Goal: Task Accomplishment & Management: Manage account settings

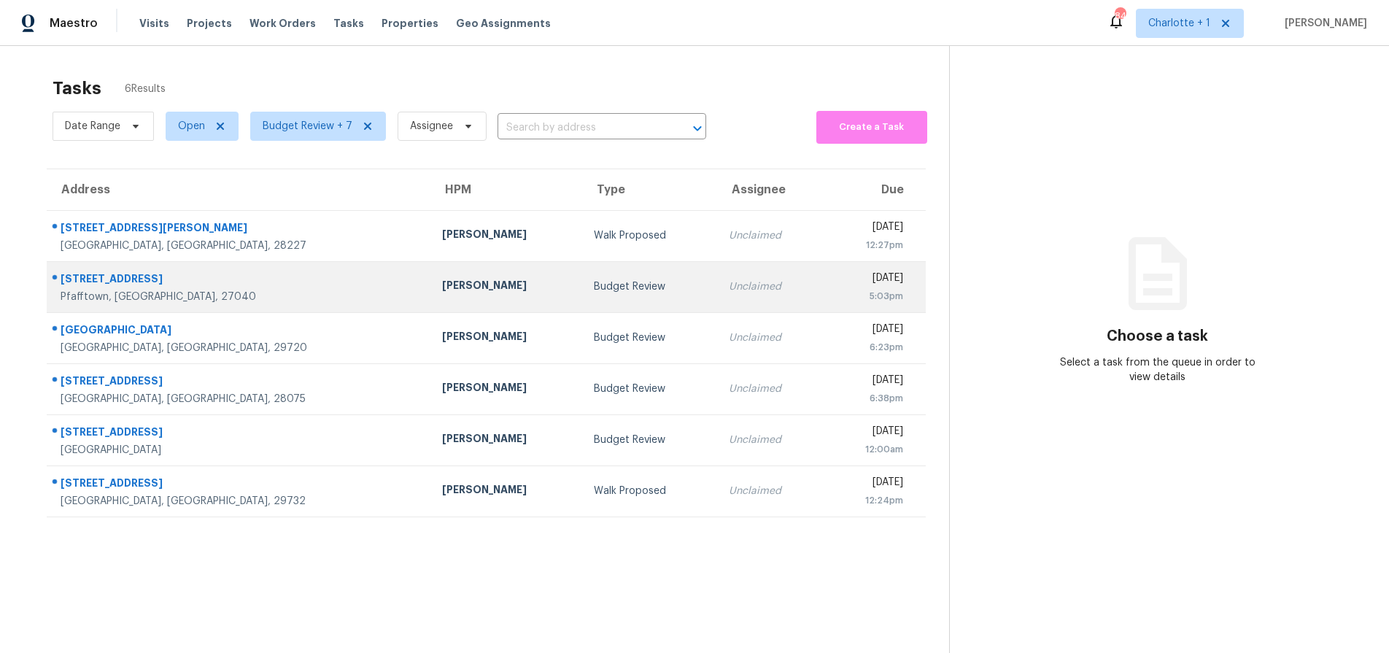
click at [255, 276] on div "4605 Fairway Run Dr" at bounding box center [240, 280] width 358 height 18
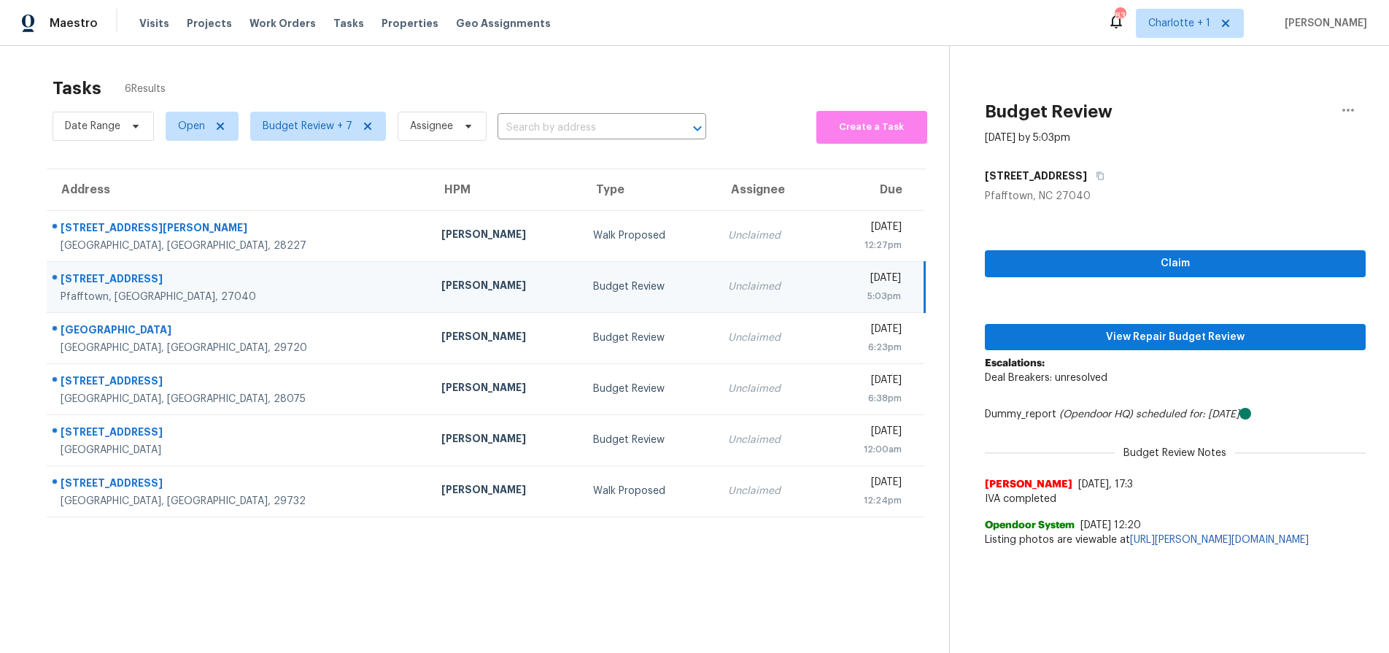
click at [229, 290] on div "Pfafftown, NC, 27040" at bounding box center [239, 297] width 357 height 15
click at [823, 276] on td "Wed, Oct 8th 2025 5:03pm" at bounding box center [873, 286] width 101 height 51
click at [441, 293] on div "[PERSON_NAME]" at bounding box center [505, 287] width 128 height 18
click at [1198, 335] on span "View Repair Budget Review" at bounding box center [1174, 337] width 357 height 18
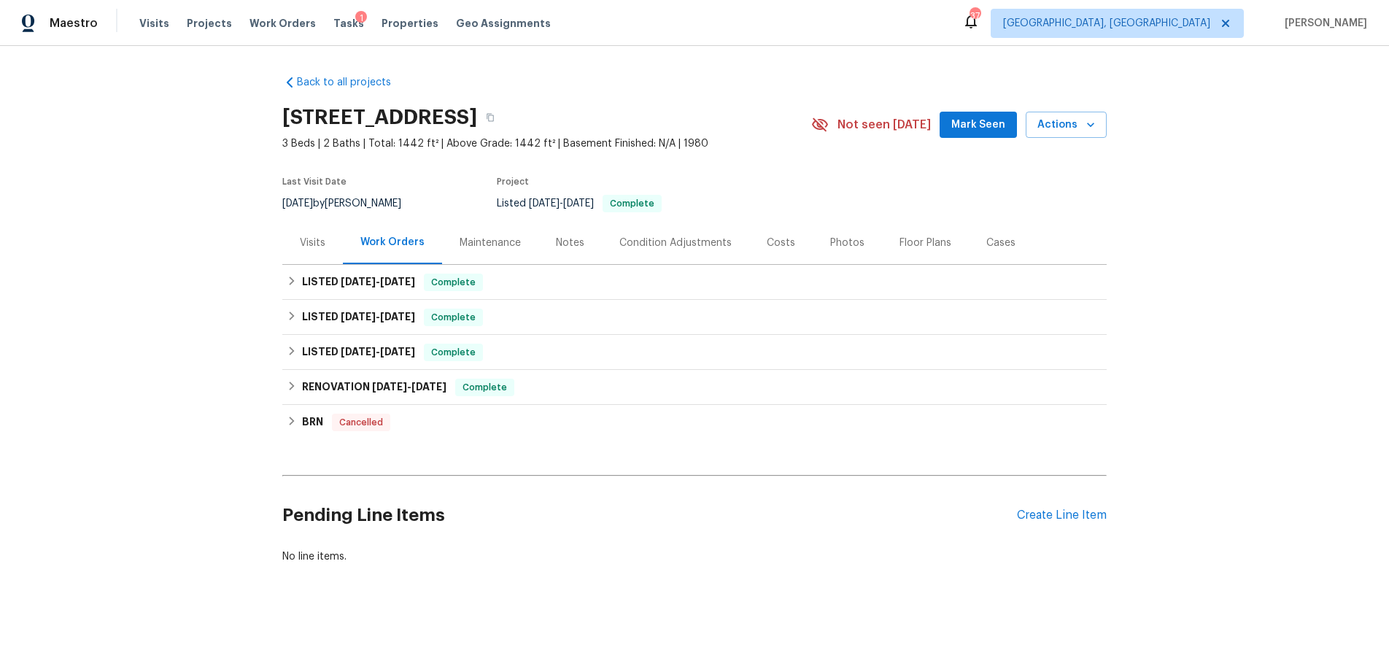
click at [396, 60] on div "Back to all projects [STREET_ADDRESS] 3 Beds | 2 Baths | Total: 1442 ft² | Abov…" at bounding box center [694, 349] width 1389 height 607
click at [401, 27] on span "Properties" at bounding box center [409, 23] width 57 height 15
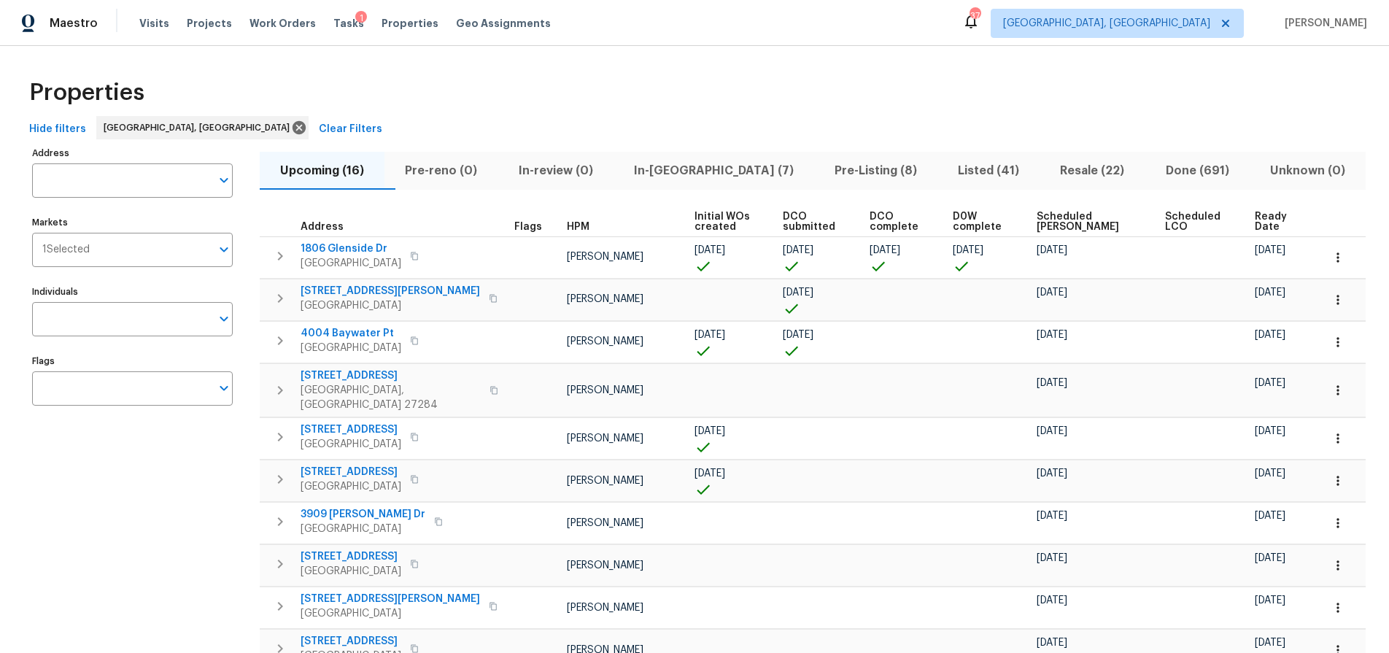
click at [1058, 165] on span "Resale (22)" at bounding box center [1092, 170] width 88 height 20
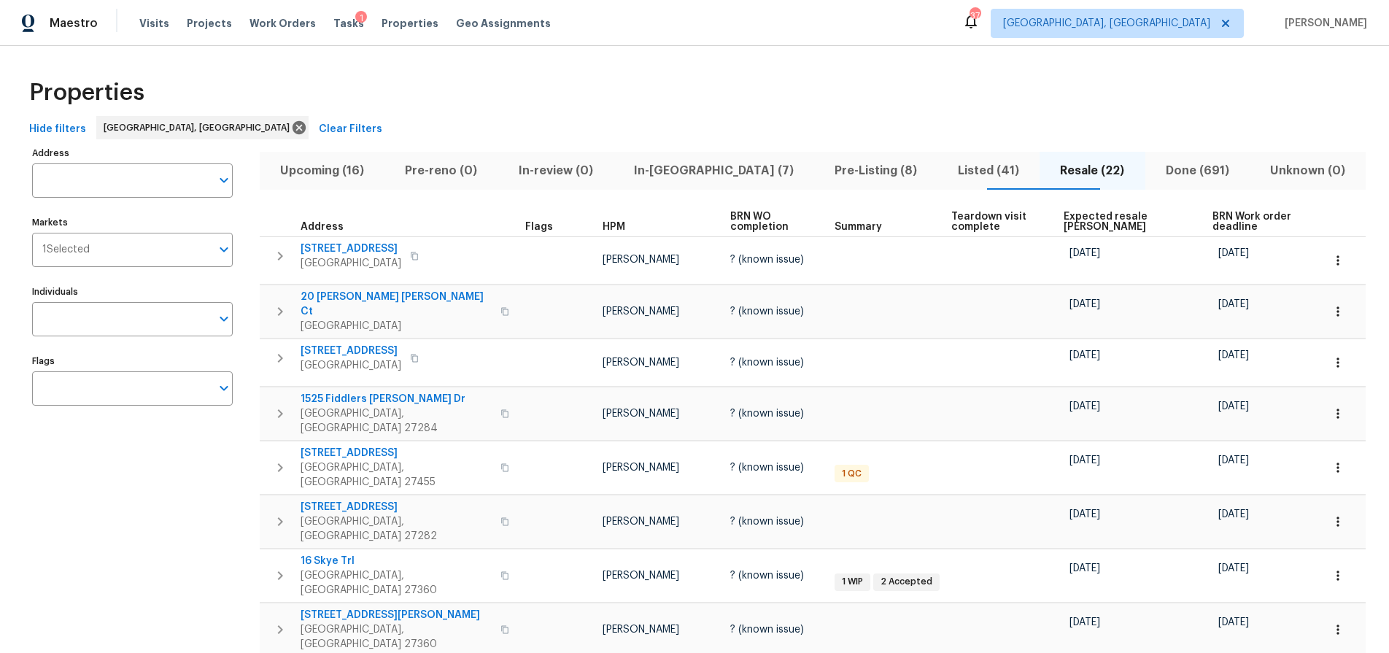
click at [1063, 215] on span "Expected resale COE" at bounding box center [1125, 222] width 124 height 20
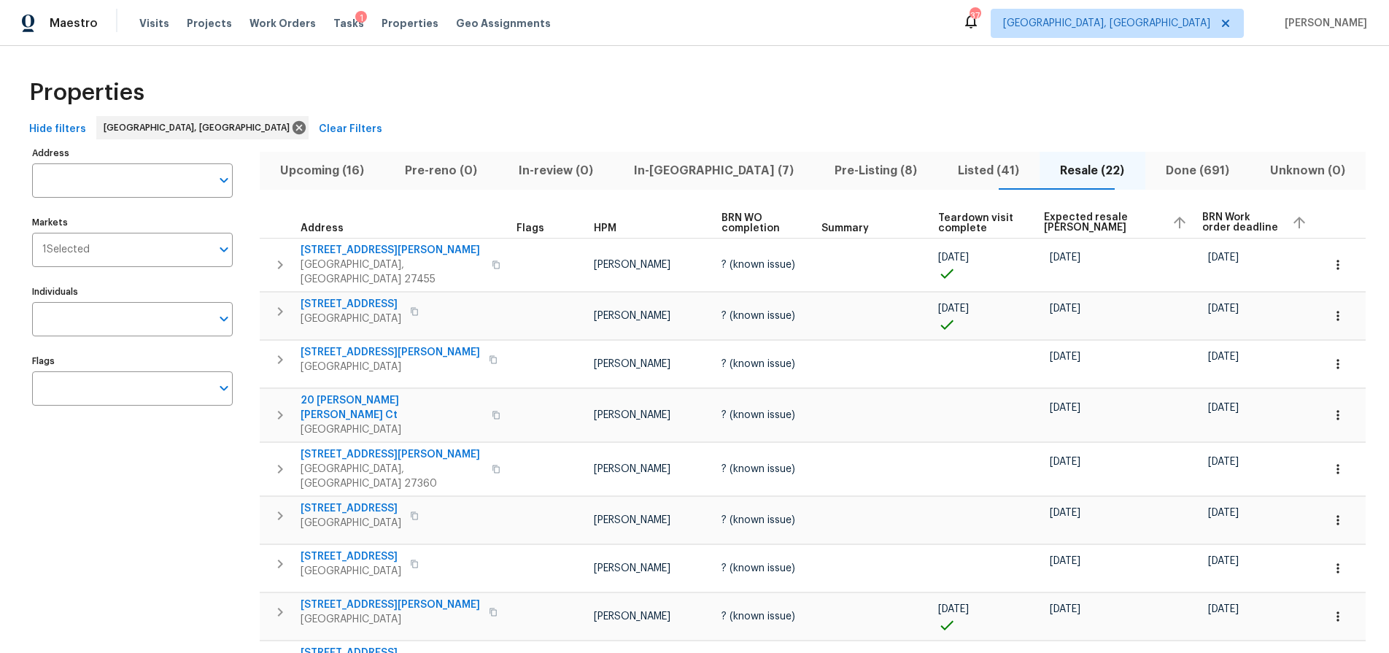
click at [1064, 218] on span "Expected resale COE" at bounding box center [1102, 222] width 117 height 20
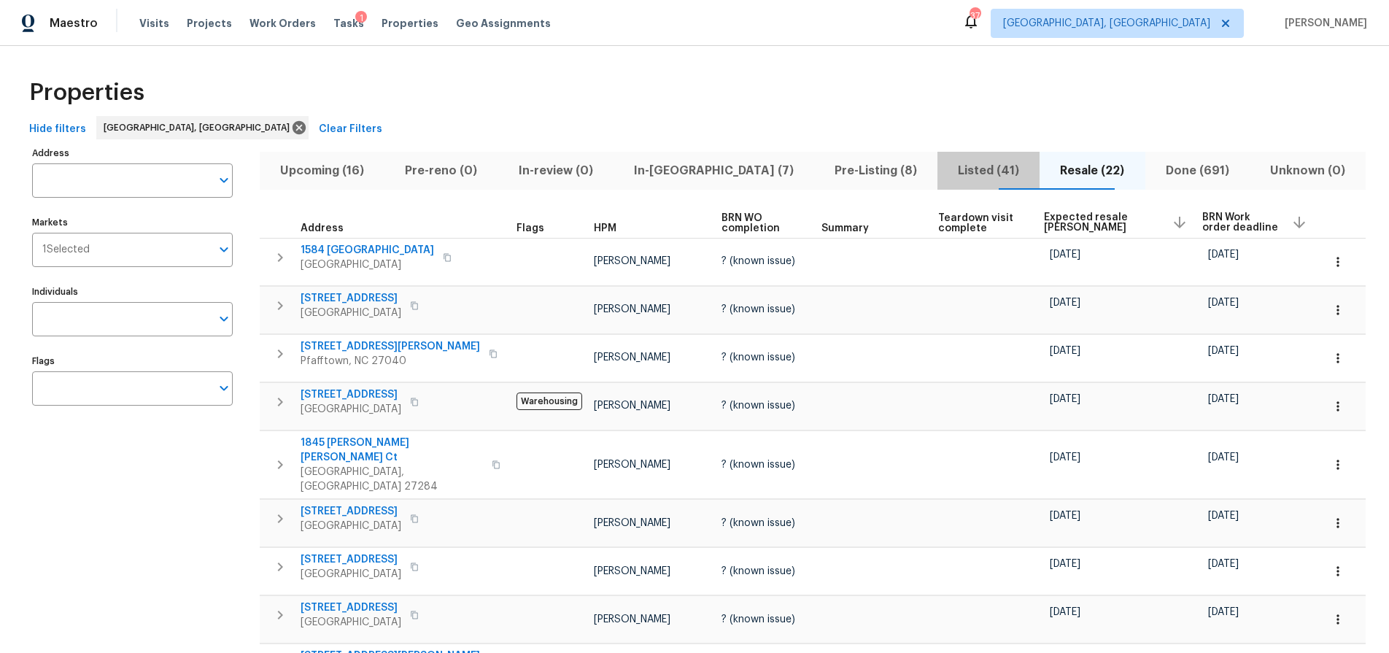
click at [946, 167] on span "Listed (41)" at bounding box center [988, 170] width 85 height 20
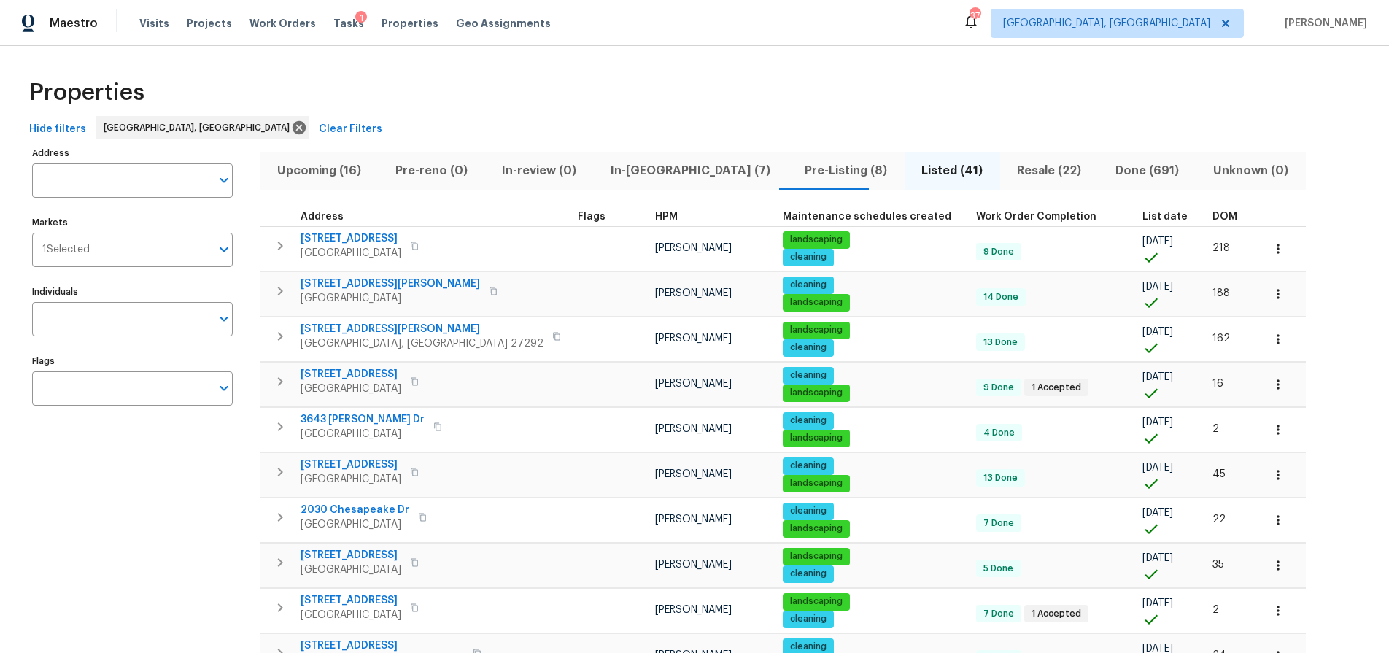
click at [1212, 216] on div "DOM" at bounding box center [1231, 217] width 38 height 10
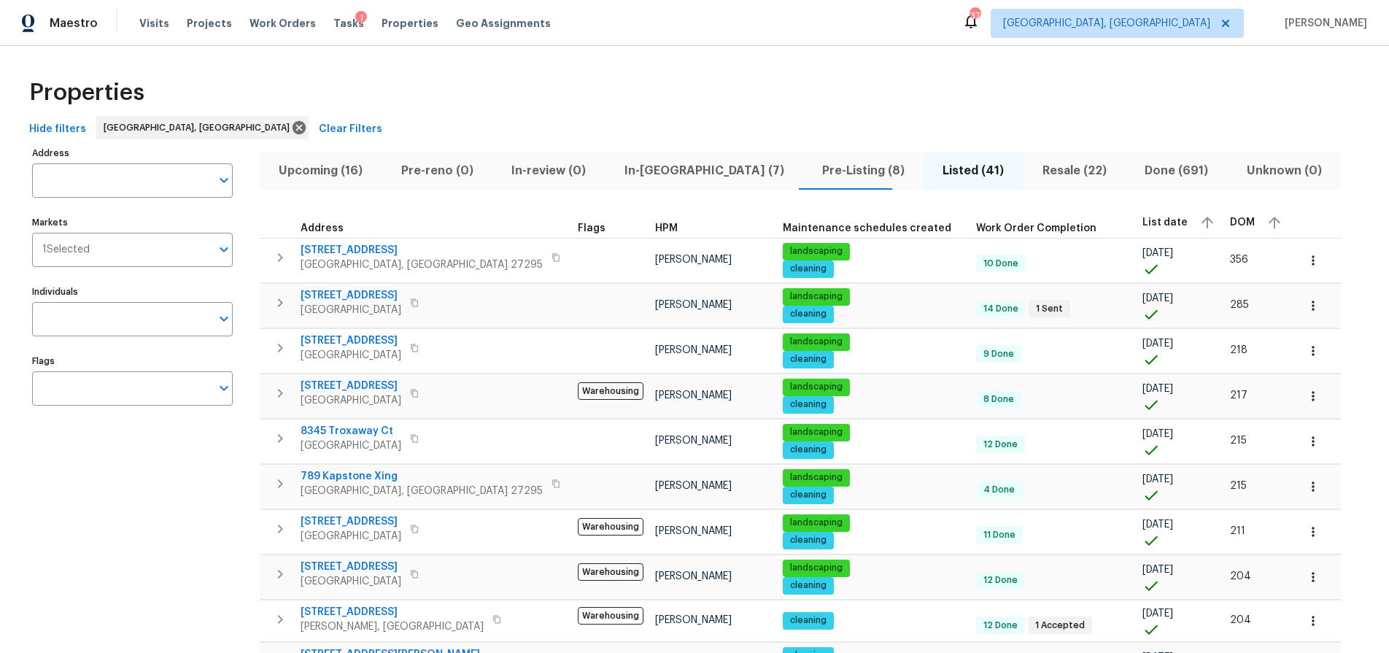
click at [1230, 216] on div "DOM" at bounding box center [1257, 223] width 55 height 22
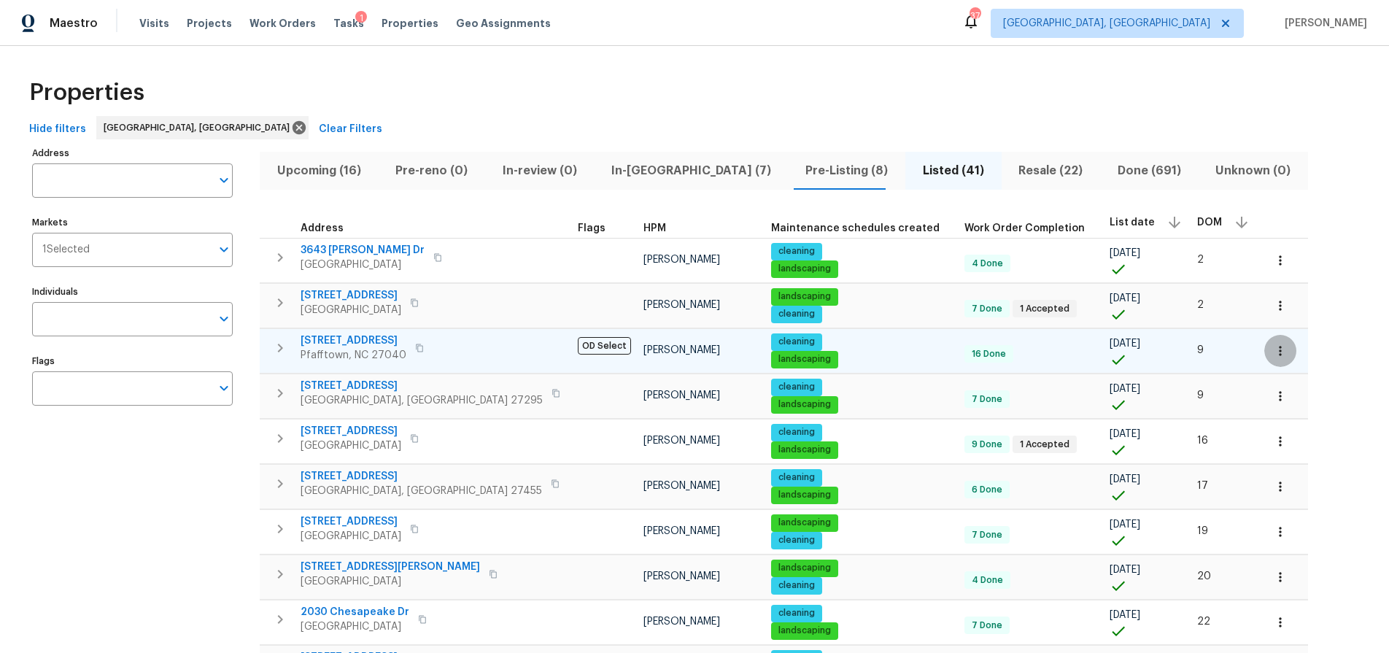
click at [1273, 352] on icon "button" at bounding box center [1280, 351] width 15 height 15
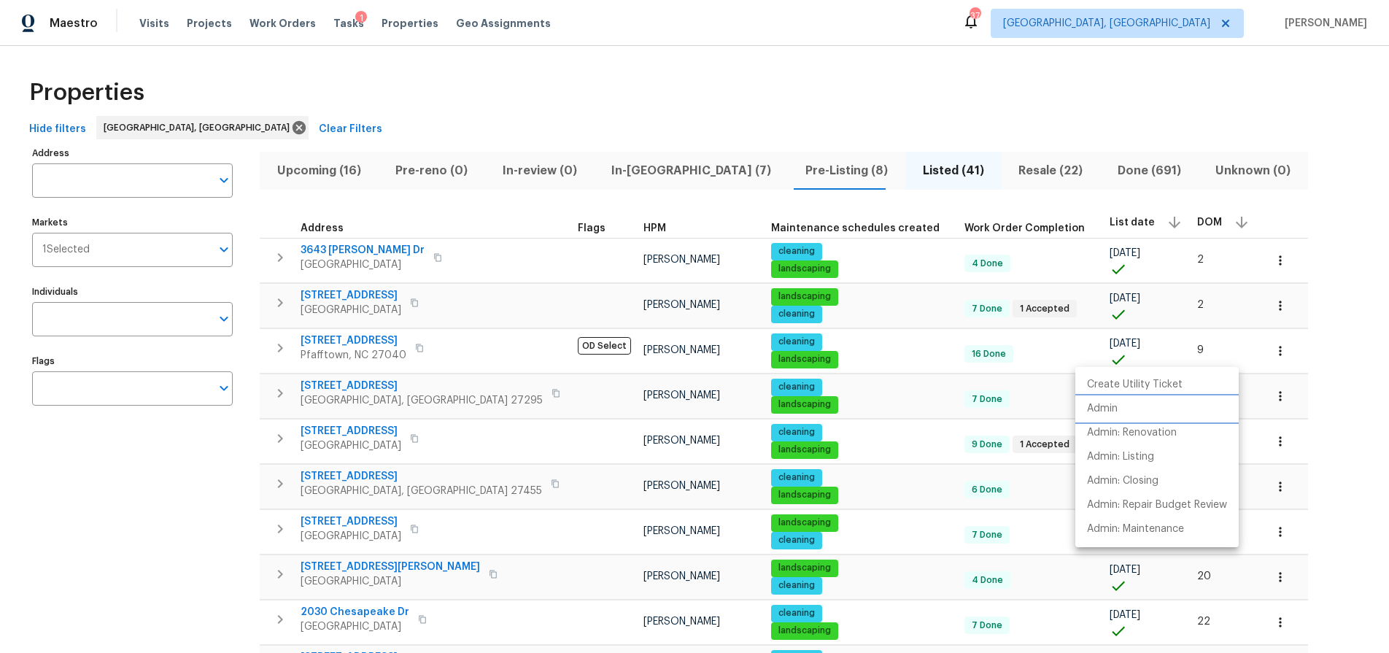
click at [1114, 415] on p "Admin" at bounding box center [1102, 408] width 31 height 15
drag, startPoint x: 680, startPoint y: 135, endPoint x: 605, endPoint y: 157, distance: 78.2
click at [677, 136] on div at bounding box center [694, 326] width 1389 height 653
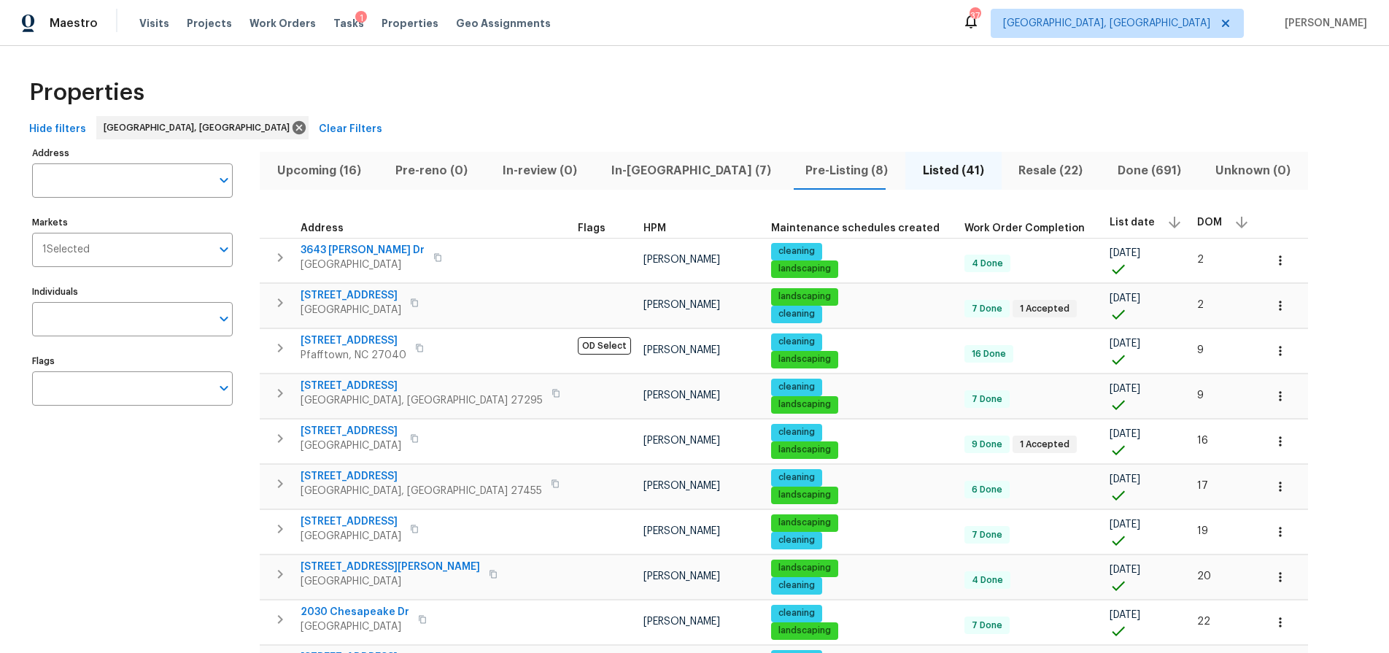
click at [642, 172] on span "In-reno (7)" at bounding box center [690, 170] width 177 height 20
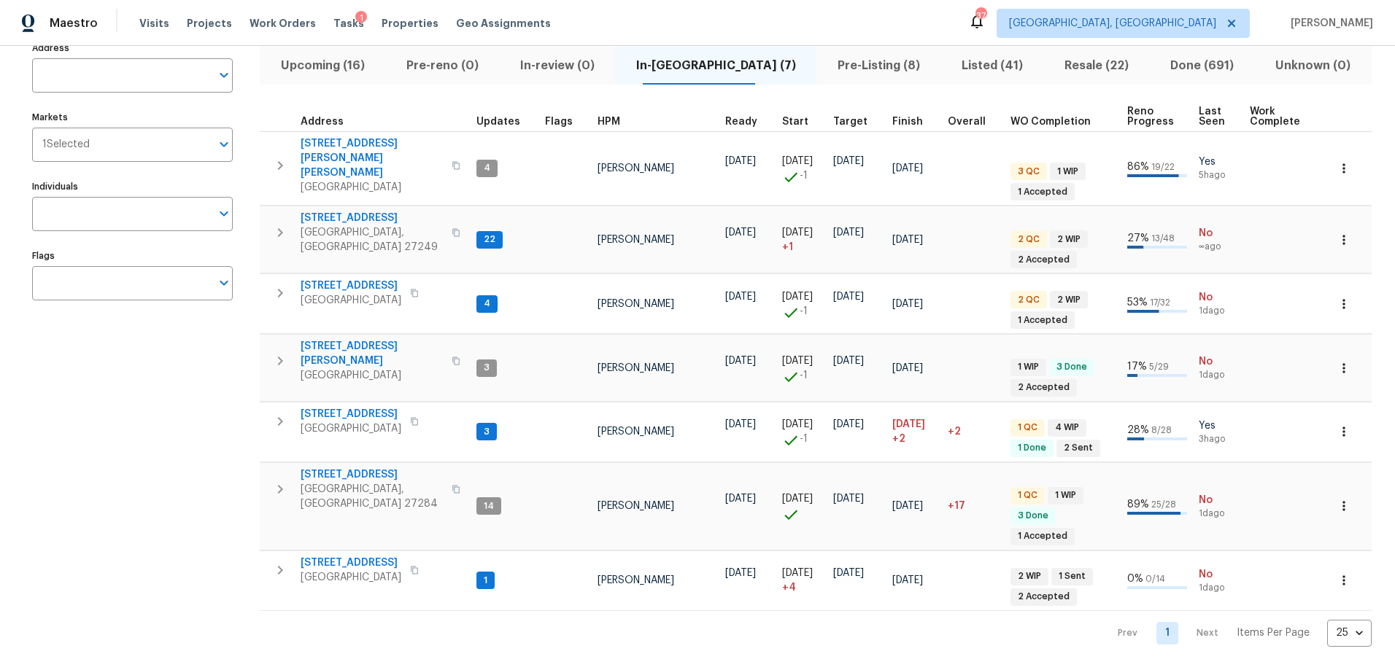
scroll to position [90, 0]
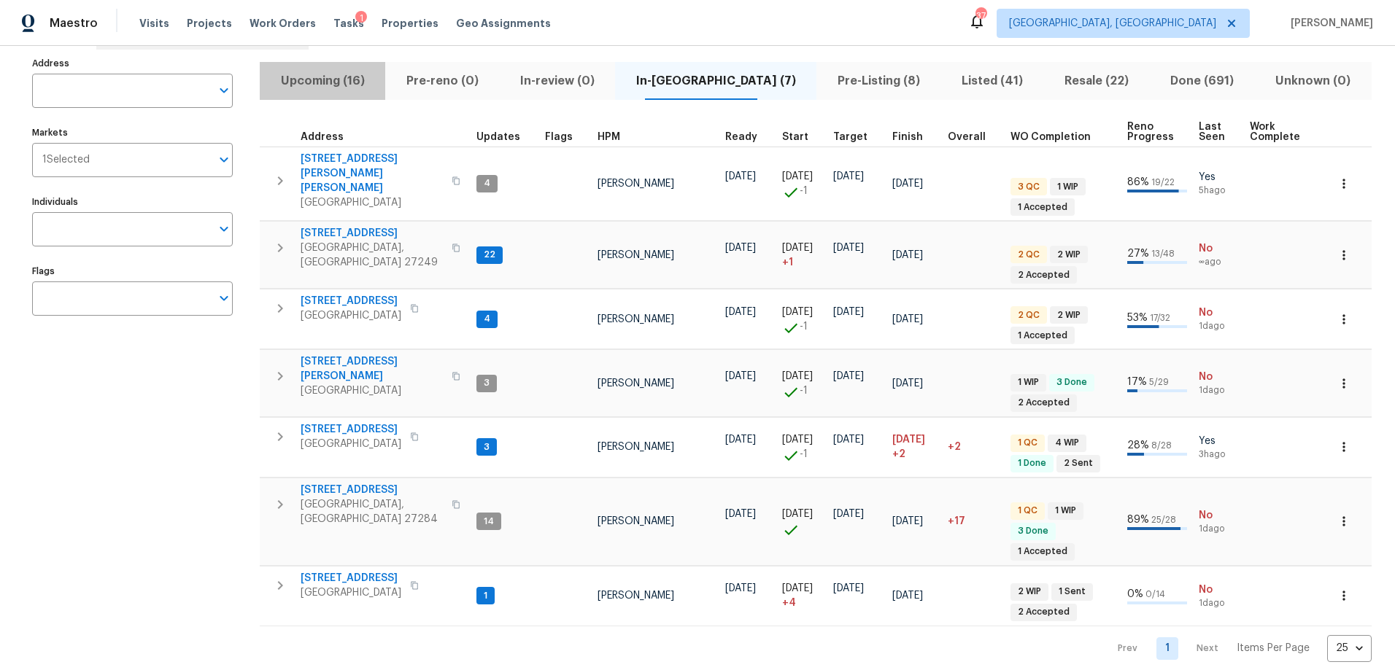
drag, startPoint x: 378, startPoint y: 74, endPoint x: 349, endPoint y: 76, distance: 29.3
click at [376, 74] on span "Upcoming (16)" at bounding box center [322, 81] width 108 height 20
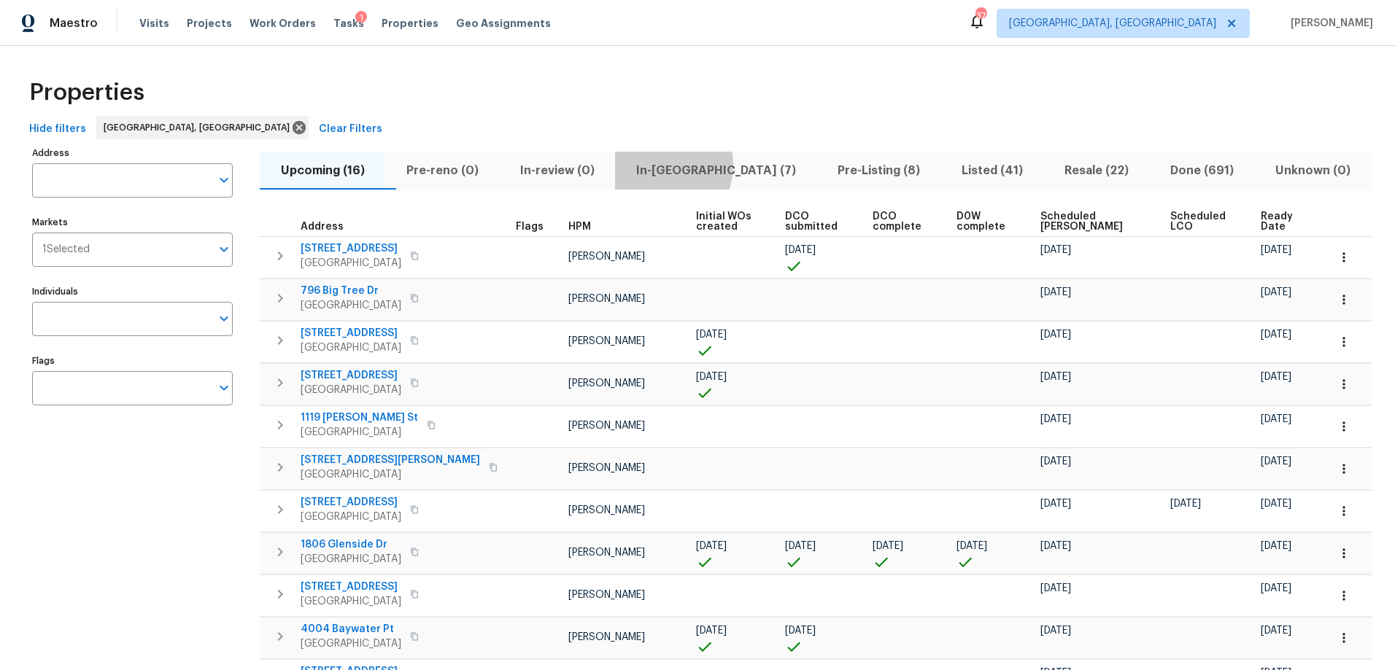
click at [689, 165] on span "In-reno (7)" at bounding box center [716, 170] width 184 height 20
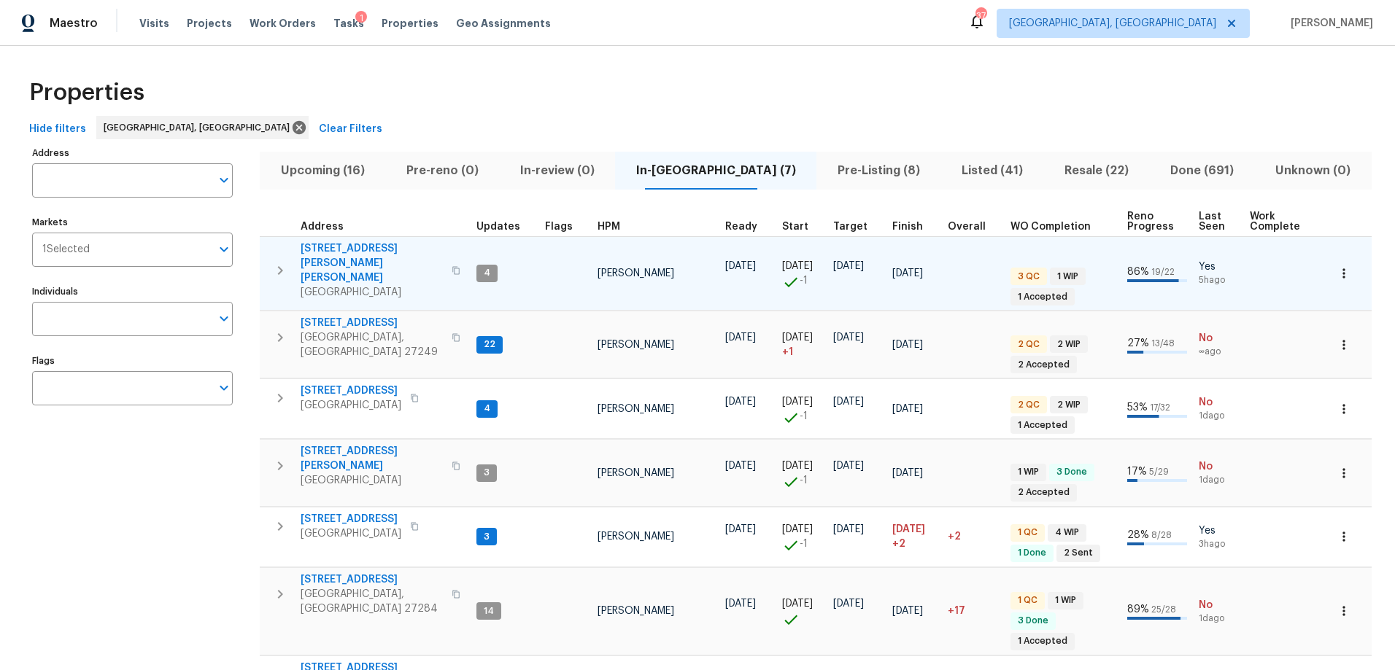
scroll to position [90, 0]
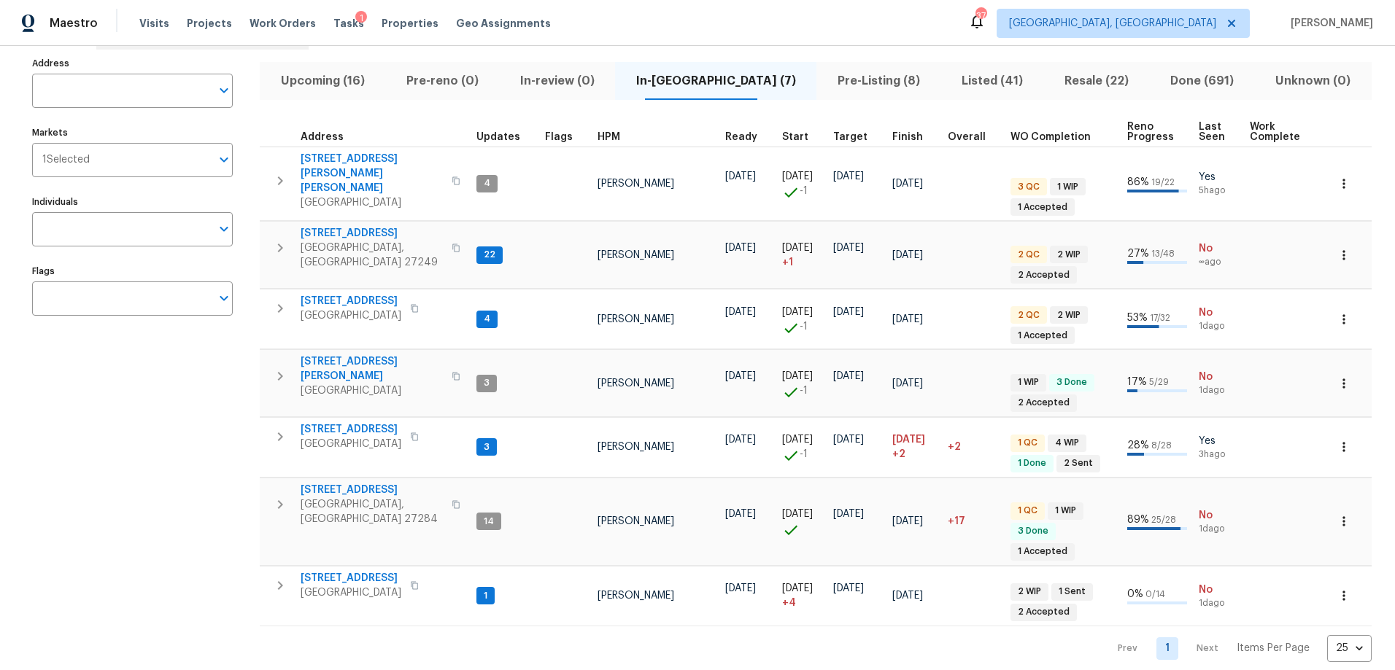
click at [104, 362] on div "Address Address Markets 1 Selected Markets Individuals Individuals Flags Flags" at bounding box center [141, 357] width 219 height 609
click at [163, 403] on div "Address Address Markets 1 Selected Markets Individuals Individuals Flags Flags" at bounding box center [141, 357] width 219 height 609
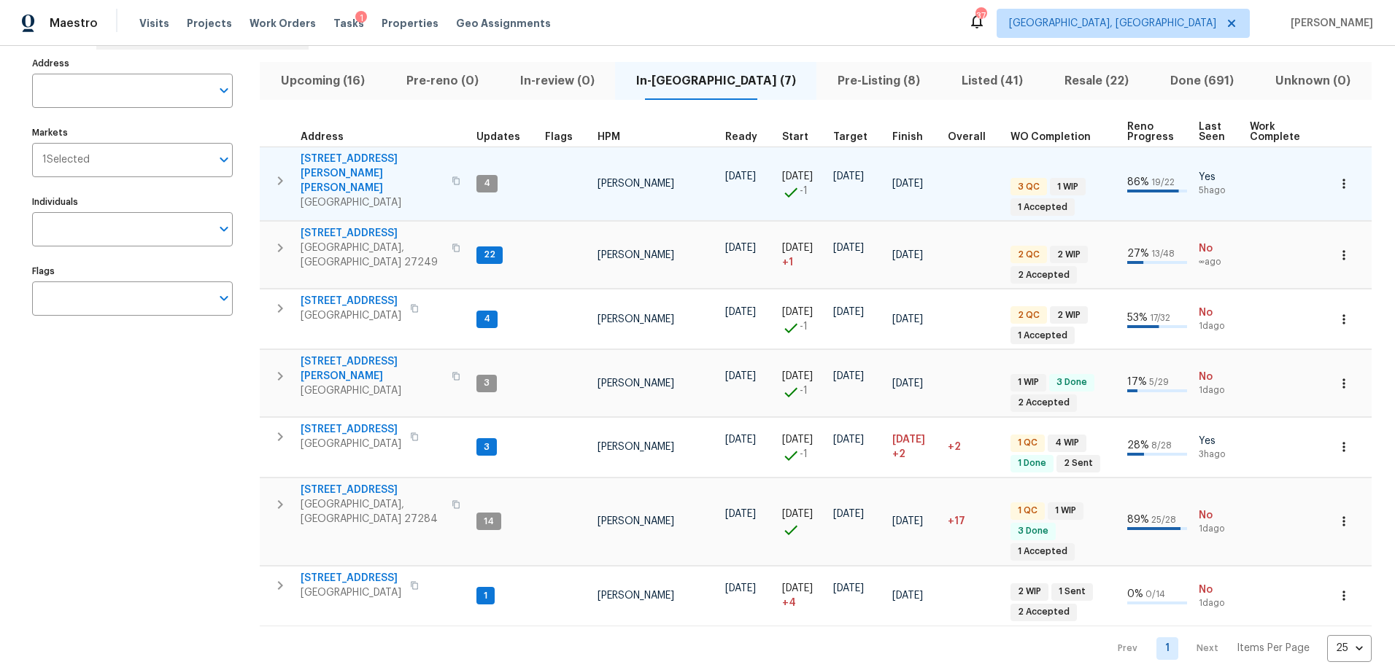
click at [343, 159] on span "3100 Glen Laurel Ln" at bounding box center [372, 174] width 142 height 44
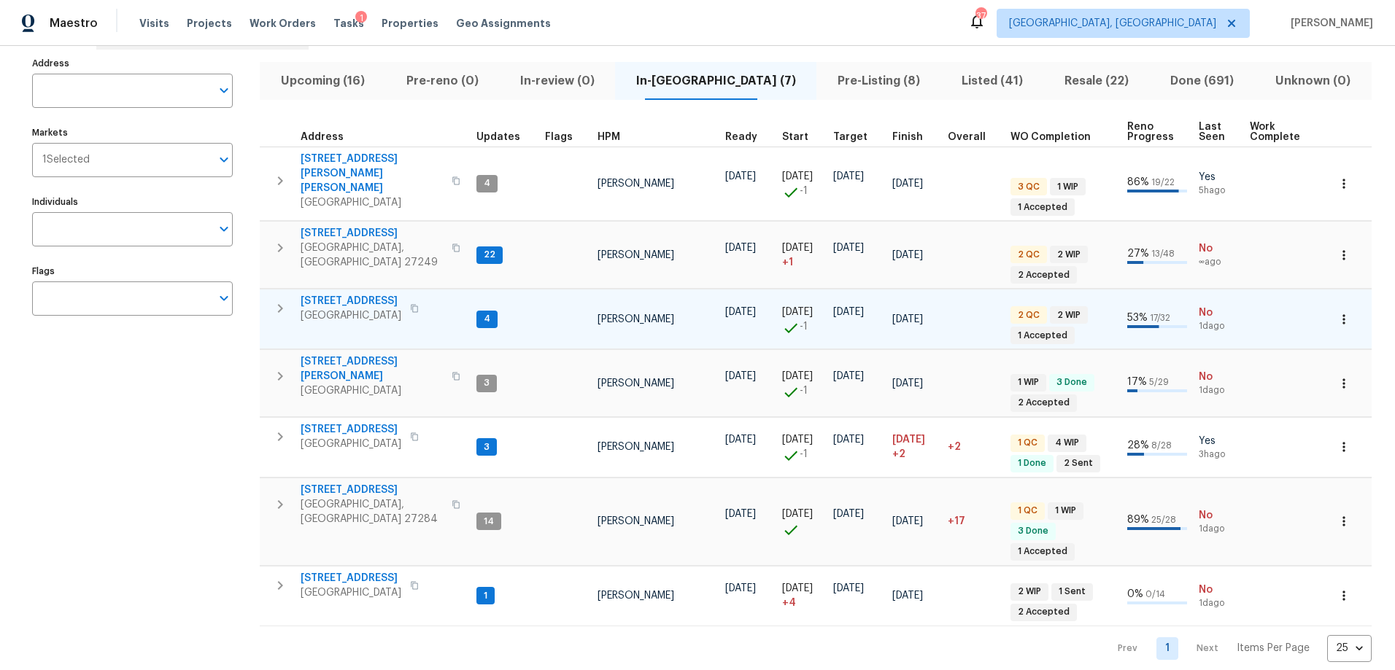
click at [352, 294] on span "120 Cloverfield Ct" at bounding box center [351, 301] width 101 height 15
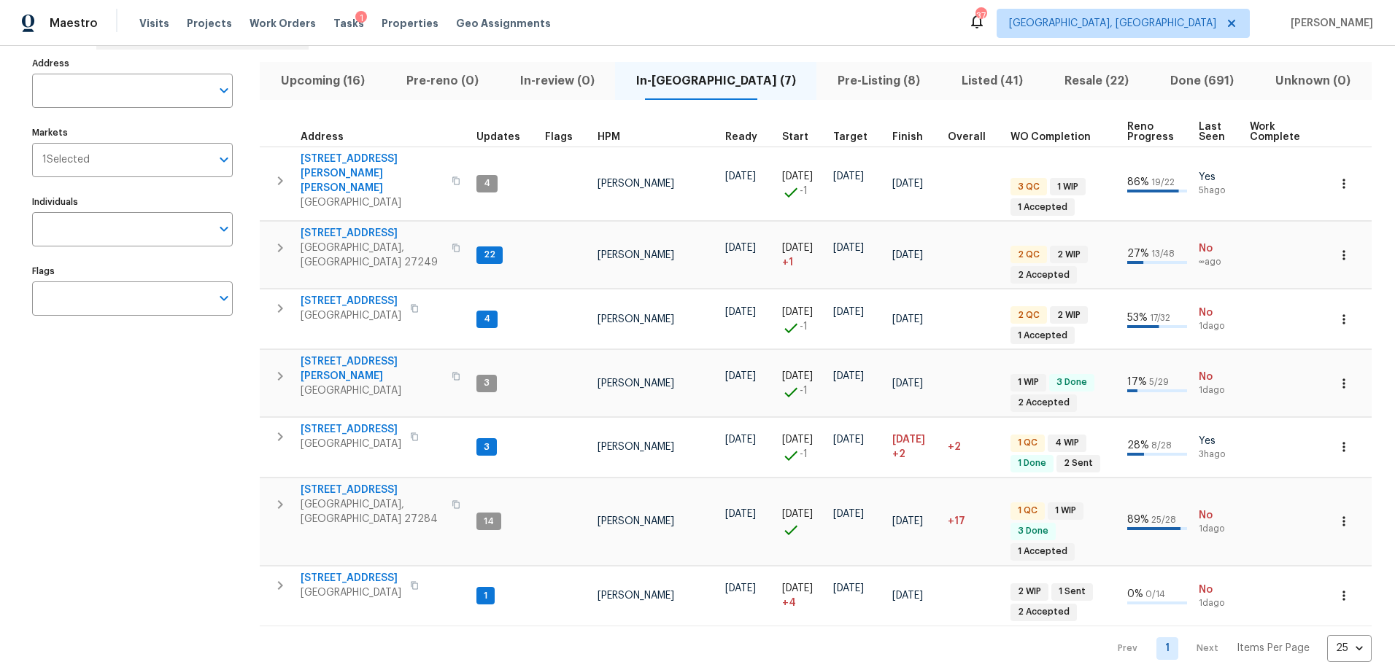
click at [329, 91] on button "Upcoming (16)" at bounding box center [322, 81] width 125 height 38
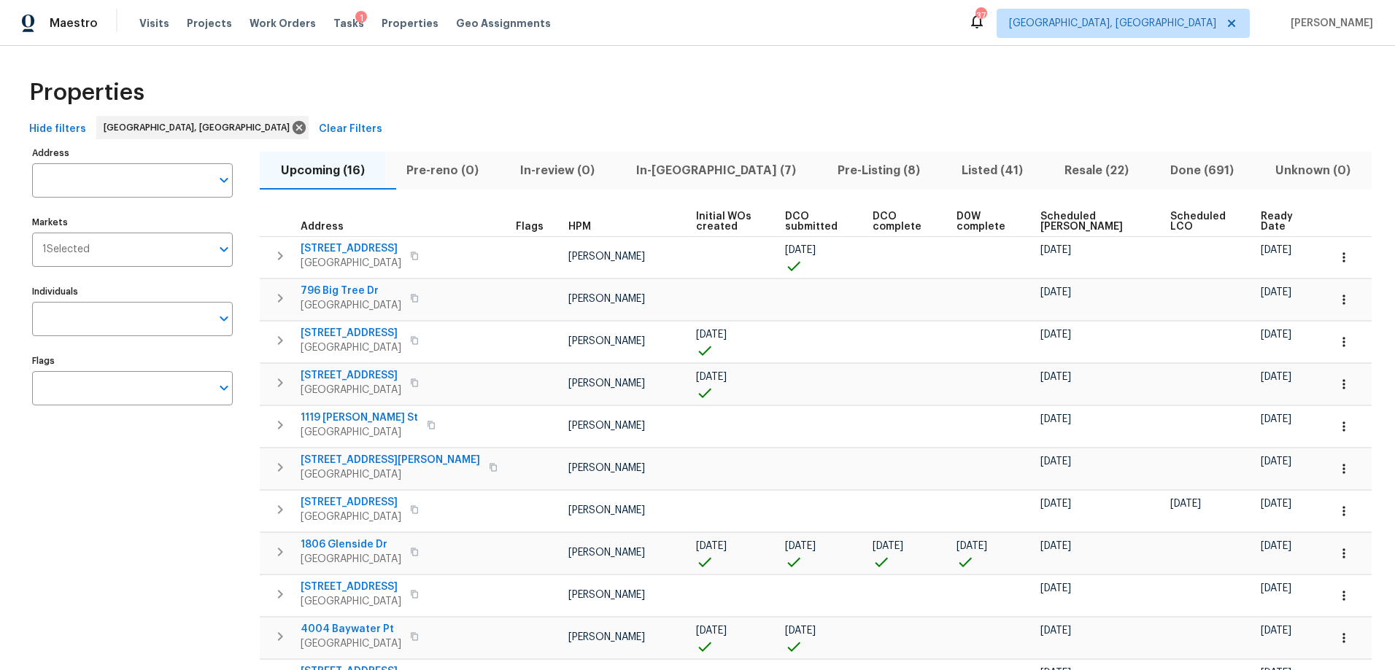
click at [1255, 216] on th "Ready Date" at bounding box center [1288, 222] width 67 height 30
click at [1260, 217] on span "Ready Date" at bounding box center [1281, 222] width 42 height 20
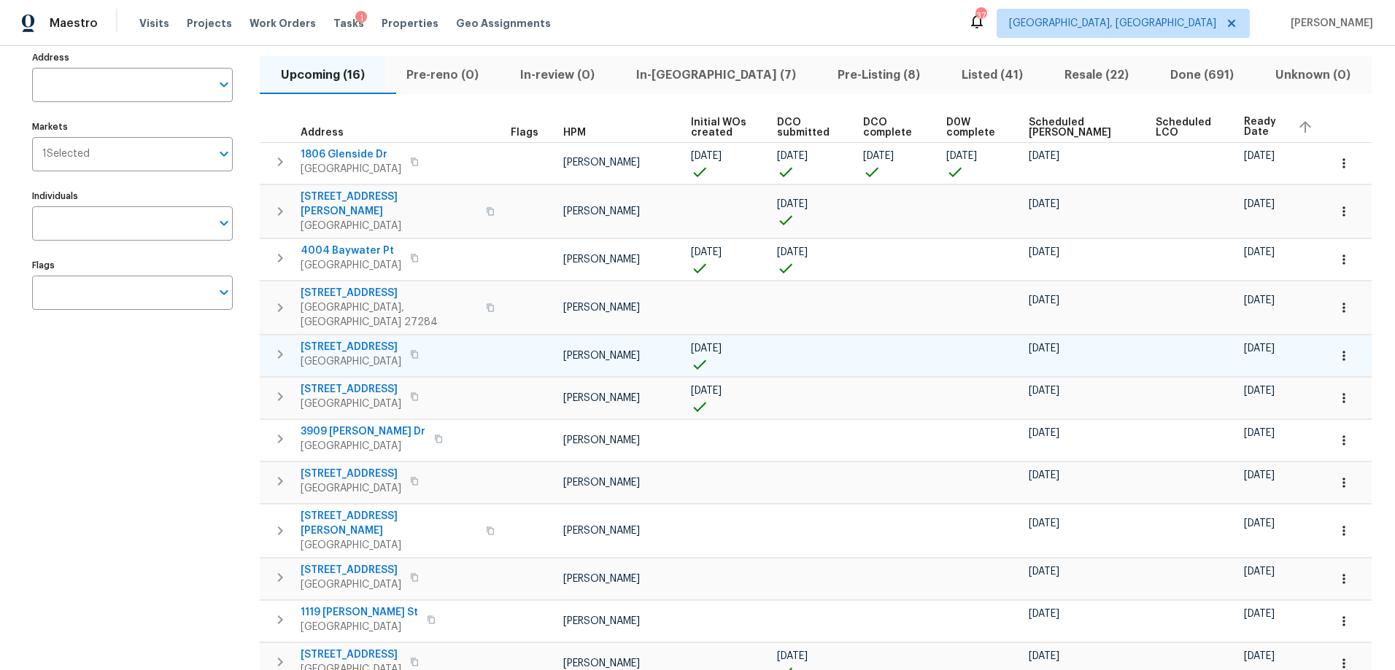
scroll to position [97, 0]
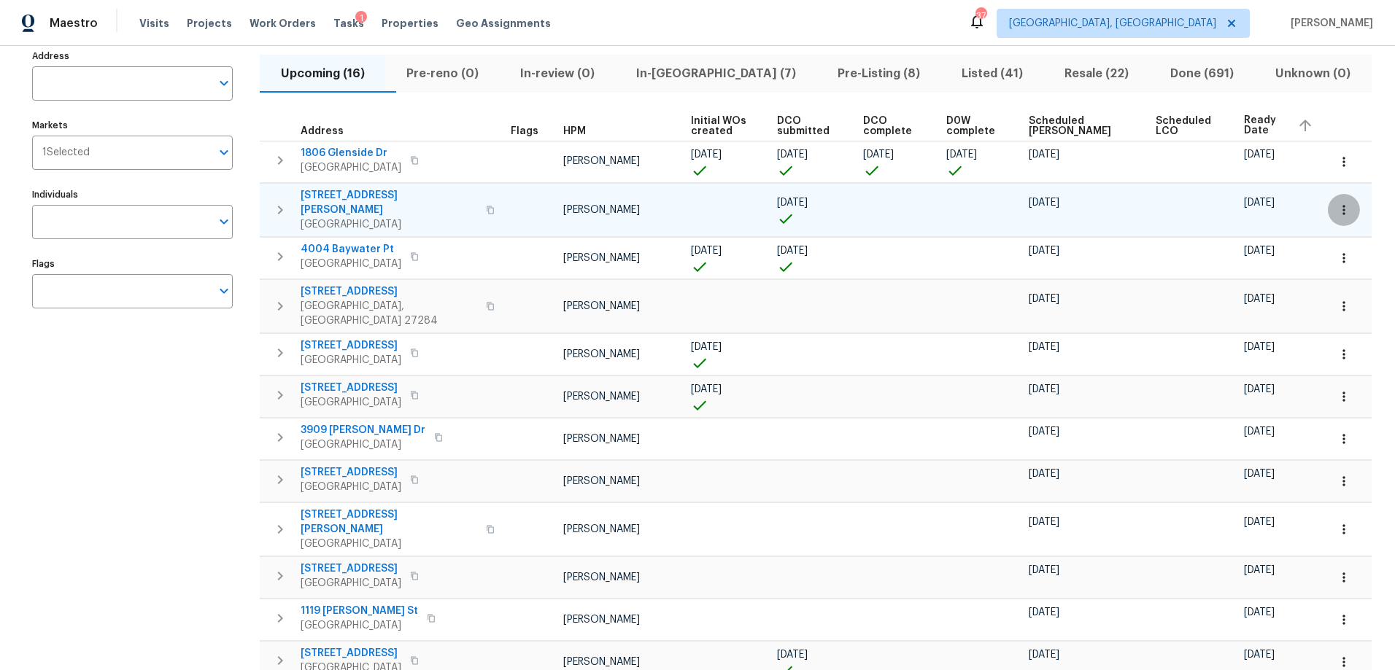
click at [1341, 201] on button "button" at bounding box center [1343, 210] width 32 height 32
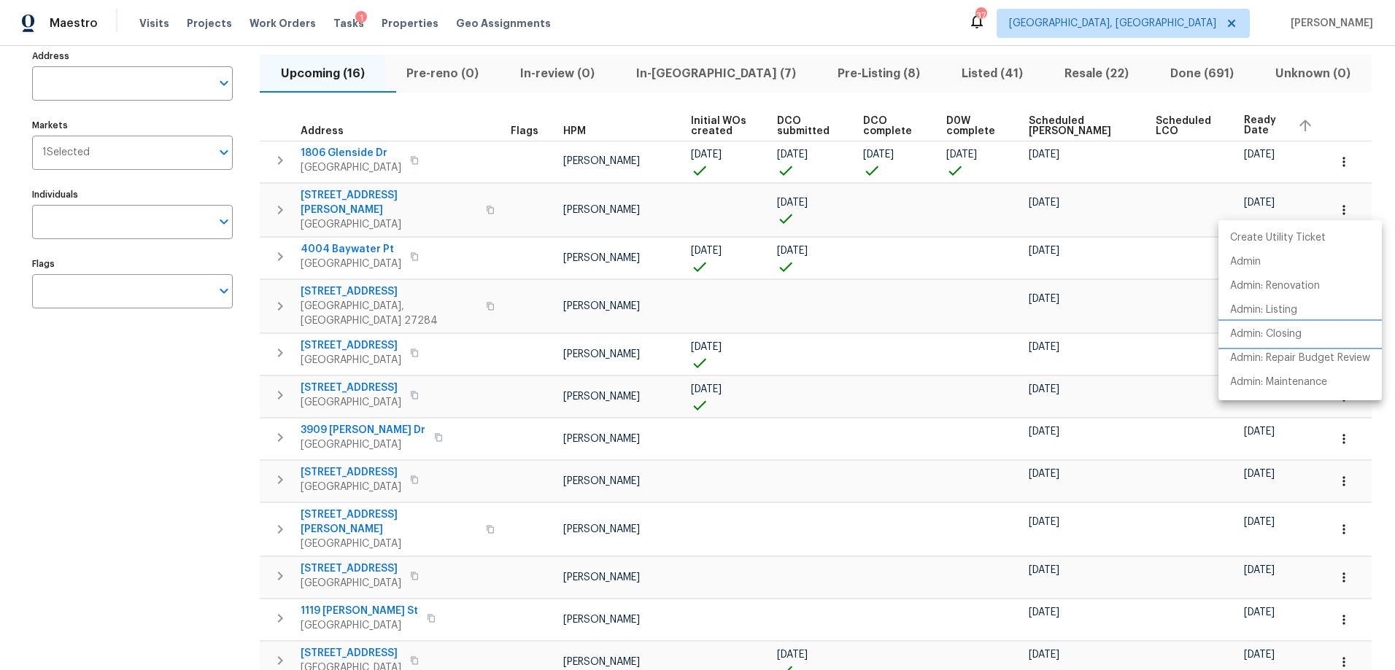
click at [1285, 338] on p "Admin: Closing" at bounding box center [1265, 334] width 71 height 15
click at [171, 505] on div at bounding box center [697, 335] width 1395 height 670
click at [204, 400] on div "Address Address Markets 1 Selected Markets Individuals Individuals Flags Flags" at bounding box center [141, 467] width 219 height 842
click at [104, 379] on div "Address Address Markets 1 Selected Markets Individuals Individuals Flags Flags" at bounding box center [141, 467] width 219 height 842
click at [150, 422] on div "Address Address Markets 1 Selected Markets Individuals Individuals Flags Flags" at bounding box center [141, 467] width 219 height 842
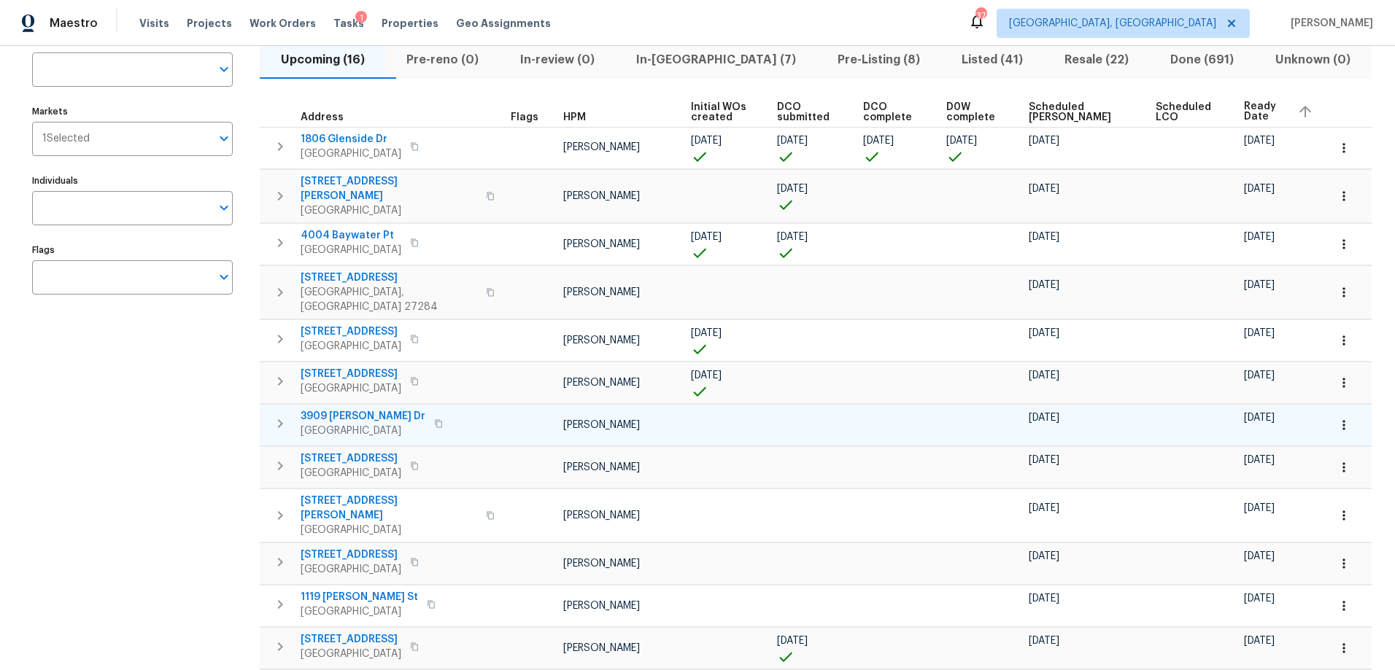
scroll to position [0, 0]
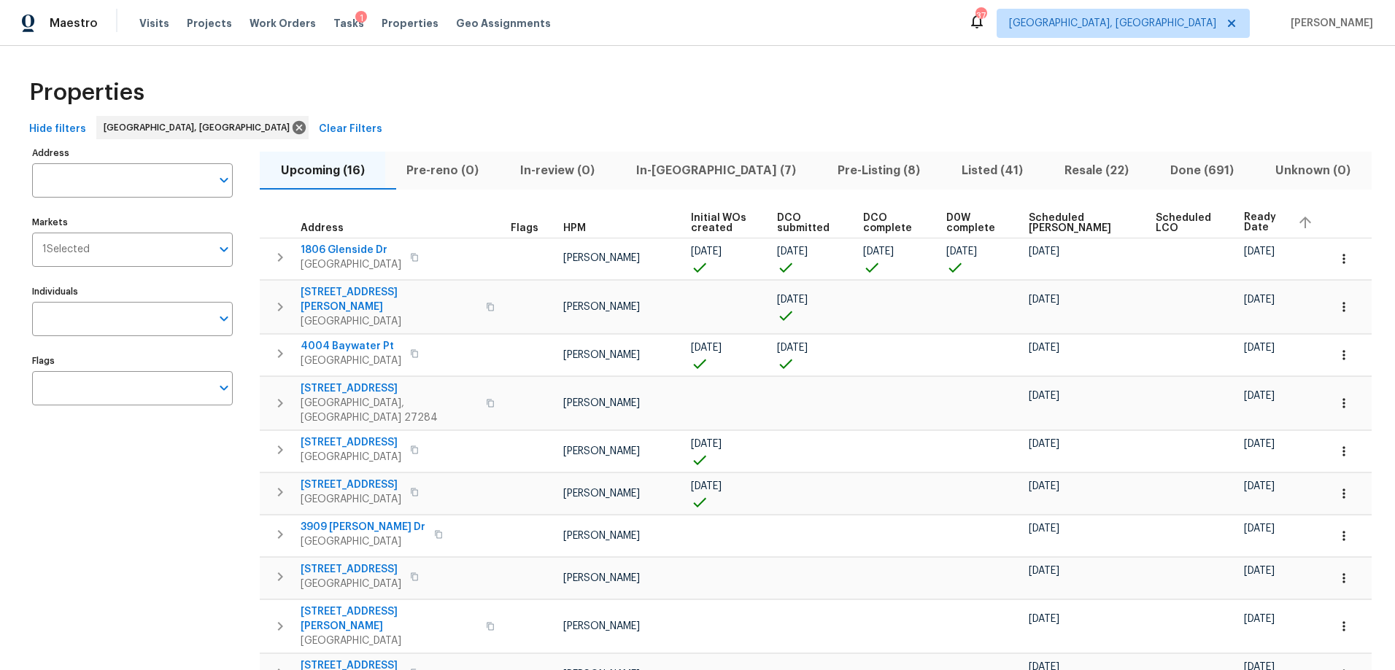
click at [565, 88] on div "Properties" at bounding box center [697, 92] width 1348 height 47
click at [1146, 80] on div "Properties" at bounding box center [697, 92] width 1348 height 47
click at [538, 43] on div "Maestro Visits Projects Work Orders Tasks 1 Properties Geo Assignments 37 Green…" at bounding box center [697, 23] width 1395 height 46
click at [681, 171] on span "In-[GEOGRAPHIC_DATA] (7)" at bounding box center [716, 170] width 184 height 20
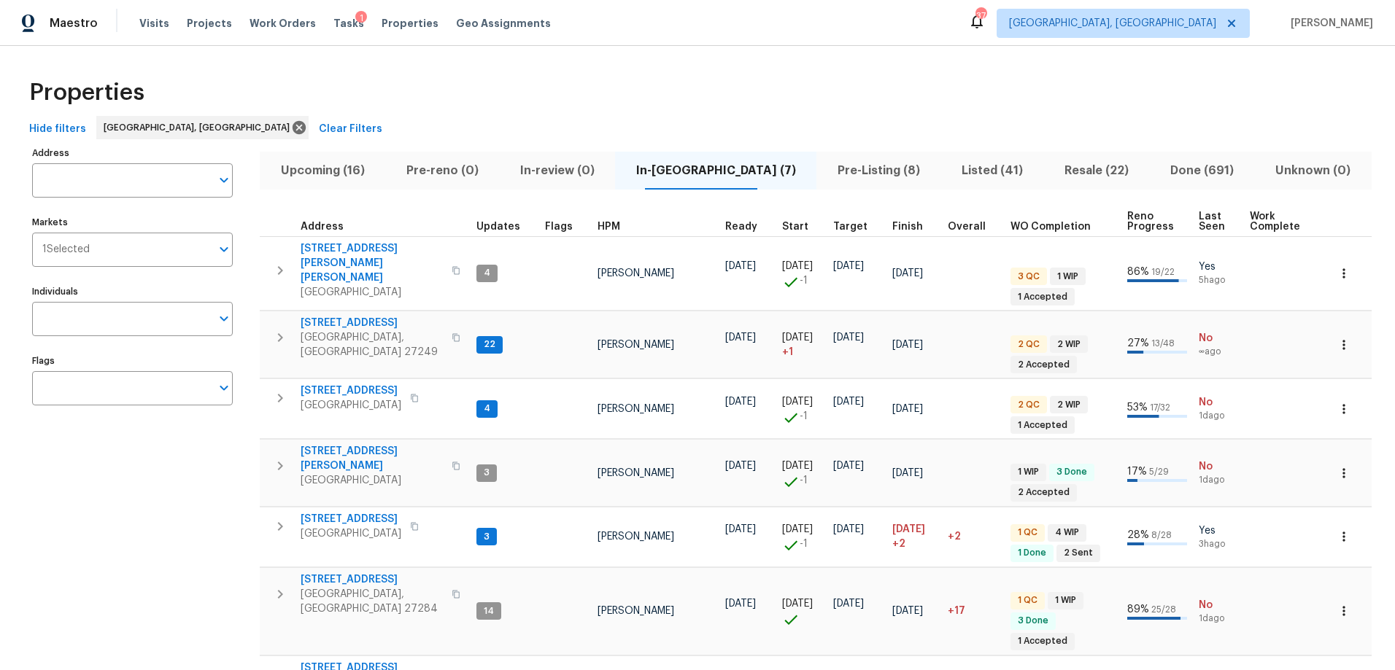
click at [1067, 169] on span "Resale (22)" at bounding box center [1097, 170] width 88 height 20
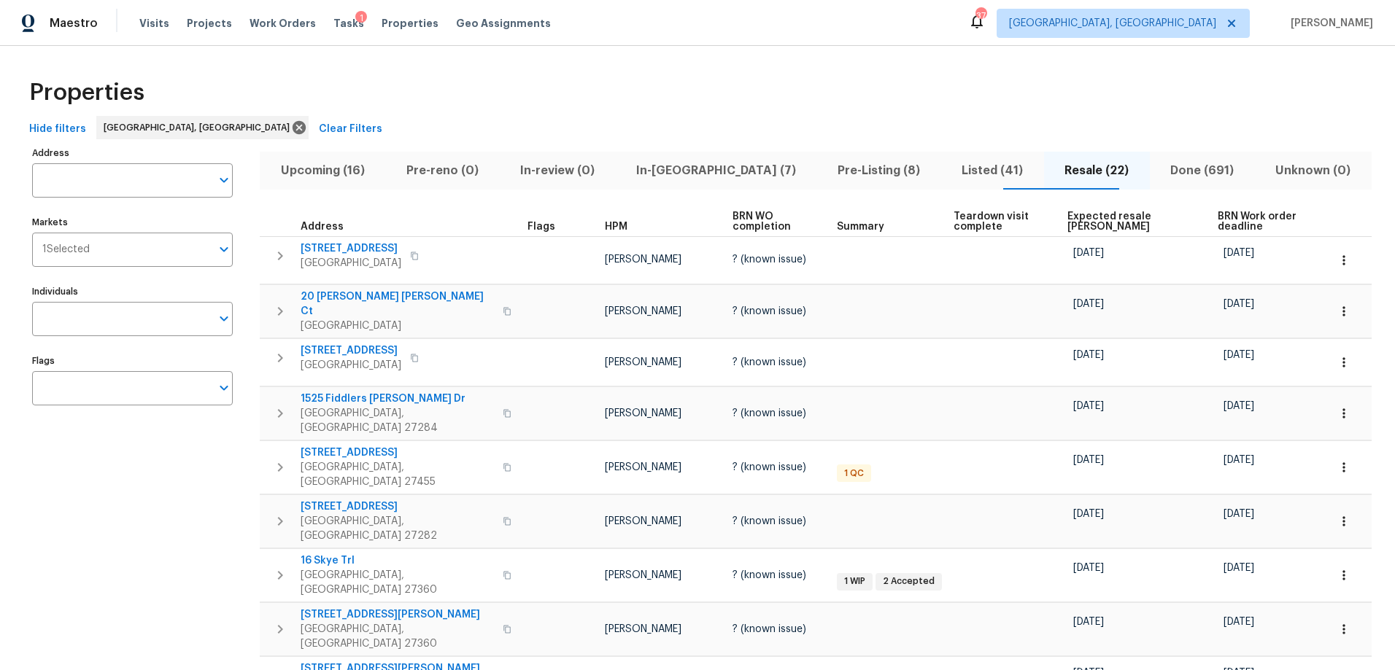
click at [1085, 215] on span "Expected resale COE" at bounding box center [1129, 222] width 125 height 20
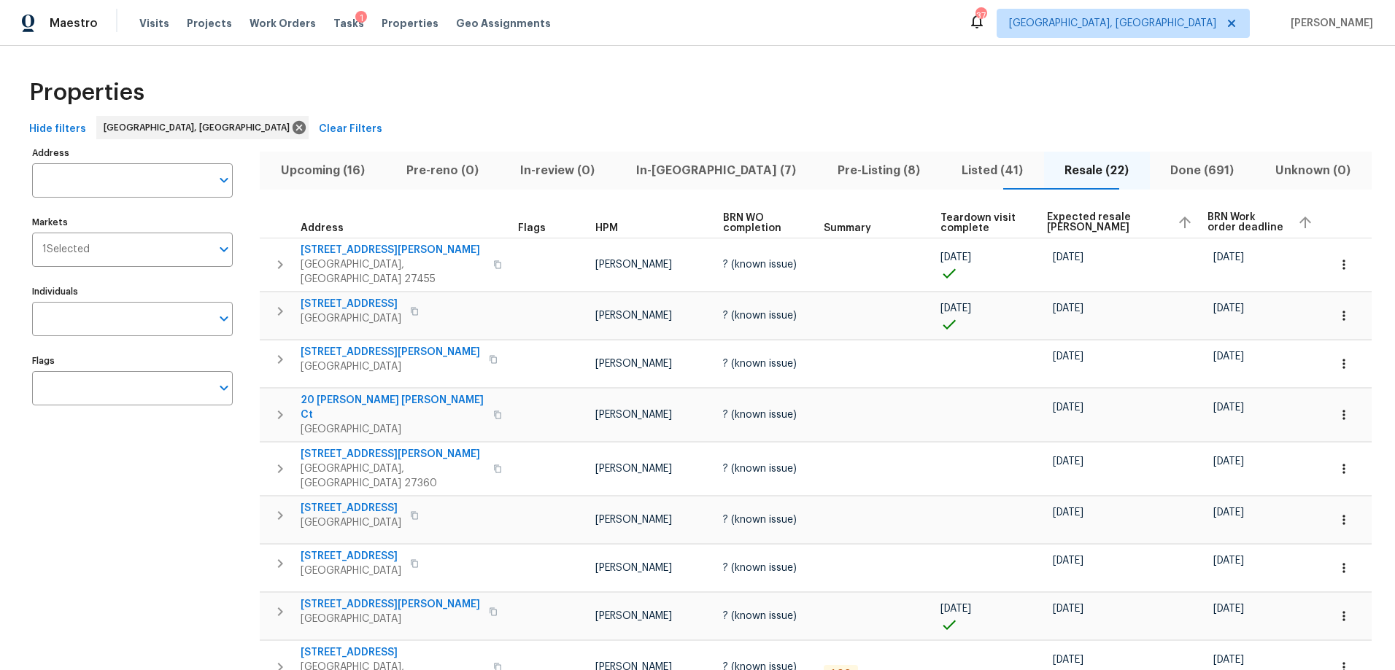
click at [1085, 216] on span "Expected resale COE" at bounding box center [1105, 222] width 117 height 20
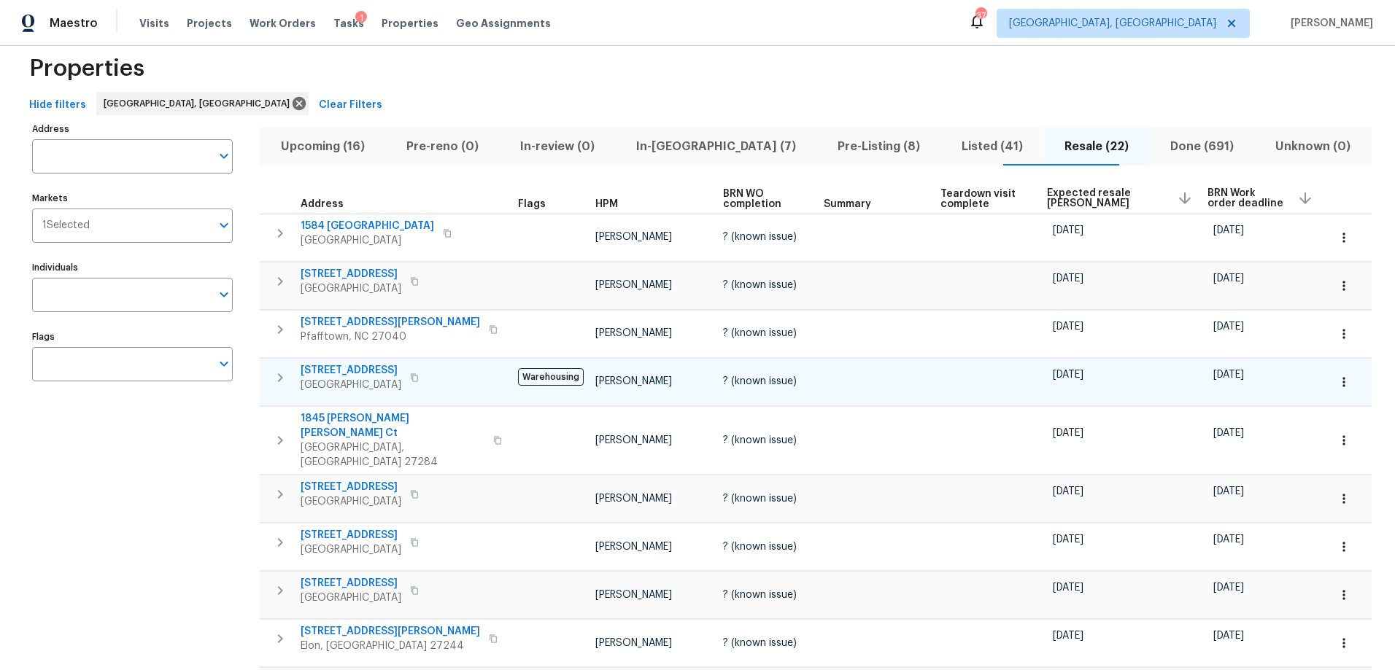
scroll to position [23, 0]
click at [950, 74] on div "Properties" at bounding box center [697, 70] width 1348 height 47
click at [794, 80] on div "Properties" at bounding box center [697, 70] width 1348 height 47
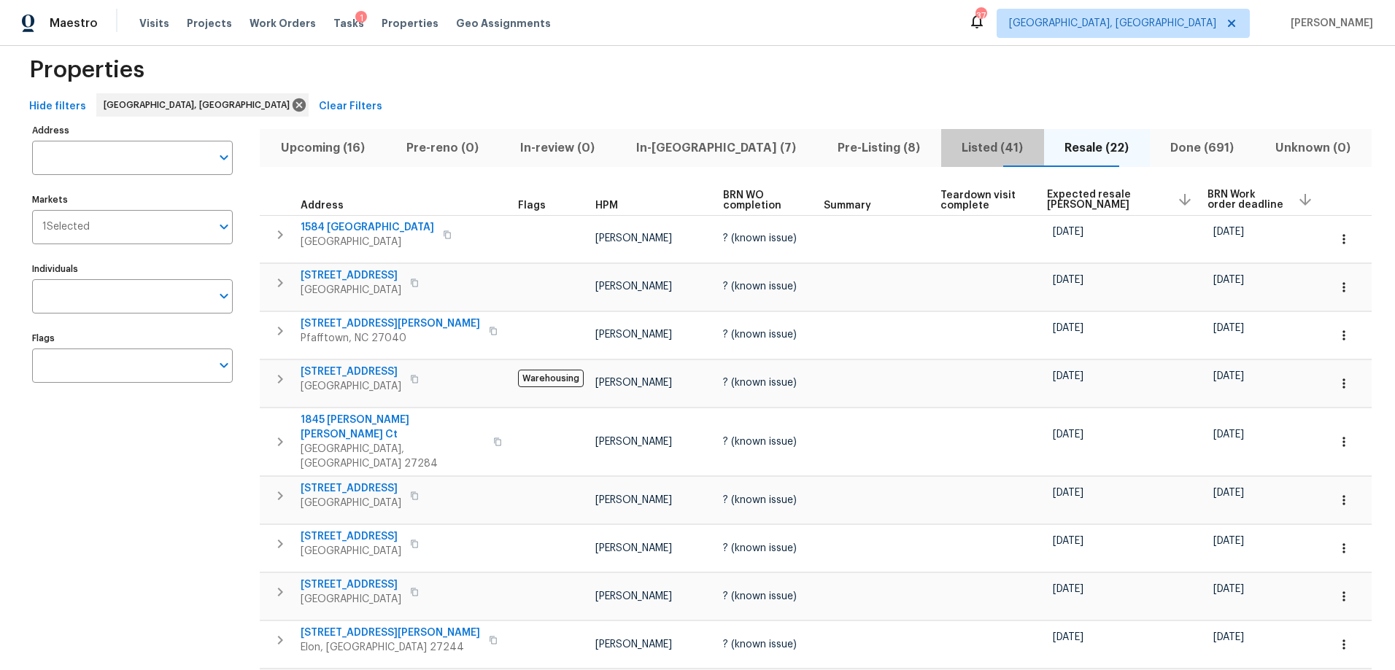
click at [953, 152] on span "Listed (41)" at bounding box center [992, 148] width 85 height 20
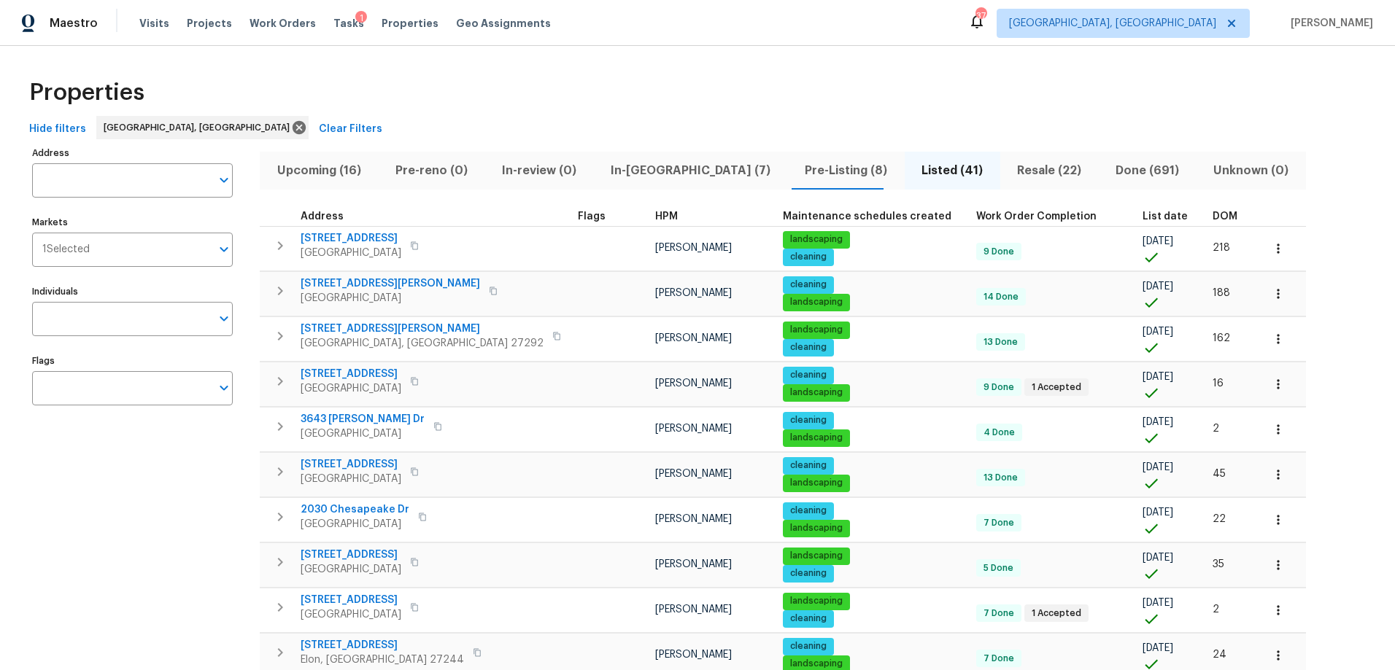
click at [549, 122] on div "Hide filters Greensboro, NC Clear Filters" at bounding box center [697, 129] width 1348 height 27
click at [796, 178] on span "Pre-Listing (8)" at bounding box center [845, 170] width 99 height 20
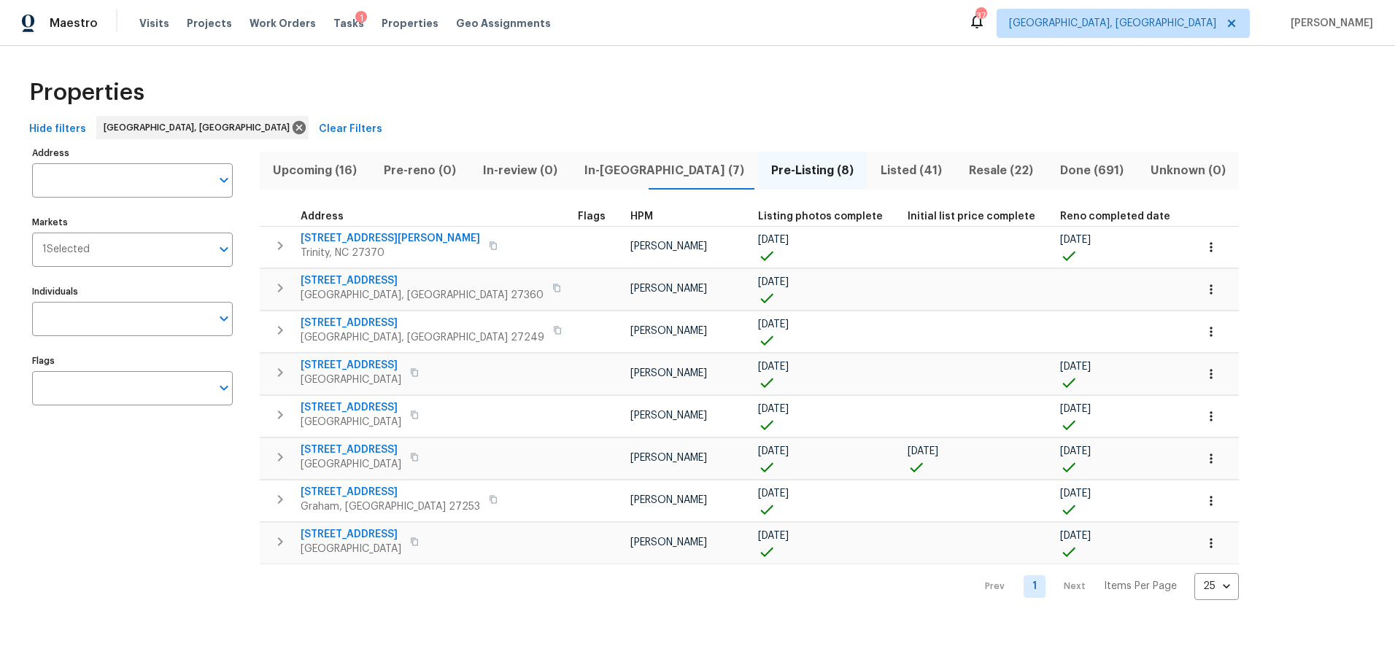
click at [1295, 370] on div "Address Address Markets 1 Selected Markets Individuals Individuals Flags Flags …" at bounding box center [697, 371] width 1348 height 457
click at [1143, 179] on div "Address Address Markets 1 Selected Markets Individuals Individuals Flags Flags …" at bounding box center [697, 371] width 1348 height 457
drag, startPoint x: 1266, startPoint y: 225, endPoint x: 1253, endPoint y: 222, distance: 13.3
click at [1266, 225] on div "Address Address Markets 1 Selected Markets Individuals Individuals Flags Flags …" at bounding box center [697, 371] width 1348 height 457
drag, startPoint x: 632, startPoint y: 111, endPoint x: 619, endPoint y: 147, distance: 38.3
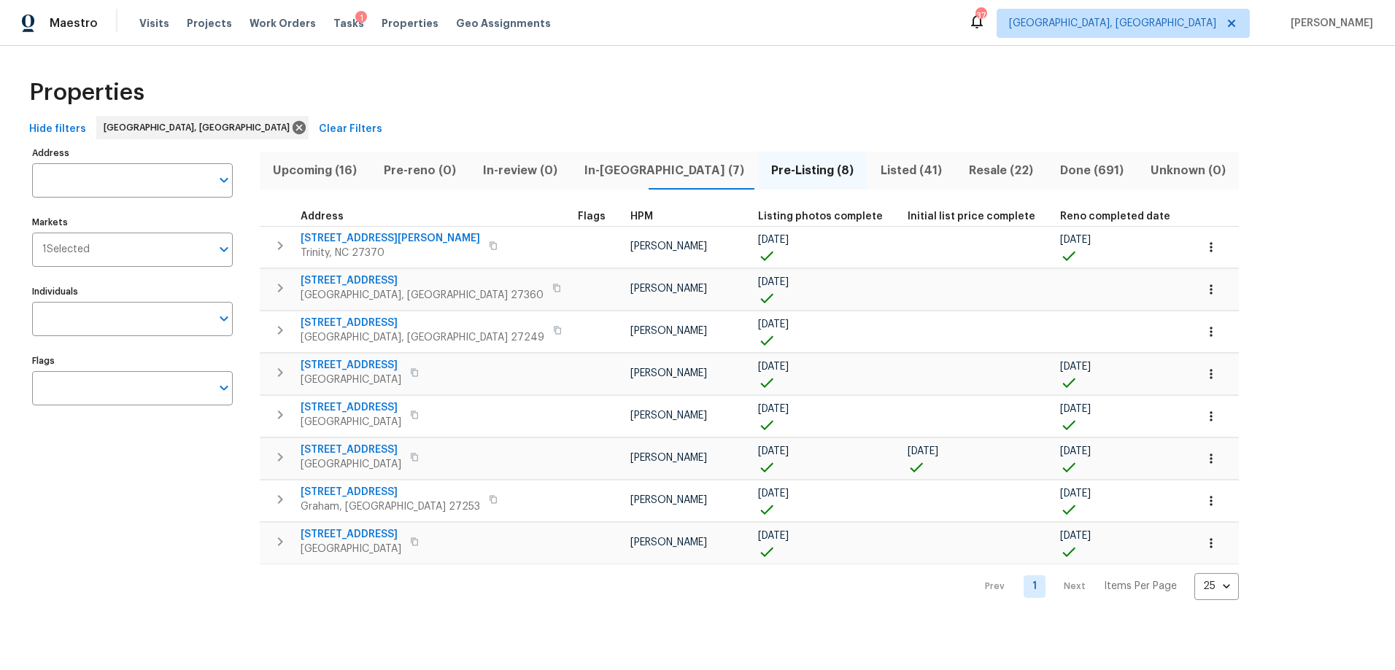
click at [632, 112] on div "Properties" at bounding box center [697, 92] width 1348 height 47
drag, startPoint x: 610, startPoint y: 172, endPoint x: 594, endPoint y: 173, distance: 16.1
click at [609, 172] on span "In-[GEOGRAPHIC_DATA] (7)" at bounding box center [664, 170] width 169 height 20
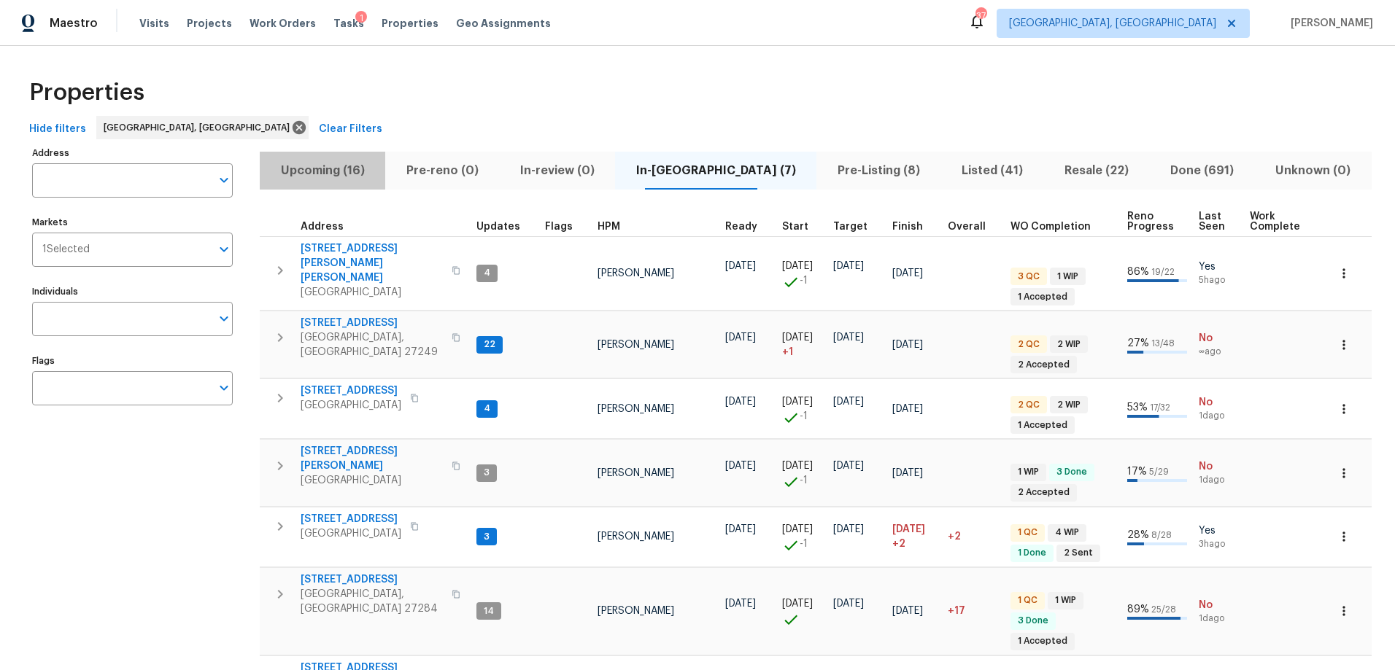
click at [321, 168] on span "Upcoming (16)" at bounding box center [322, 170] width 108 height 20
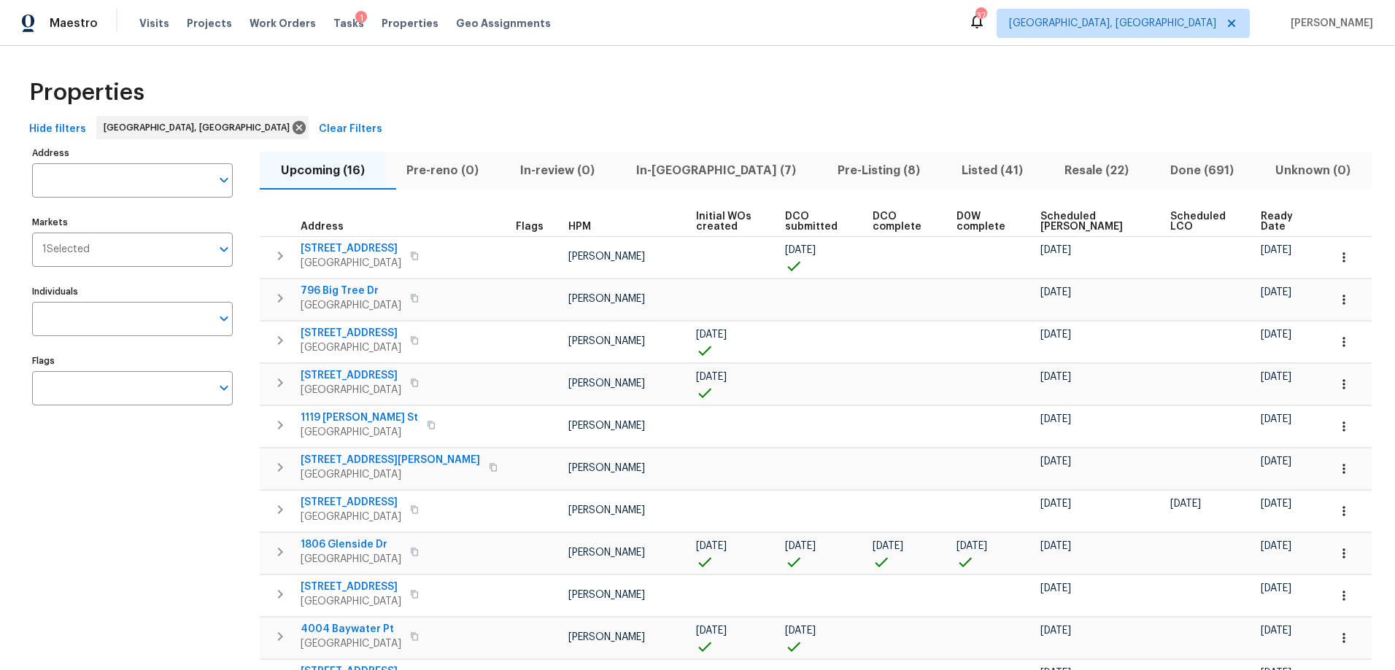
click at [1076, 222] on span "Scheduled [PERSON_NAME]" at bounding box center [1092, 222] width 105 height 20
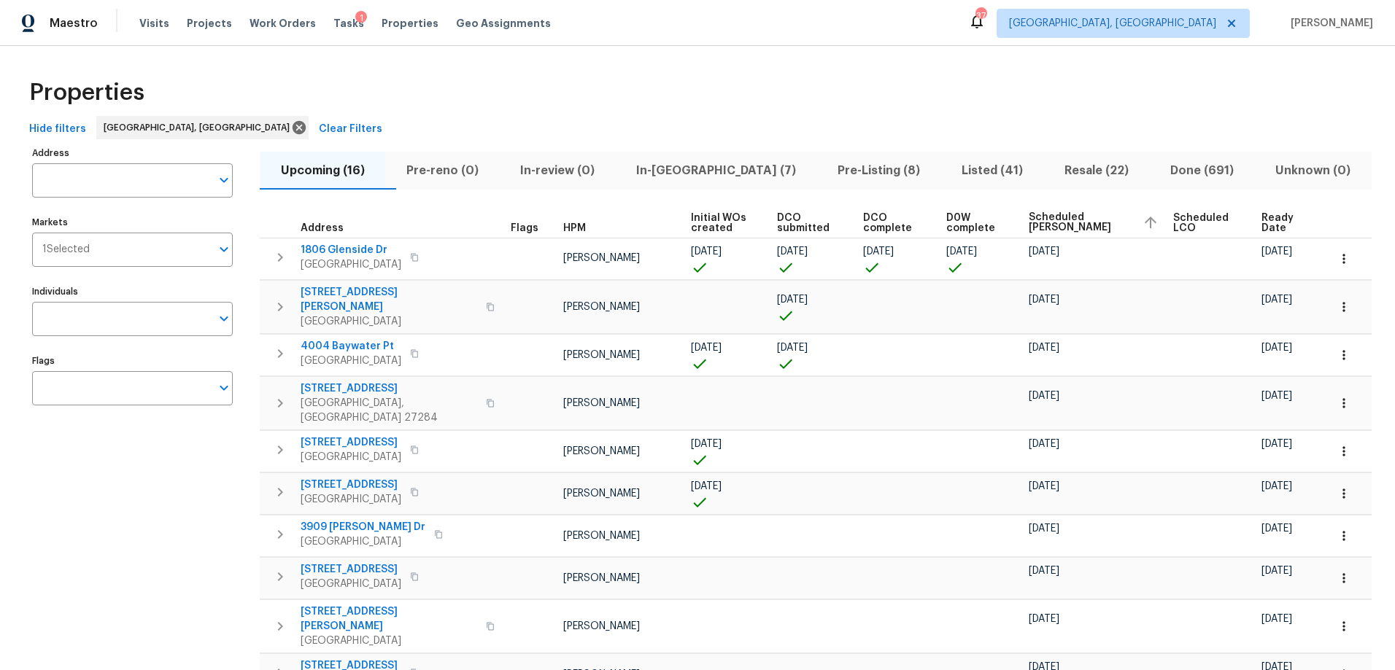
click at [665, 177] on span "In-[GEOGRAPHIC_DATA] (7)" at bounding box center [716, 170] width 184 height 20
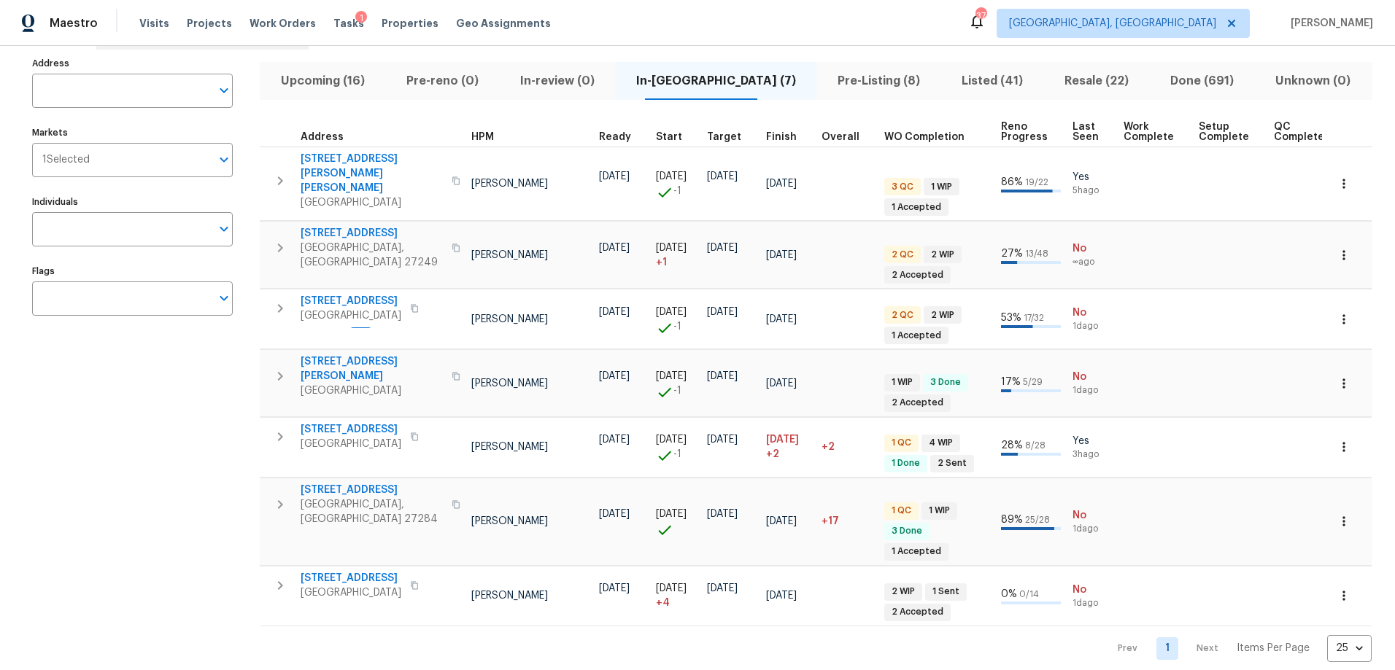
scroll to position [88, 0]
drag, startPoint x: 931, startPoint y: 31, endPoint x: 844, endPoint y: 7, distance: 90.3
click at [930, 31] on div "Maestro Visits Projects Work Orders Tasks 1 Properties Geo Assignments 37 Green…" at bounding box center [697, 23] width 1395 height 46
click at [346, 68] on button "Upcoming (16)" at bounding box center [322, 81] width 125 height 38
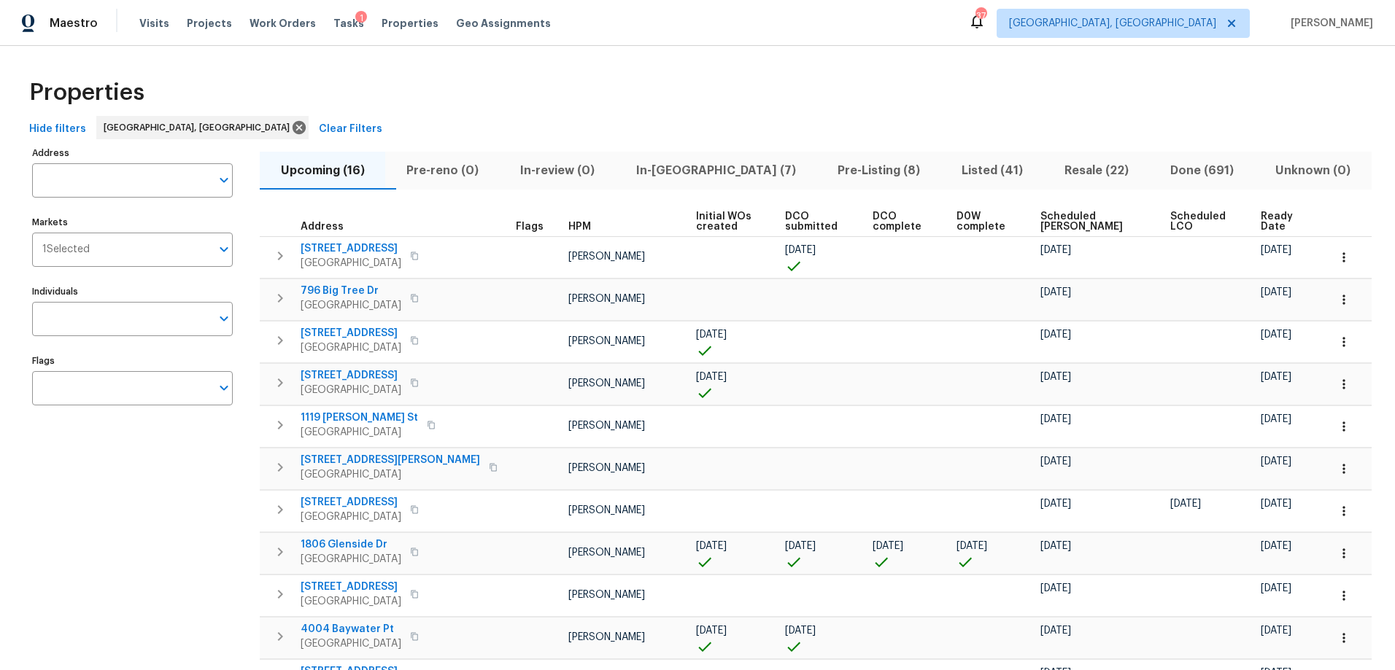
click at [1071, 219] on span "Scheduled [PERSON_NAME]" at bounding box center [1092, 222] width 105 height 20
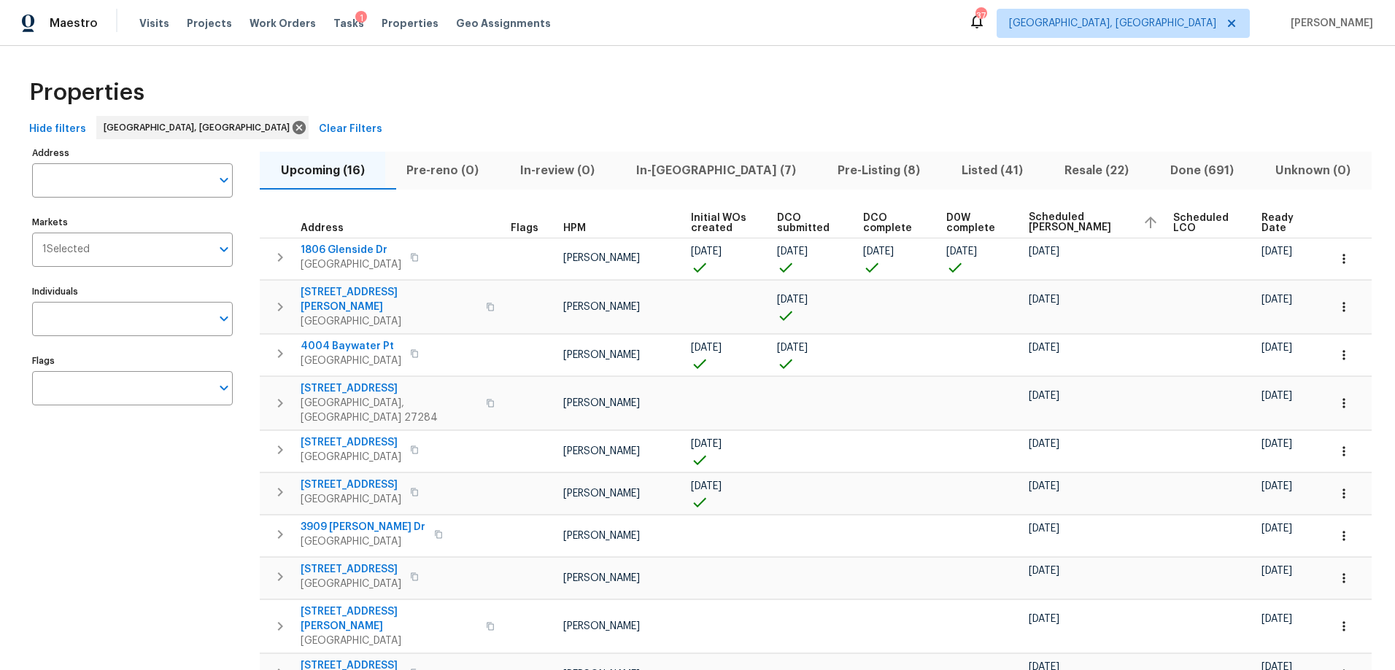
click at [740, 123] on div "Hide filters Greensboro, NC Clear Filters" at bounding box center [697, 129] width 1348 height 27
click at [1214, 120] on div "Hide filters Greensboro, NC Clear Filters" at bounding box center [697, 129] width 1348 height 27
drag, startPoint x: 1049, startPoint y: 173, endPoint x: 963, endPoint y: 90, distance: 119.2
click at [963, 90] on div "Properties Hide filters Greensboro, NC Clear Filters Address Address Markets 1 …" at bounding box center [697, 527] width 1395 height 963
click at [962, 93] on div "Properties" at bounding box center [697, 92] width 1348 height 47
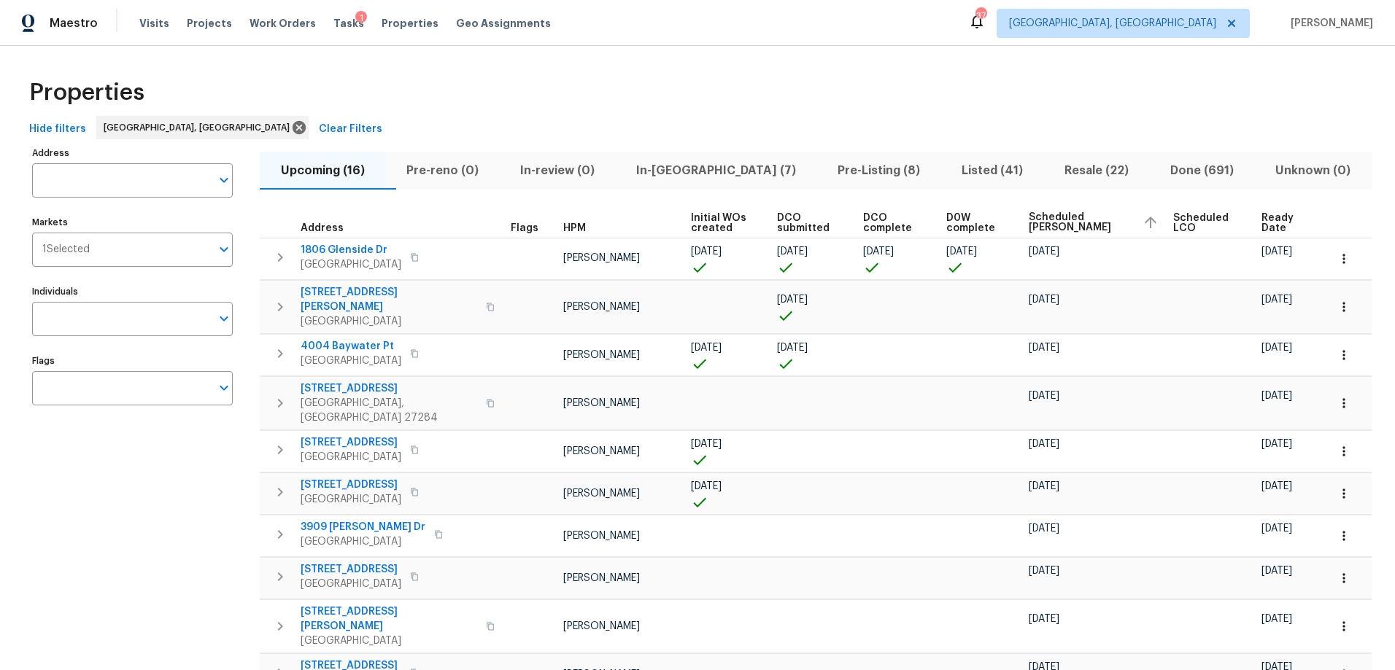
click at [950, 174] on span "Listed (41)" at bounding box center [992, 170] width 85 height 20
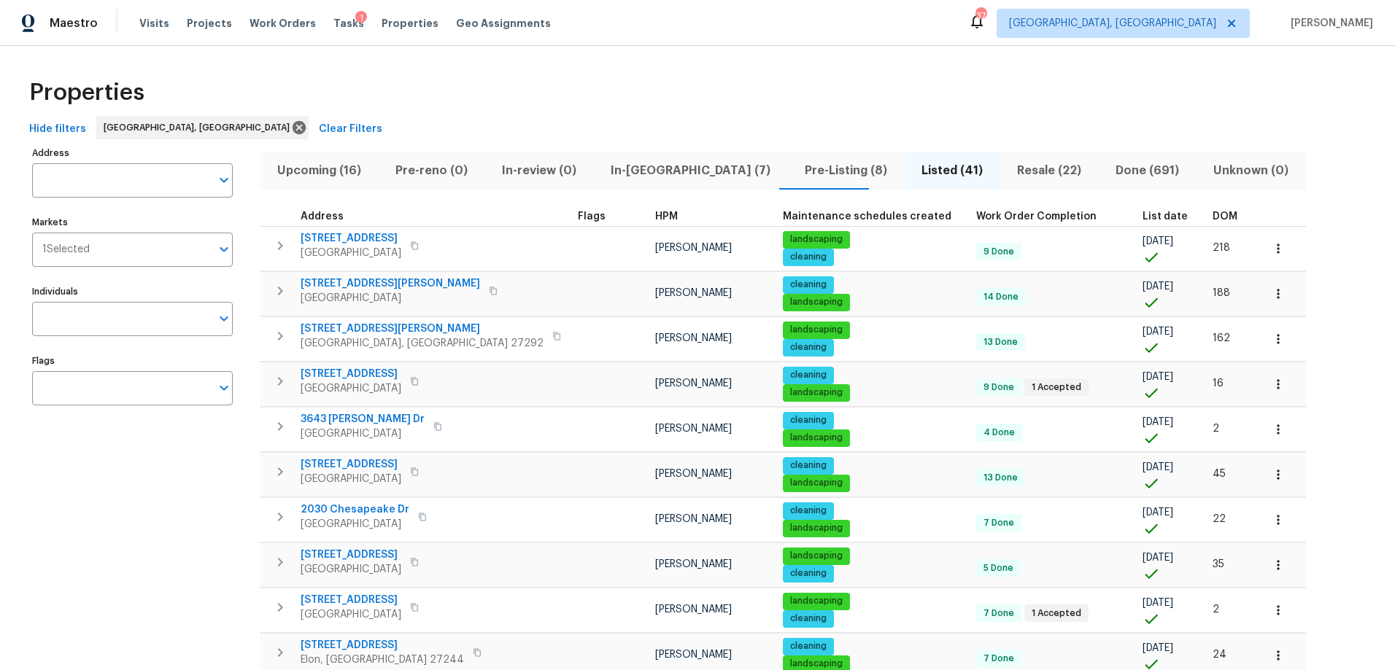
click at [1212, 213] on span "DOM" at bounding box center [1224, 217] width 25 height 10
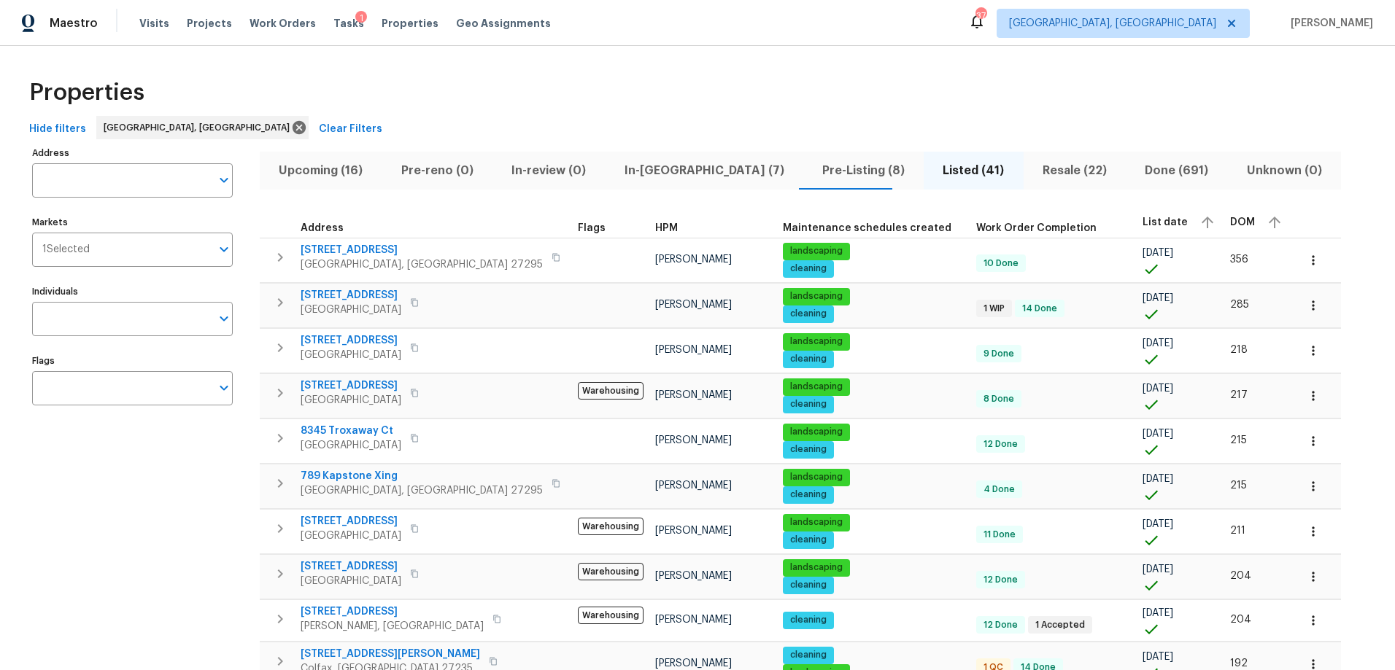
click at [705, 104] on div "Properties" at bounding box center [697, 92] width 1348 height 47
click at [606, 115] on div "Properties" at bounding box center [697, 92] width 1348 height 47
click at [586, 106] on div "Properties" at bounding box center [697, 92] width 1348 height 47
click at [551, 92] on div "Properties" at bounding box center [697, 92] width 1348 height 47
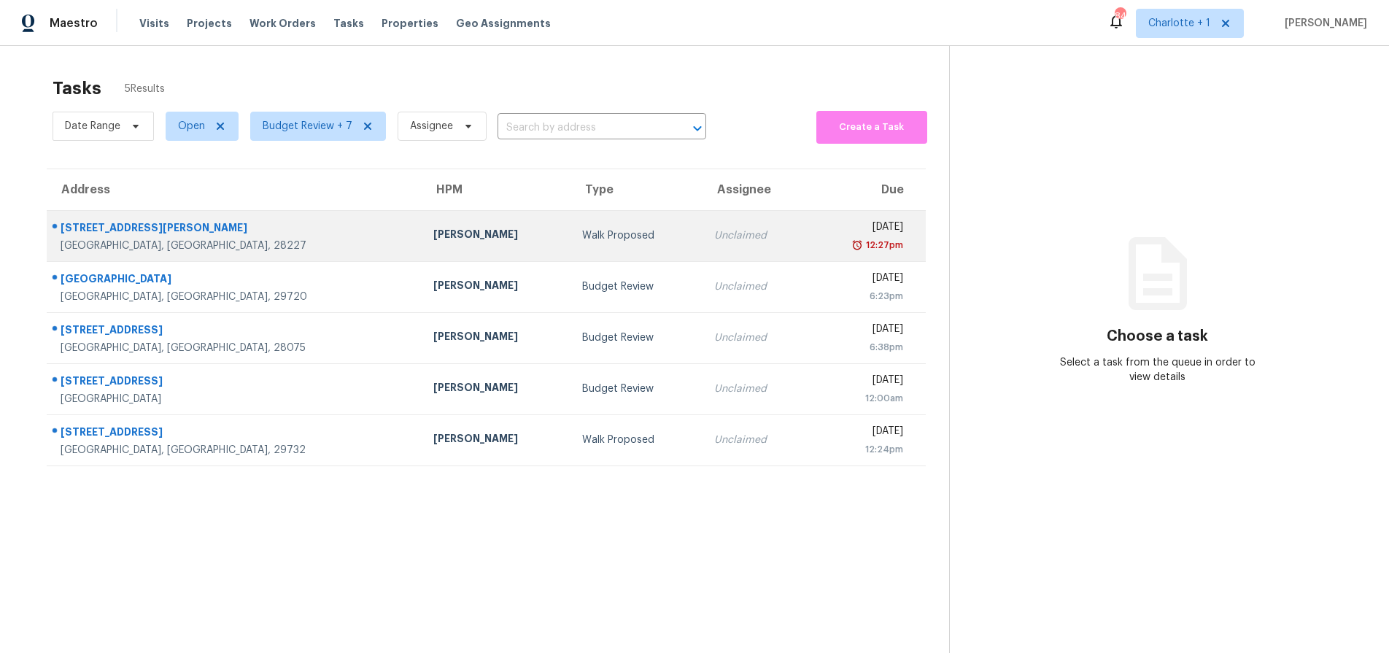
click at [239, 228] on div "[STREET_ADDRESS][PERSON_NAME]" at bounding box center [235, 229] width 349 height 18
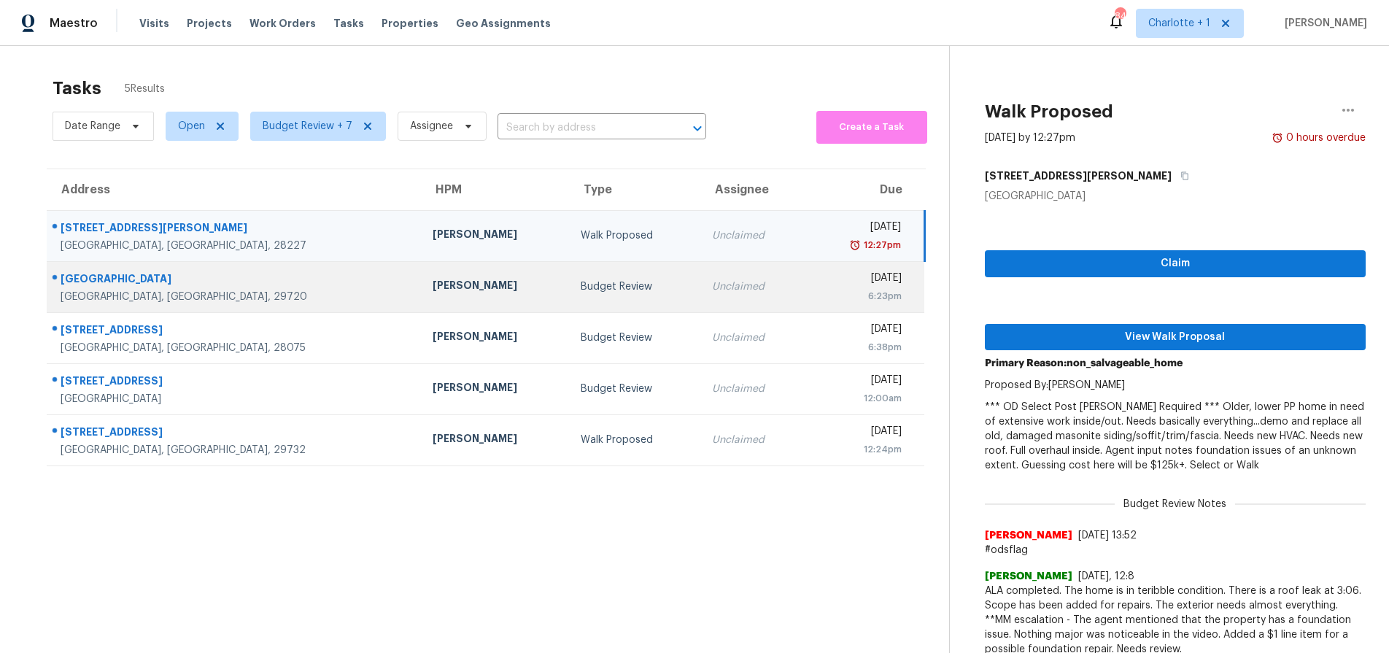
click at [236, 277] on div "3242 University Dr" at bounding box center [235, 280] width 349 height 18
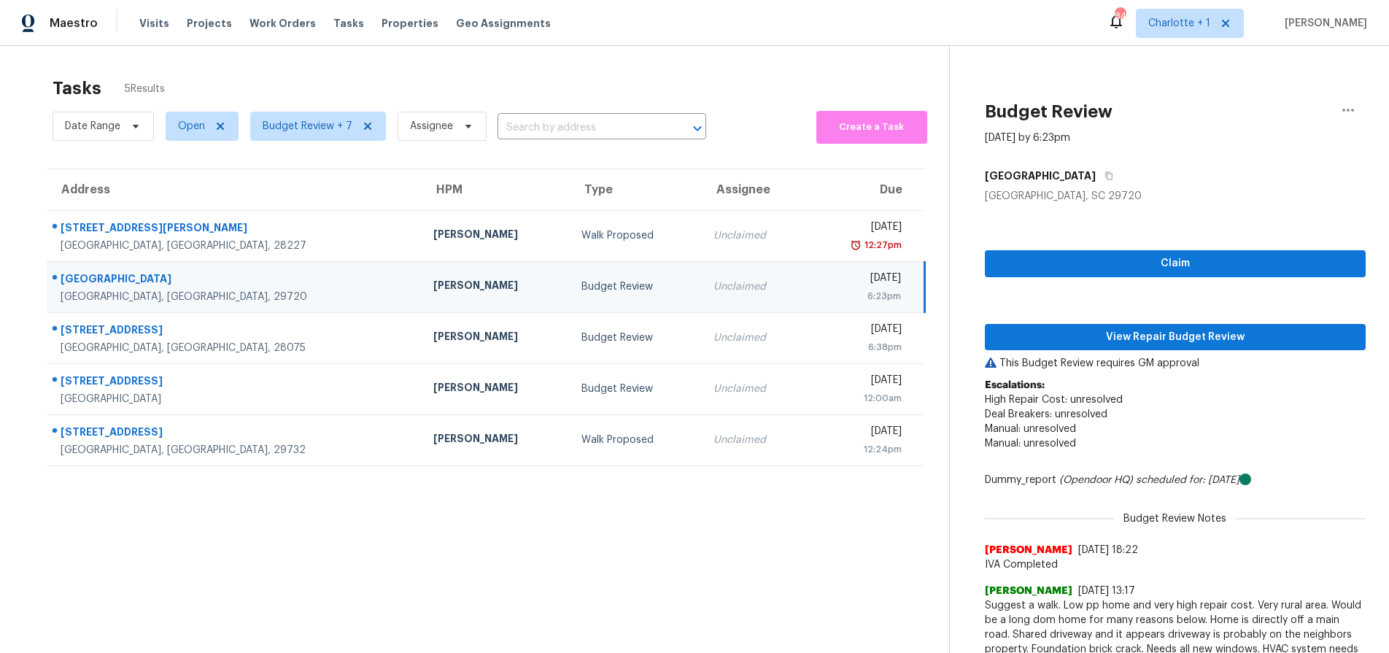
click at [433, 292] on div "Matthew Barnhart" at bounding box center [495, 287] width 125 height 18
click at [1070, 333] on span "View Repair Budget Review" at bounding box center [1174, 337] width 357 height 18
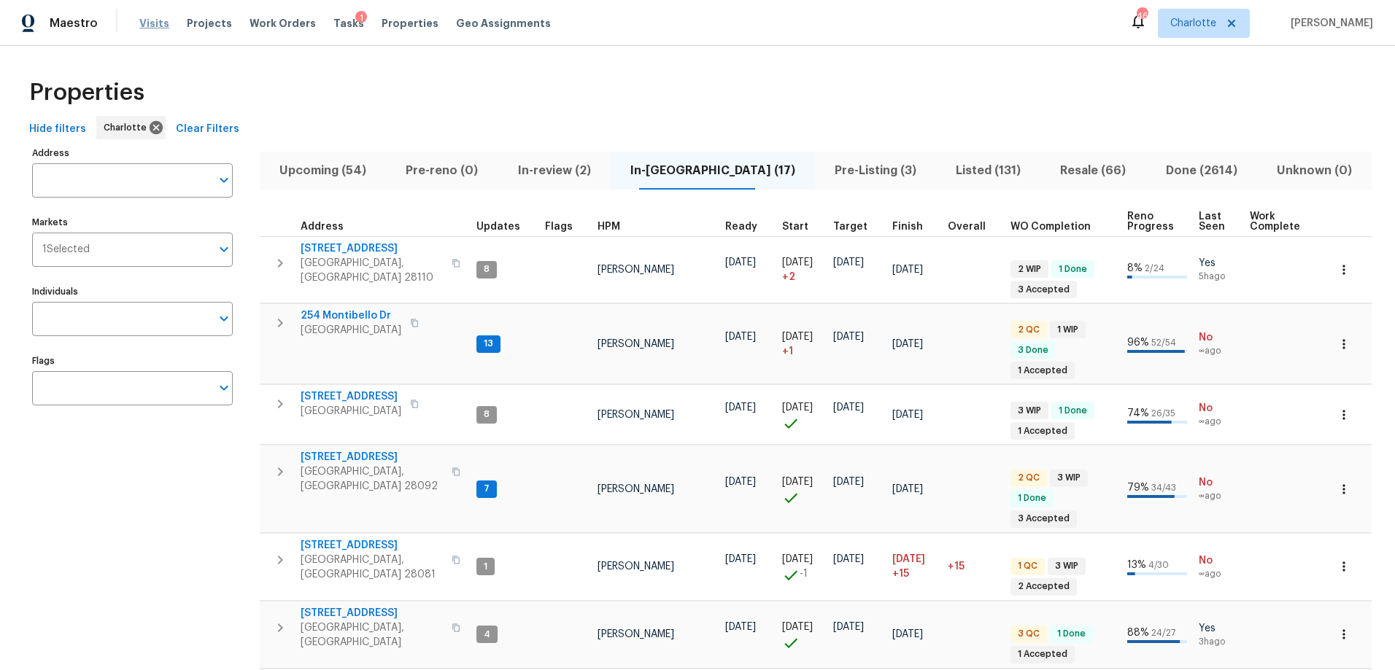
click at [153, 16] on span "Visits" at bounding box center [154, 23] width 30 height 15
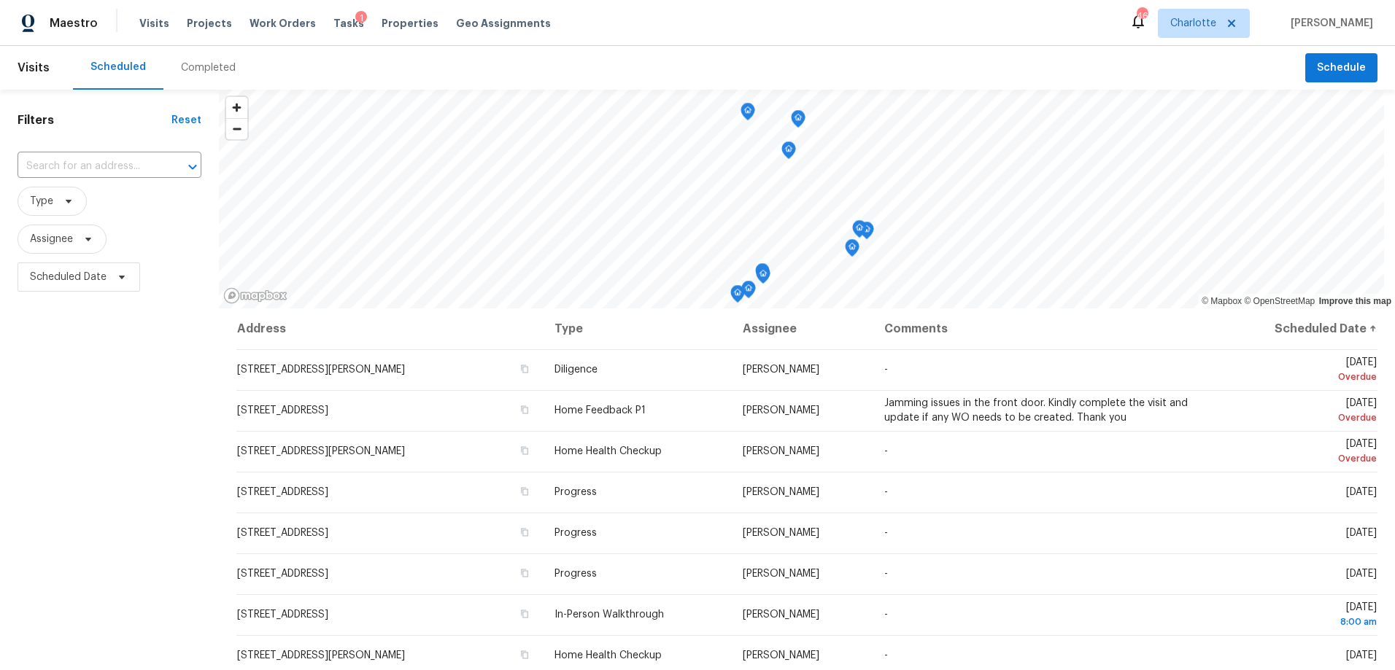
click at [206, 66] on div "Completed" at bounding box center [208, 68] width 55 height 15
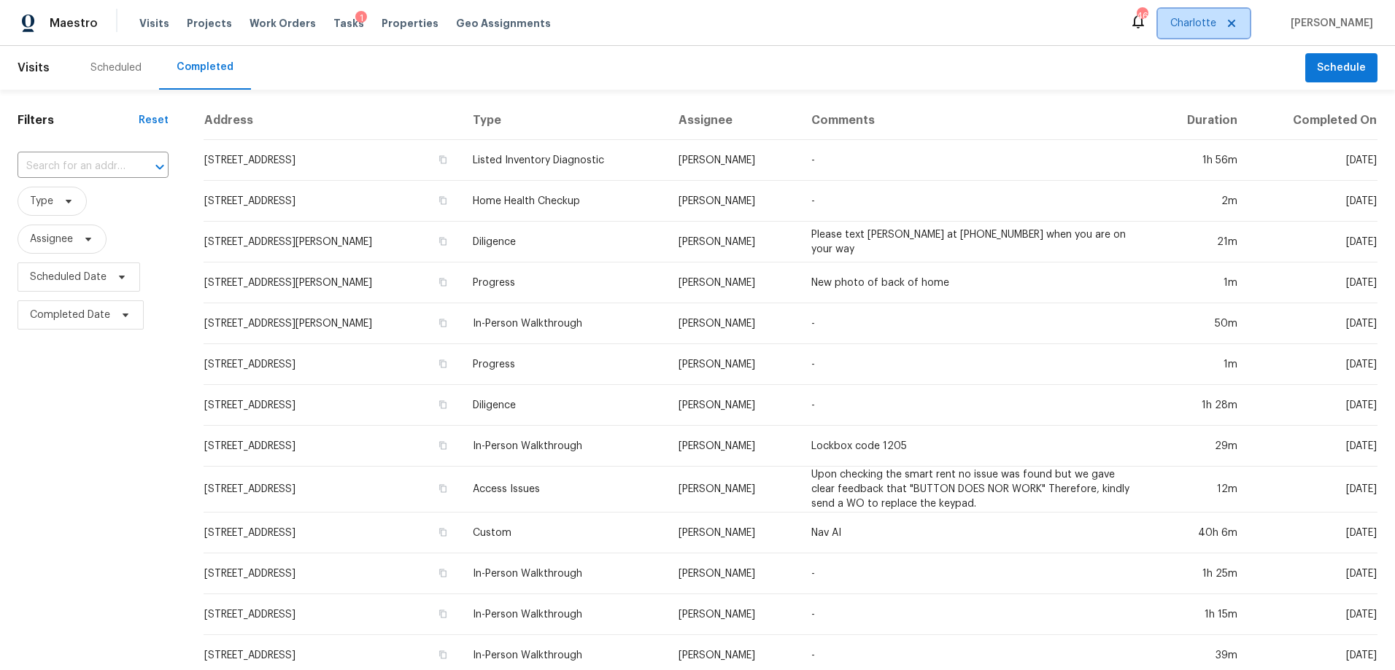
click at [1237, 24] on icon at bounding box center [1231, 24] width 12 height 12
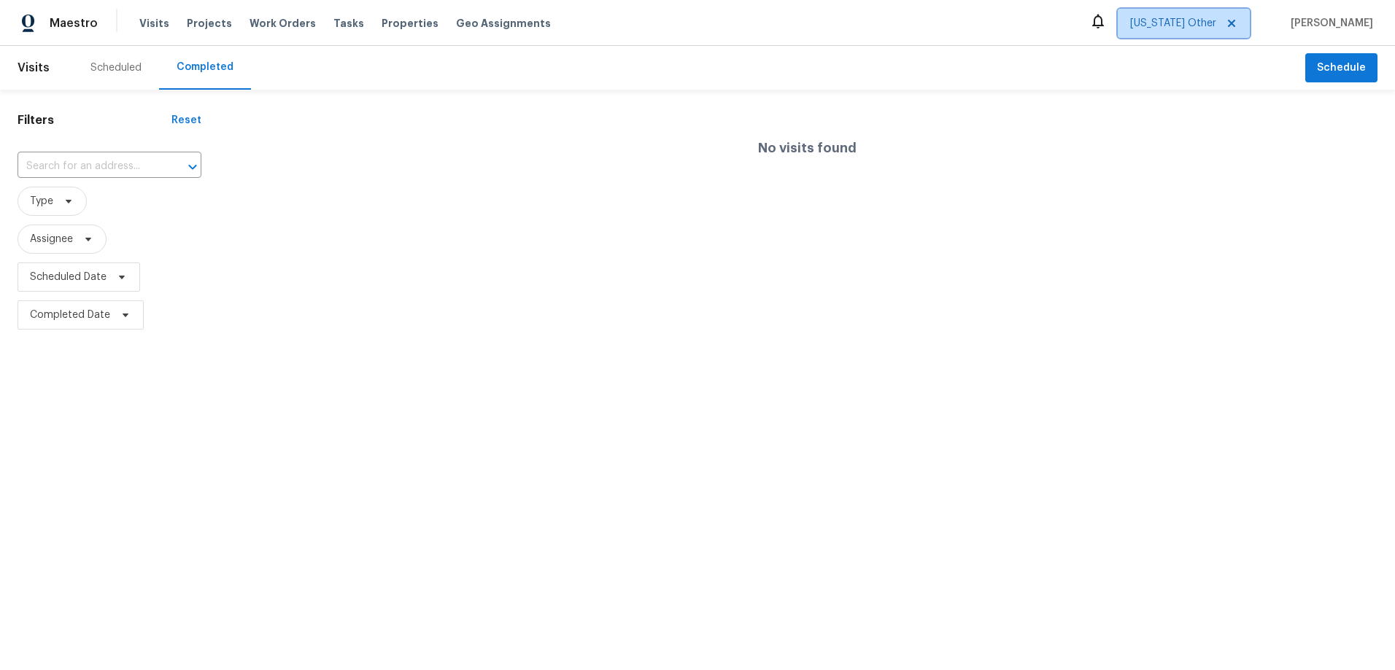
click at [1230, 34] on span "Alabama Other" at bounding box center [1183, 23] width 132 height 29
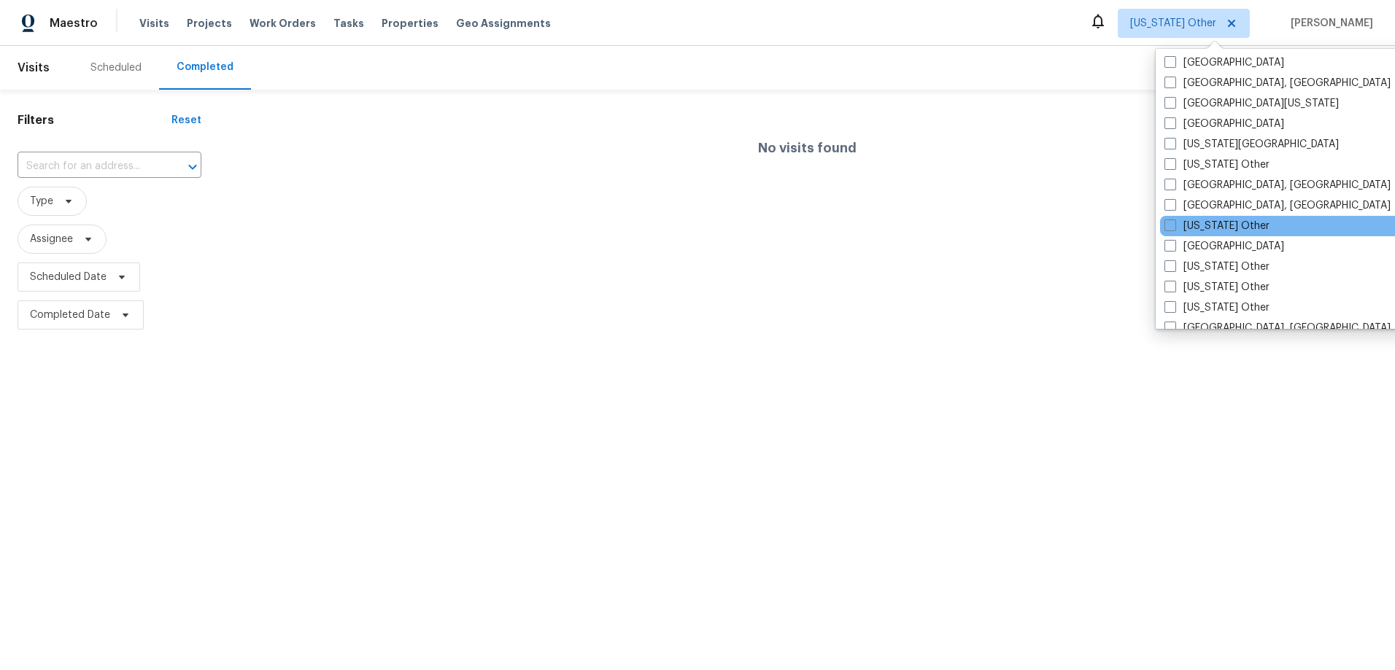
scroll to position [584, 0]
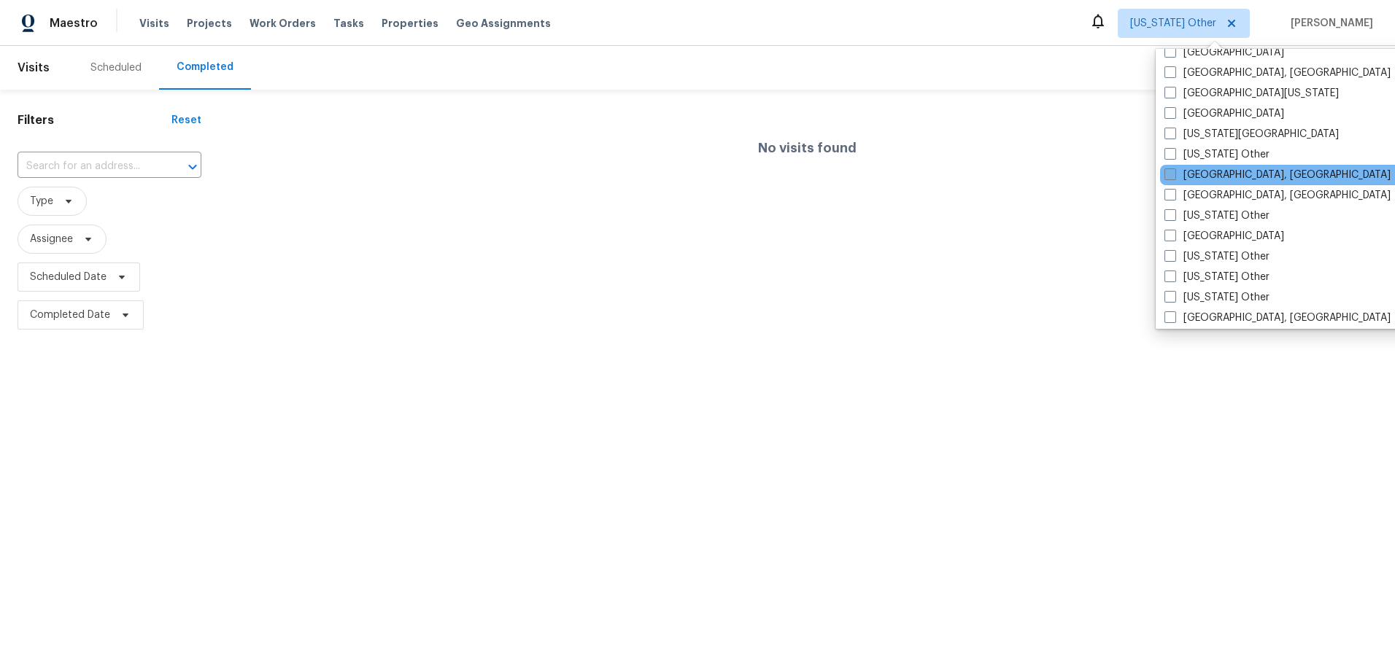
click at [1201, 176] on label "Greensboro, NC" at bounding box center [1277, 175] width 226 height 15
click at [1174, 176] on input "Greensboro, NC" at bounding box center [1168, 172] width 9 height 9
checkbox input "true"
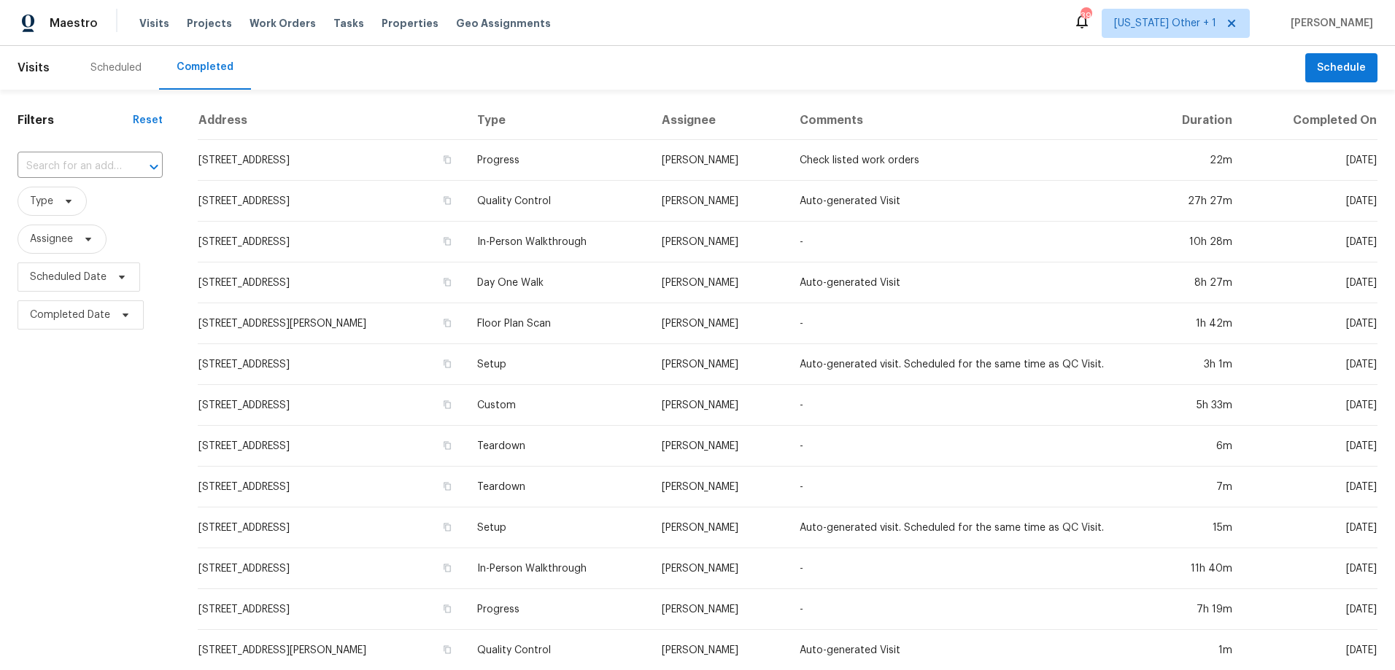
click at [441, 44] on div "Maestro Visits Projects Work Orders Tasks Properties Geo Assignments 39 Alabama…" at bounding box center [697, 23] width 1395 height 46
click at [117, 65] on div "Scheduled" at bounding box center [115, 68] width 51 height 15
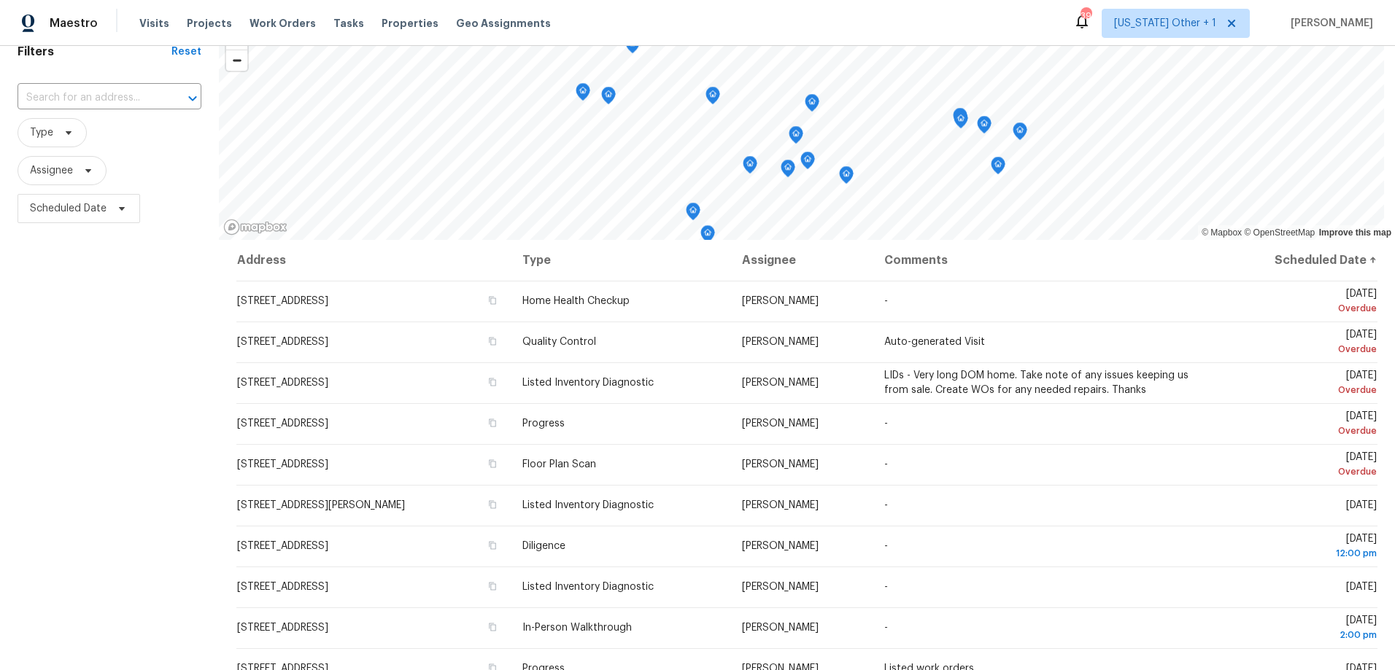
scroll to position [69, 0]
click at [54, 135] on span "Type" at bounding box center [52, 131] width 69 height 29
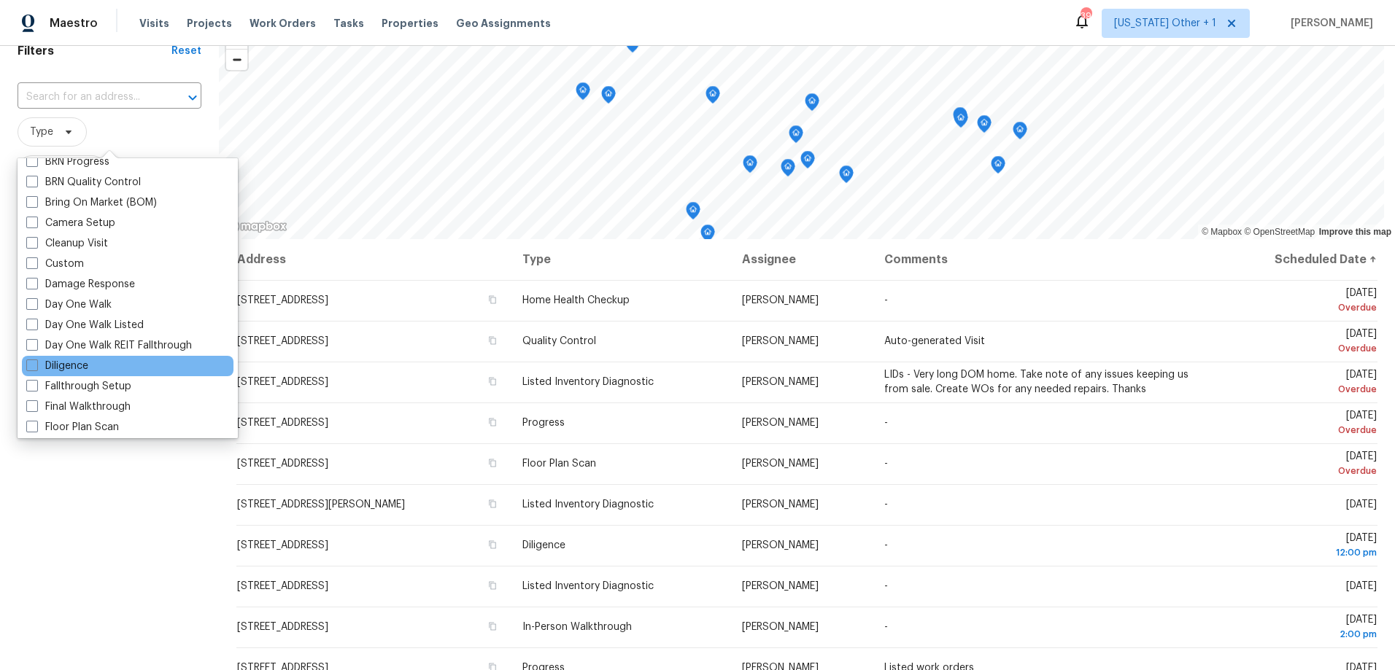
scroll to position [144, 0]
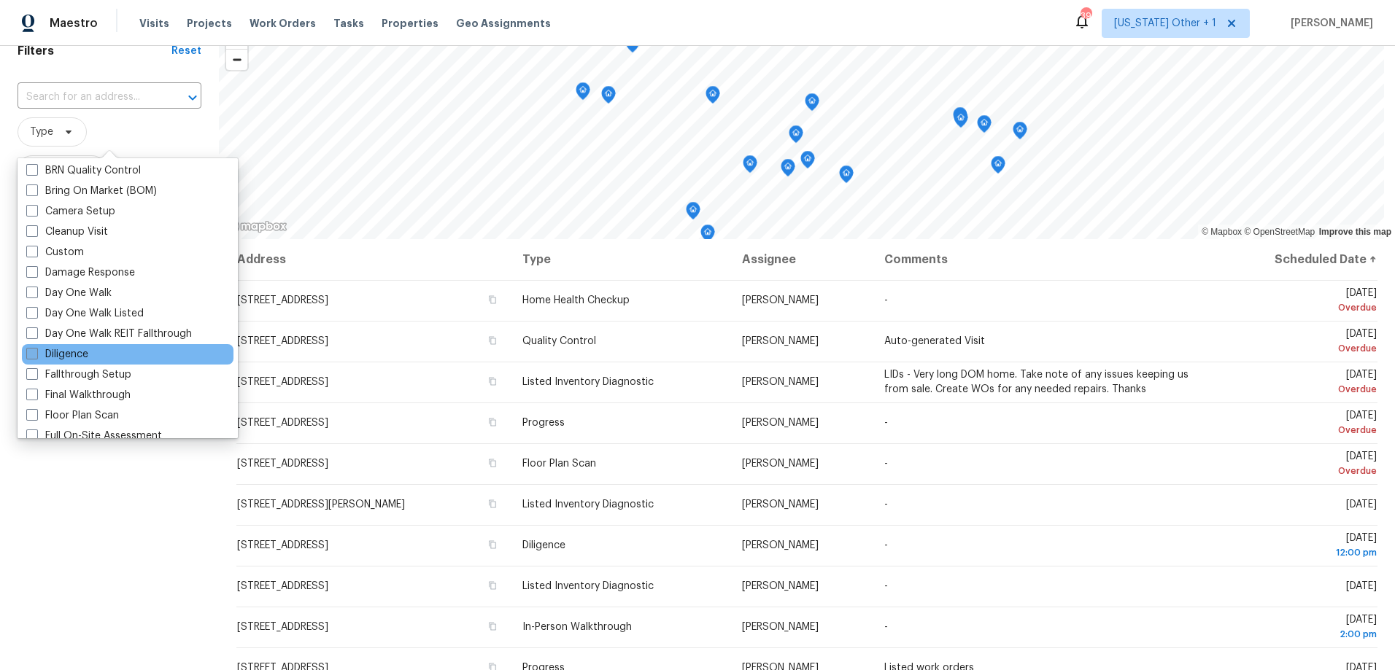
click at [81, 357] on label "Diligence" at bounding box center [57, 354] width 62 height 15
click at [36, 357] on input "Diligence" at bounding box center [30, 351] width 9 height 9
checkbox input "true"
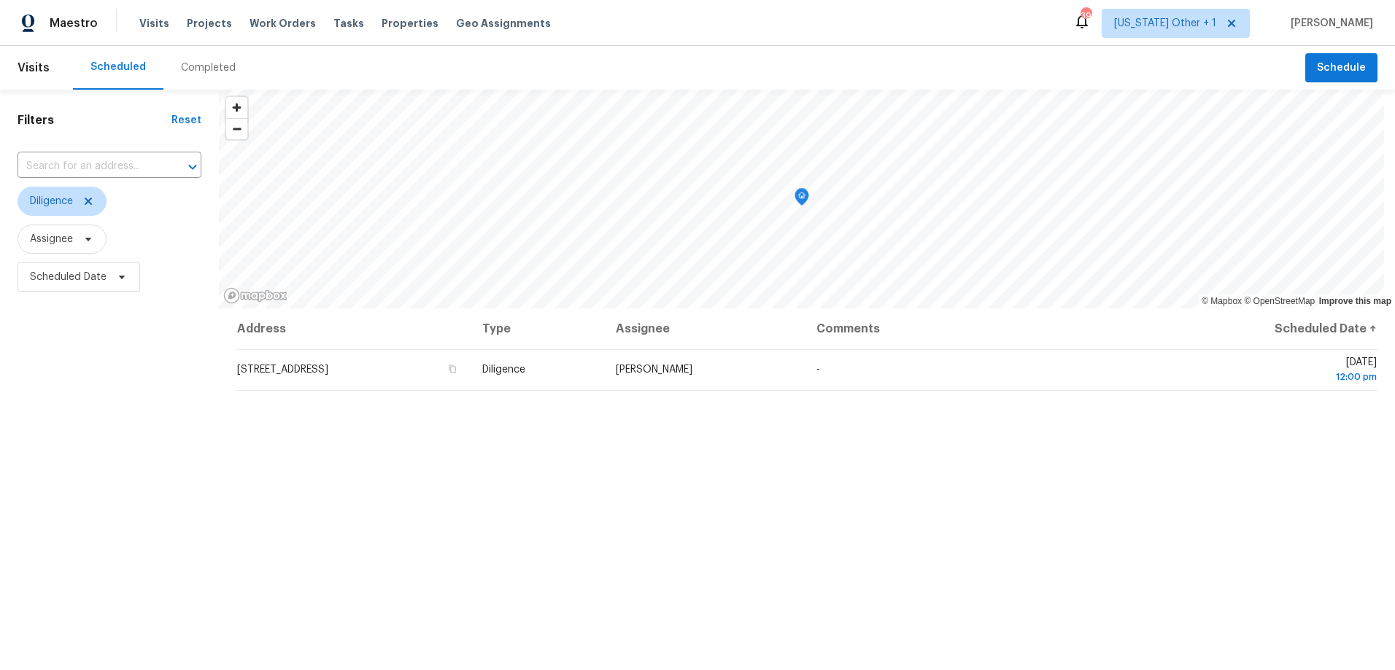
click at [97, 480] on div "Filters Reset ​ Diligence Assignee Scheduled Date" at bounding box center [109, 467] width 219 height 755
drag, startPoint x: 520, startPoint y: 463, endPoint x: 500, endPoint y: 458, distance: 20.3
click at [520, 463] on div "Address Type Assignee Comments Scheduled Date ↑ 10 Brownstone Ln, Greensboro, N…" at bounding box center [807, 577] width 1176 height 536
click at [144, 379] on div "Filters Reset ​ Diligence Assignee Scheduled Date" at bounding box center [109, 467] width 219 height 755
click at [159, 419] on div "Filters Reset ​ Diligence Assignee Scheduled Date" at bounding box center [109, 467] width 219 height 755
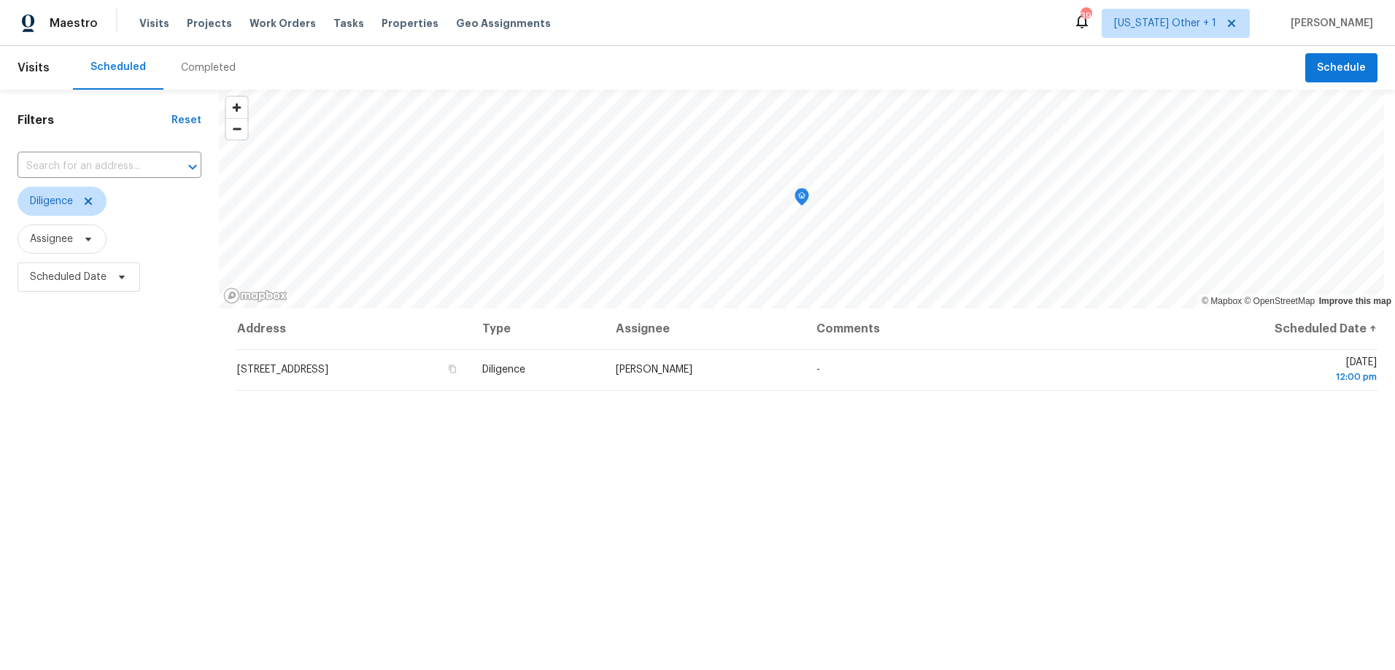
click at [117, 359] on div "Filters Reset ​ Diligence Assignee Scheduled Date" at bounding box center [109, 467] width 219 height 755
click at [908, 40] on div "Maestro Visits Projects Work Orders Tasks Properties Geo Assignments 39 Alabama…" at bounding box center [697, 23] width 1395 height 46
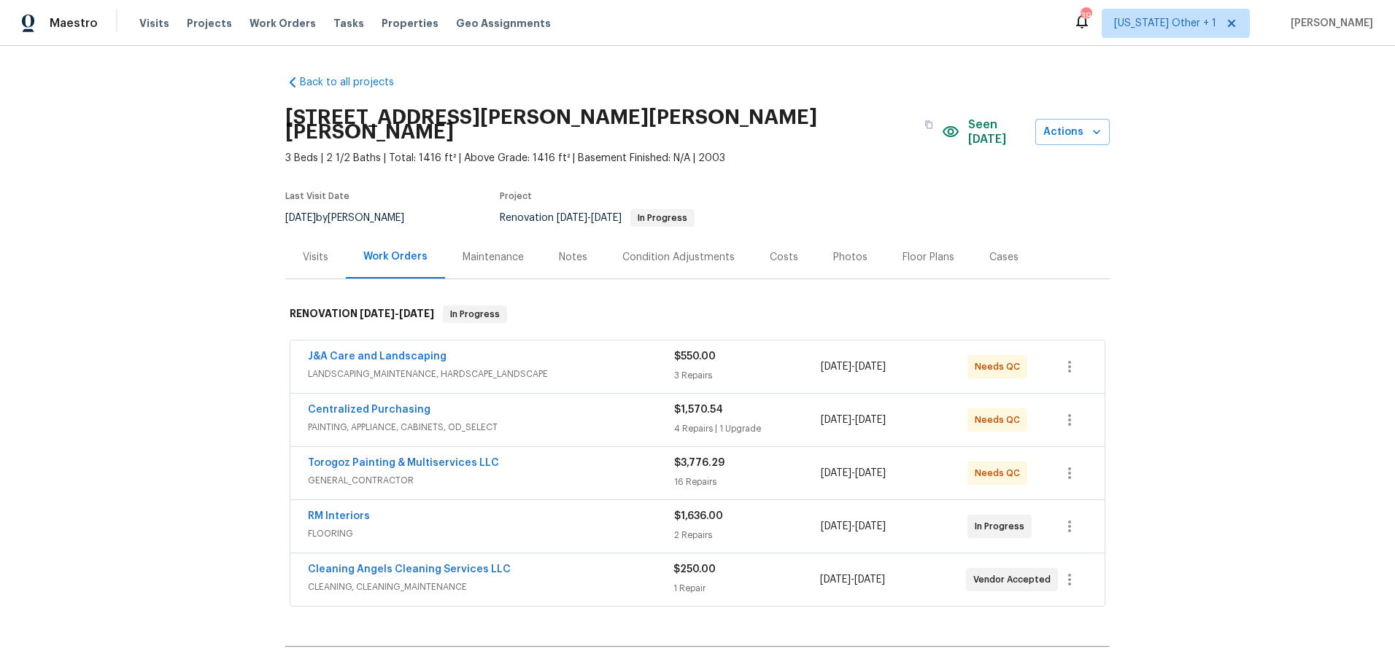
drag, startPoint x: 175, startPoint y: 208, endPoint x: 214, endPoint y: 279, distance: 80.6
click at [174, 208] on div "Back to all projects [STREET_ADDRESS][PERSON_NAME][PERSON_NAME][PERSON_NAME] 3 …" at bounding box center [697, 358] width 1395 height 624
click at [599, 473] on span "GENERAL_CONTRACTOR" at bounding box center [491, 480] width 366 height 15
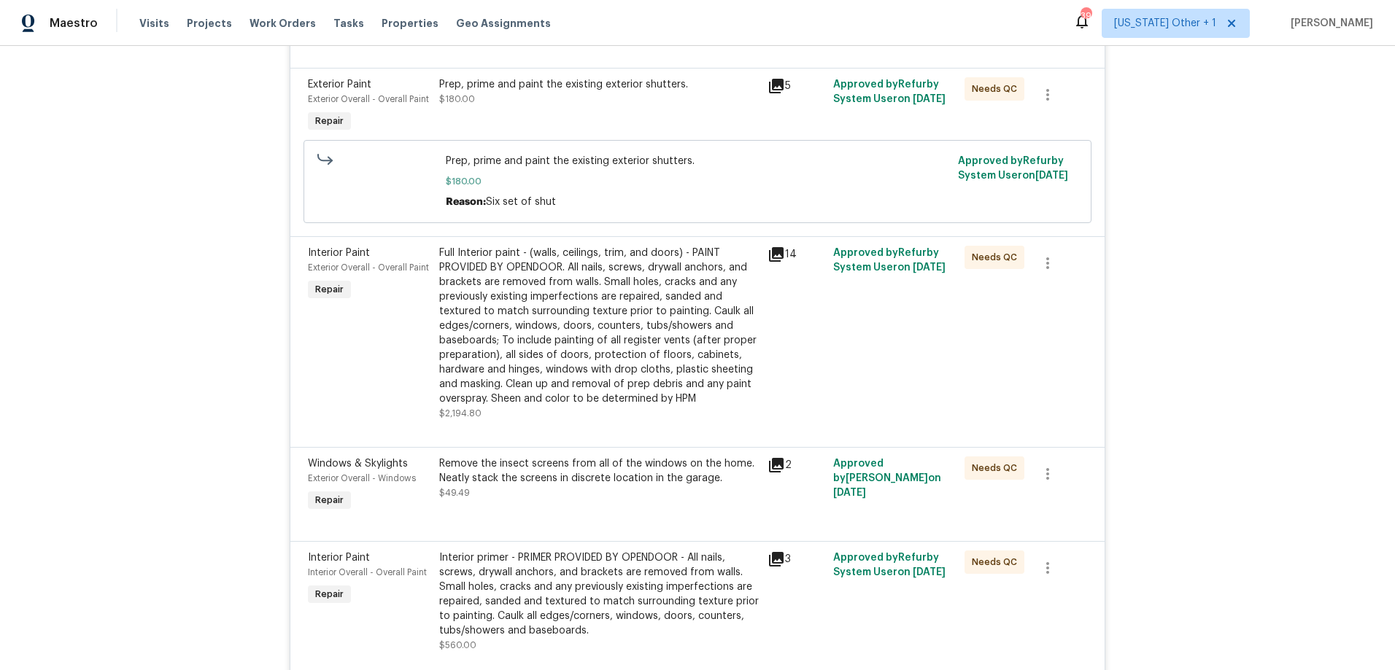
scroll to position [1184, 0]
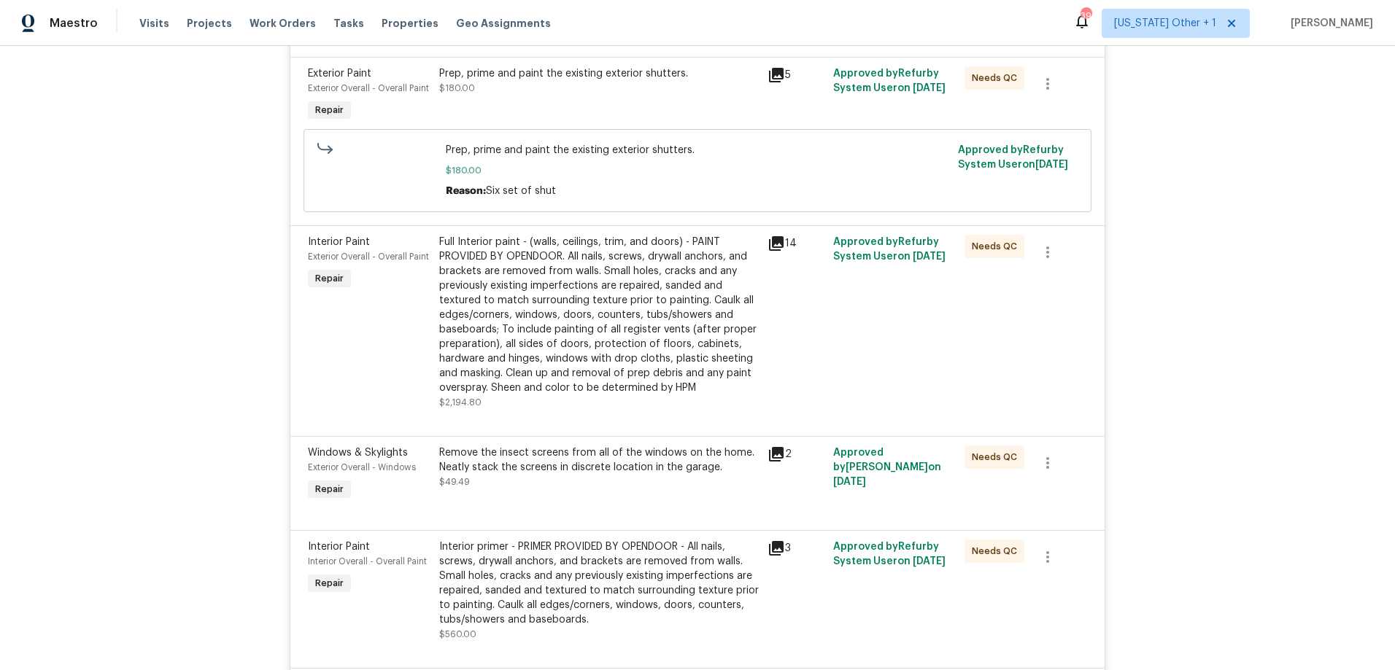
click at [627, 316] on div "Full Interior paint - (walls, ceilings, trim, and doors) - PAINT PROVIDED BY OP…" at bounding box center [598, 315] width 319 height 160
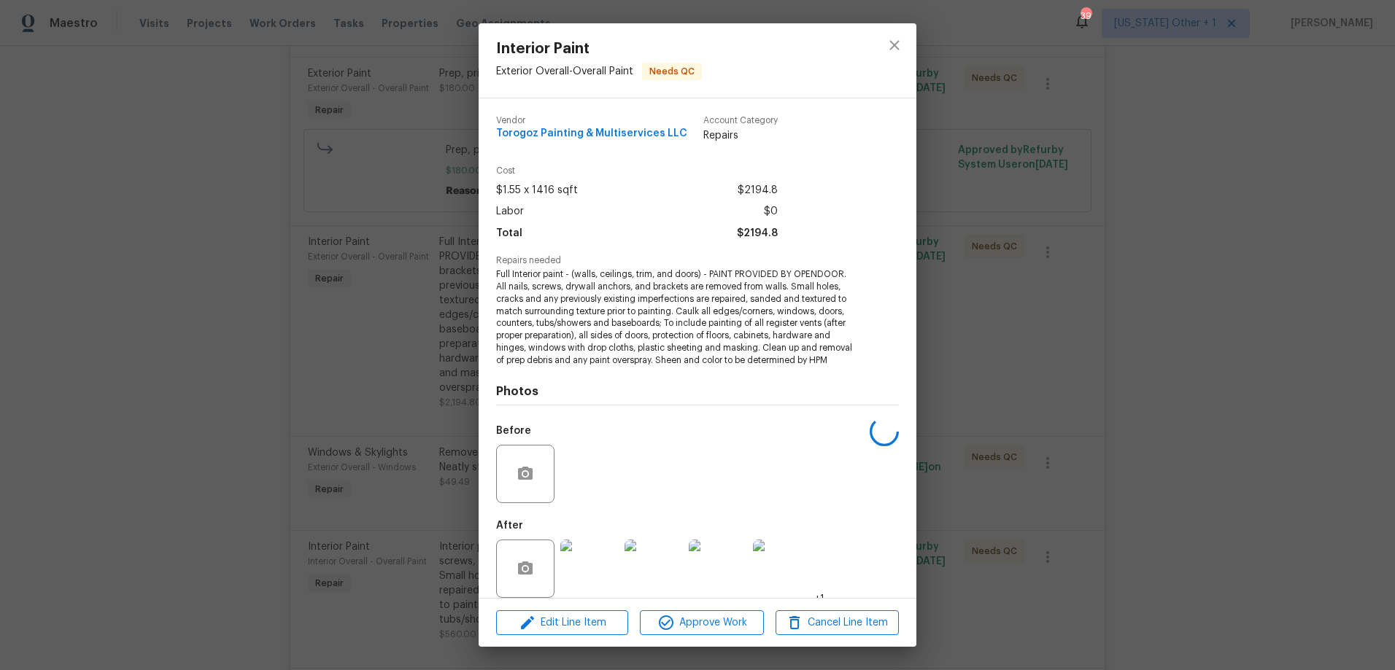
scroll to position [27, 0]
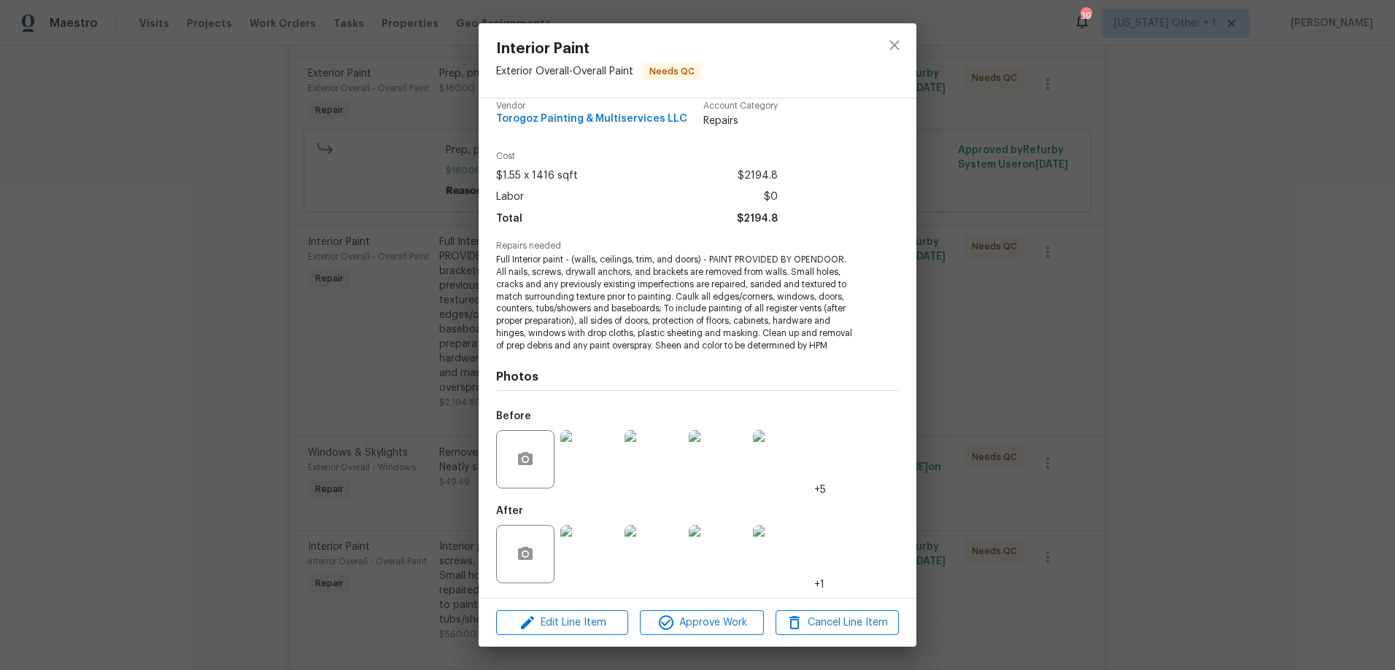
click at [596, 503] on div "After +1" at bounding box center [660, 544] width 328 height 95
click at [594, 538] on img at bounding box center [589, 554] width 58 height 58
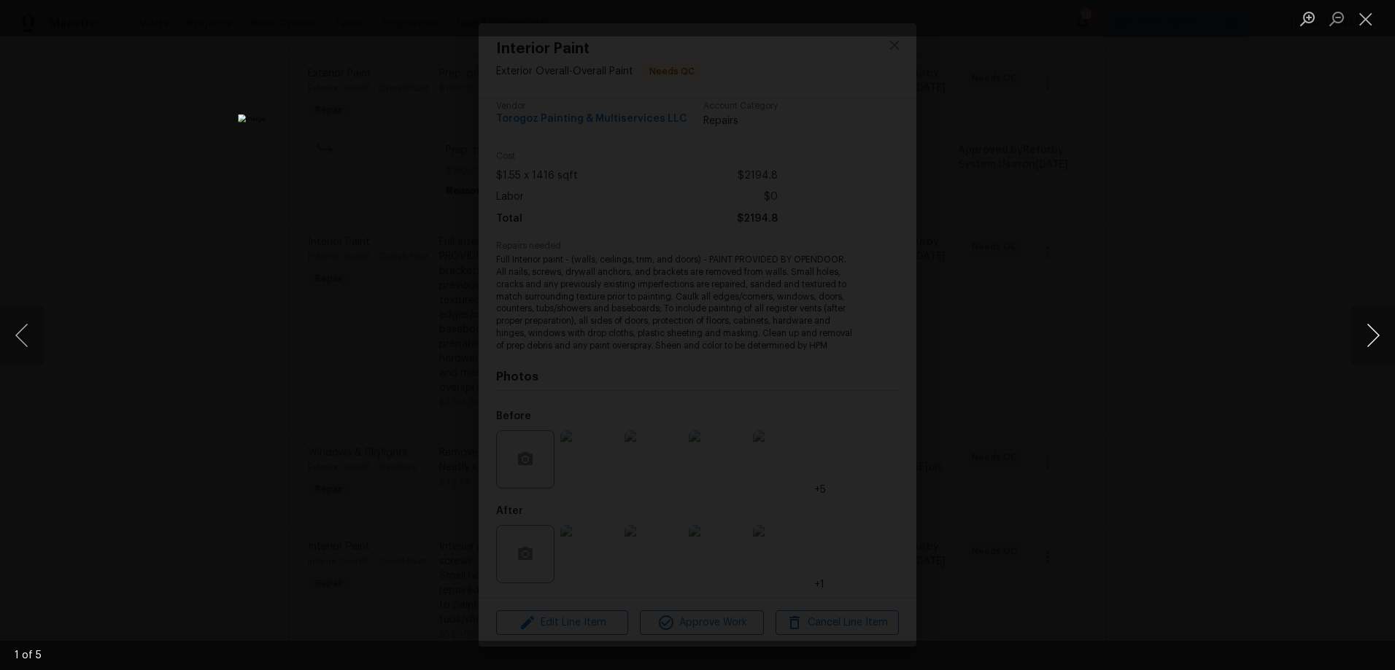
click at [1381, 336] on button "Next image" at bounding box center [1373, 335] width 44 height 58
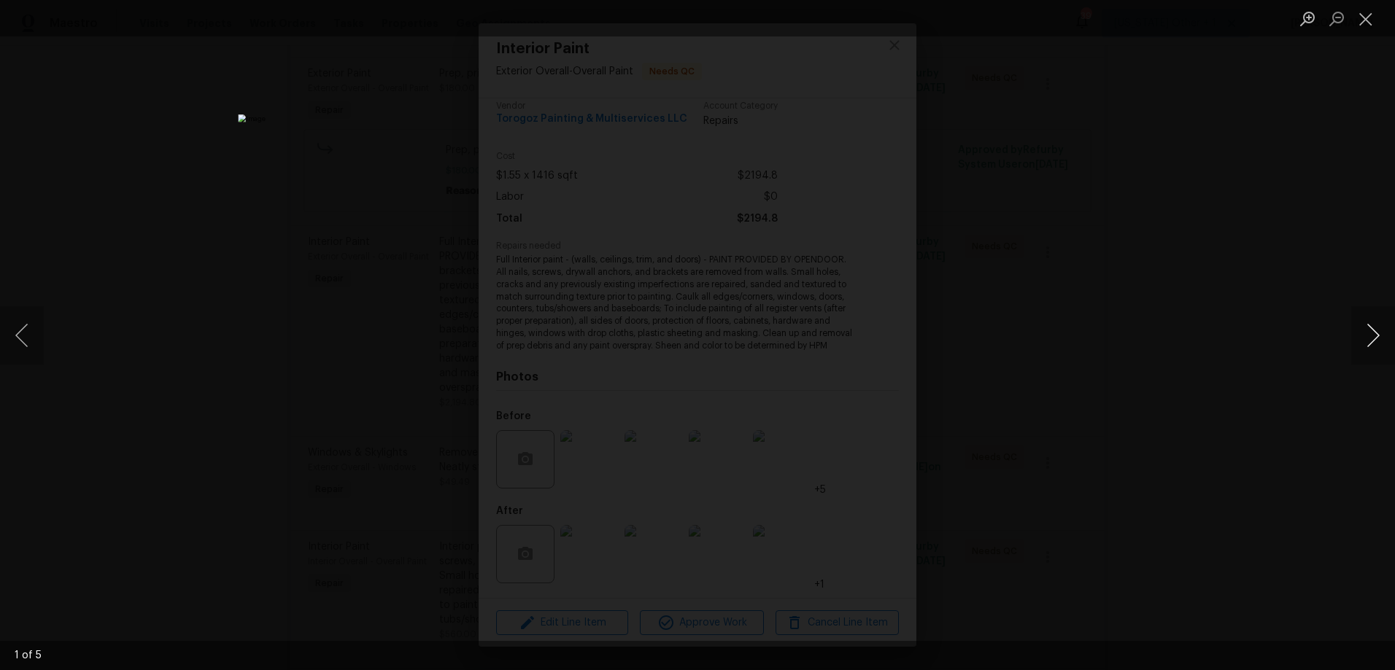
click at [1381, 336] on button "Next image" at bounding box center [1373, 335] width 44 height 58
click at [1109, 166] on div "Lightbox" at bounding box center [697, 335] width 1395 height 670
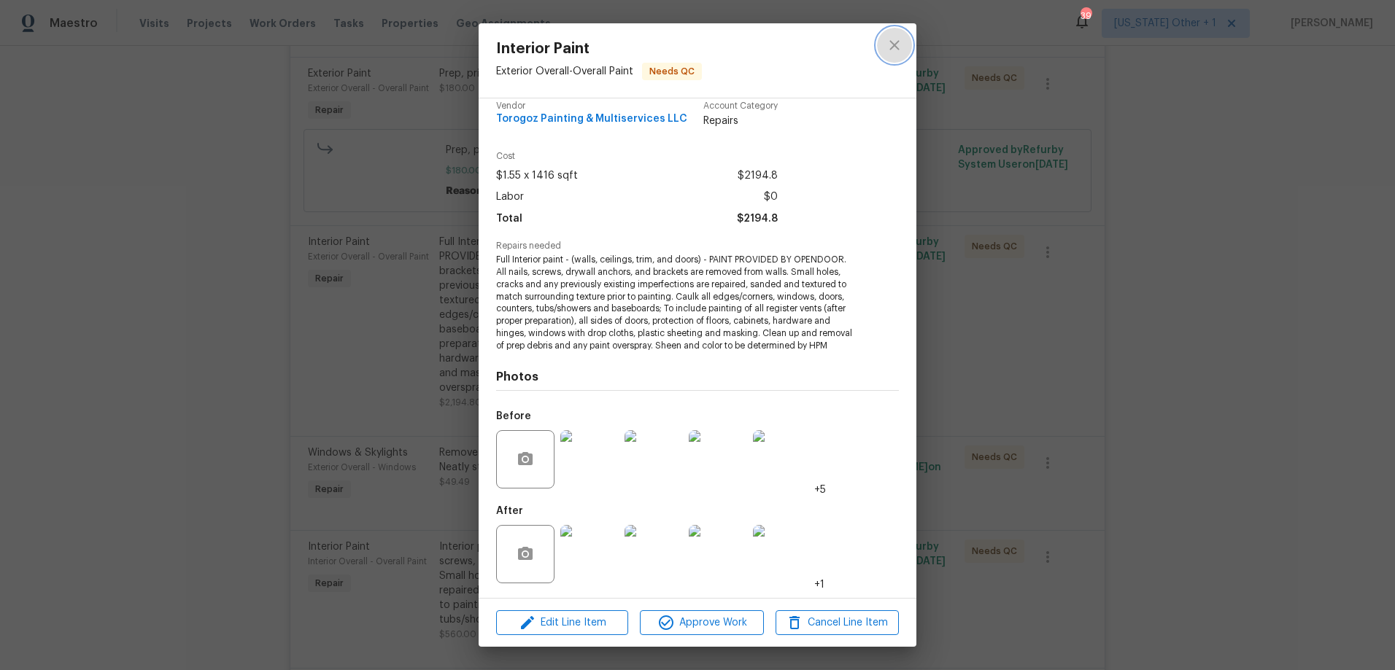
click at [885, 44] on icon "close" at bounding box center [894, 45] width 18 height 18
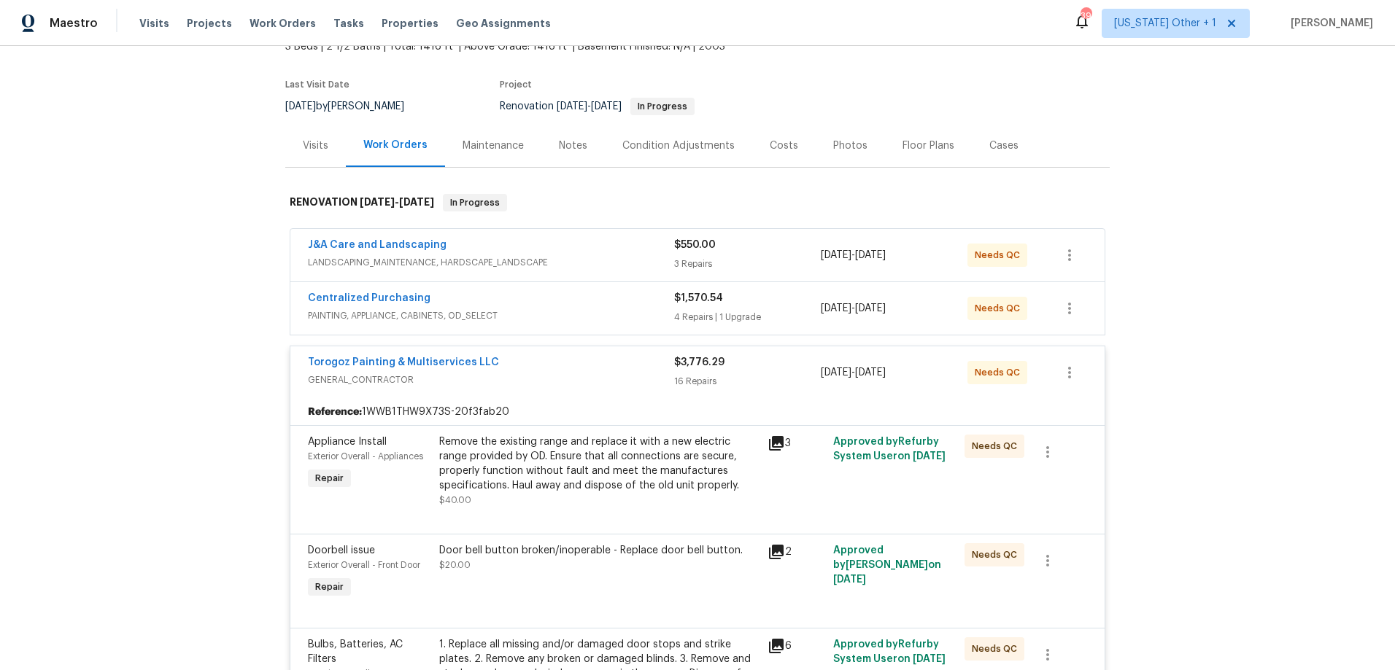
scroll to position [65, 0]
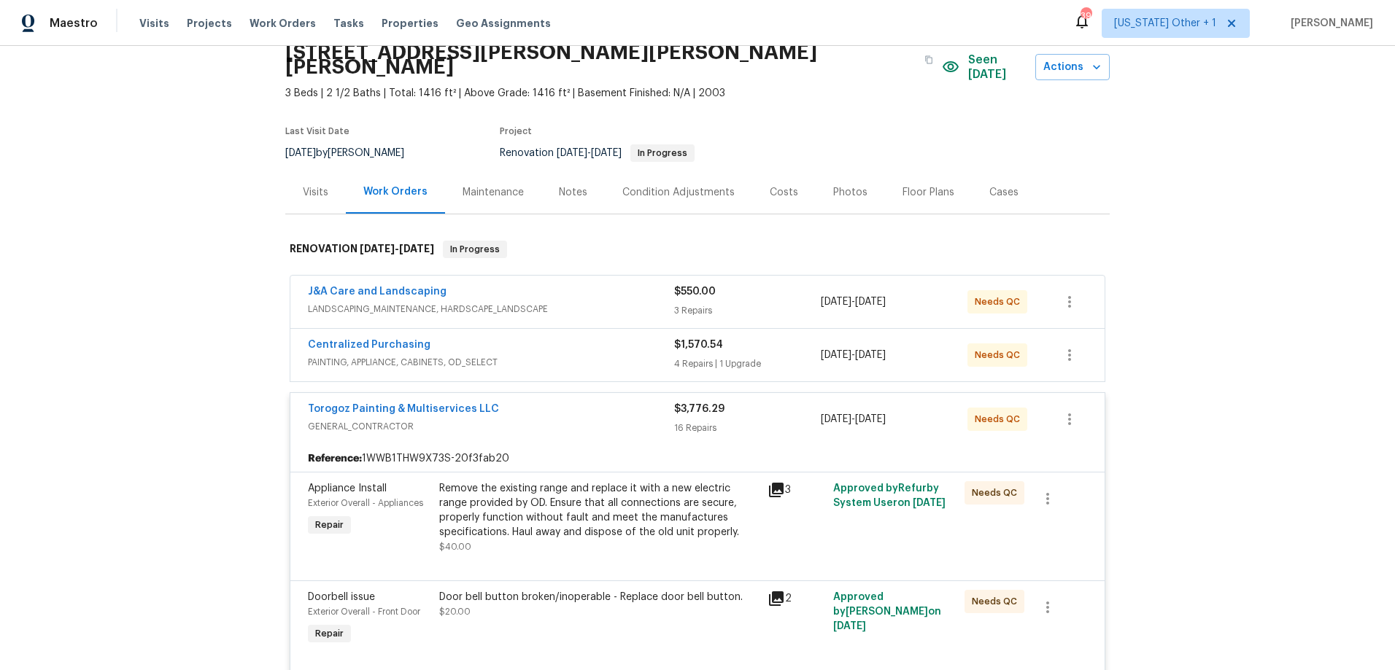
click at [570, 446] on div "Reference: 1WWB1THW9X73S-20f3fab20" at bounding box center [697, 459] width 814 height 26
click at [567, 355] on span "PAINTING, APPLIANCE, CABINETS, OD_SELECT" at bounding box center [491, 362] width 366 height 15
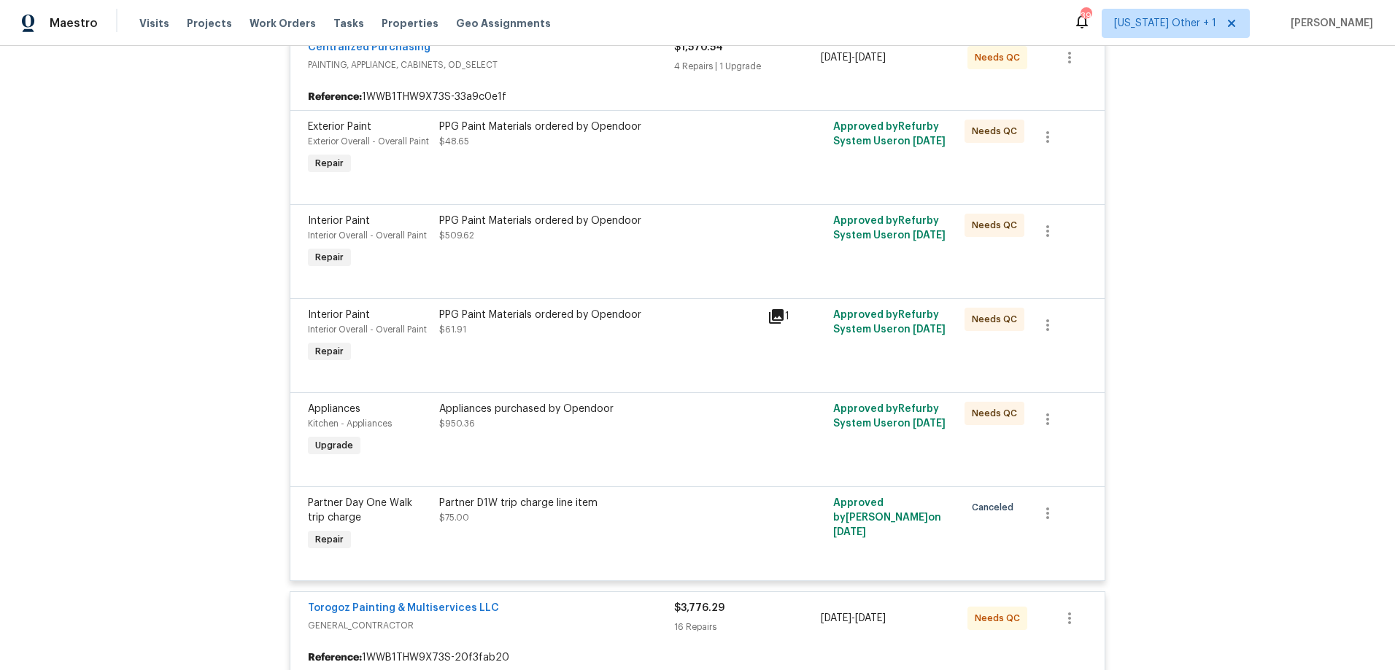
scroll to position [274, 0]
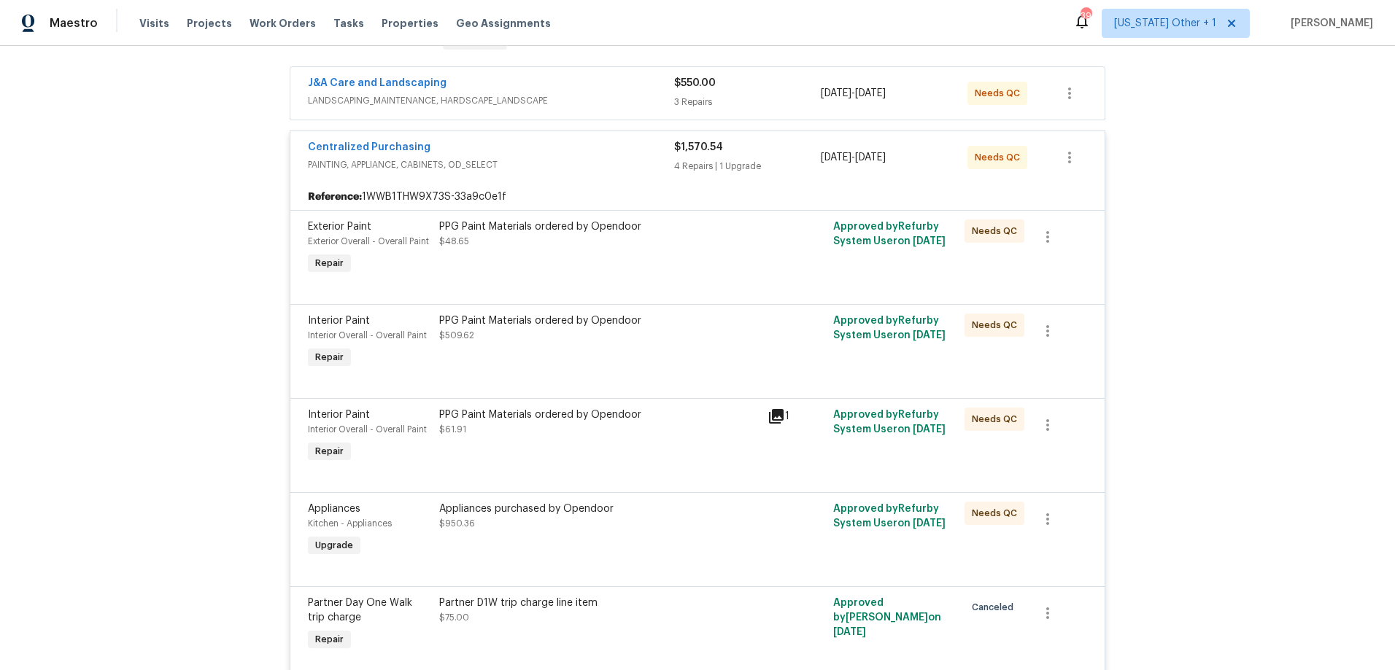
click at [587, 160] on div "Centralized Purchasing PAINTING, APPLIANCE, CABINETS, OD_SELECT $1,570.54 4 Rep…" at bounding box center [697, 157] width 814 height 53
click at [597, 163] on div "Centralized Purchasing PAINTING, APPLIANCE, CABINETS, OD_SELECT $1,570.54 4 Rep…" at bounding box center [697, 157] width 814 height 53
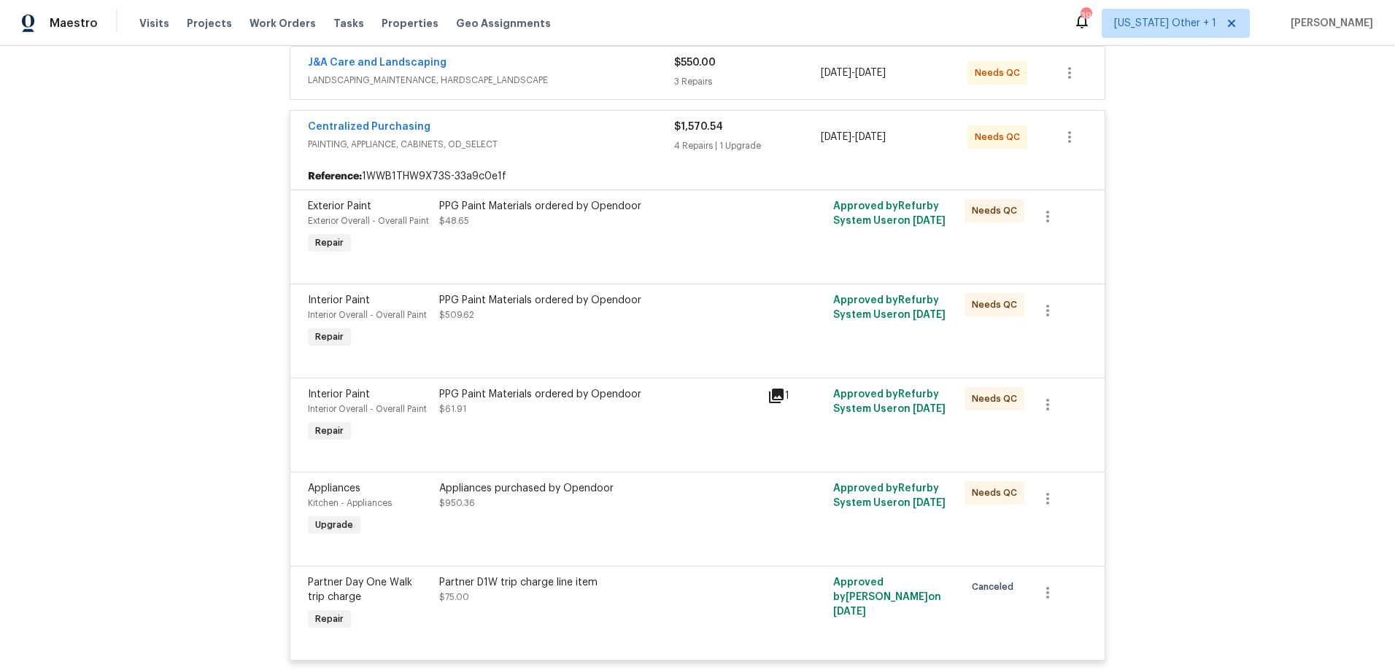
click at [595, 143] on div "Centralized Purchasing PAINTING, APPLIANCE, CABINETS, OD_SELECT $1,570.54 4 Rep…" at bounding box center [697, 137] width 814 height 53
click at [565, 120] on div "Centralized Purchasing" at bounding box center [491, 129] width 366 height 18
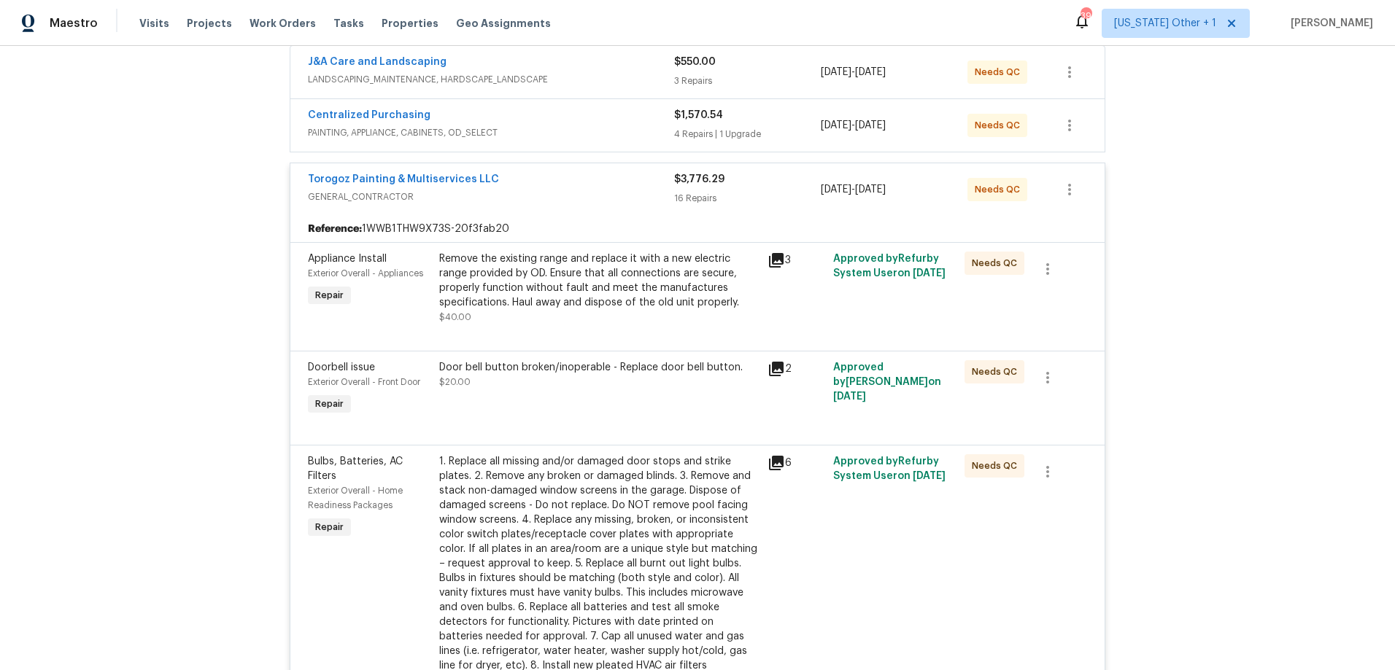
click at [602, 190] on span "GENERAL_CONTRACTOR" at bounding box center [491, 197] width 366 height 15
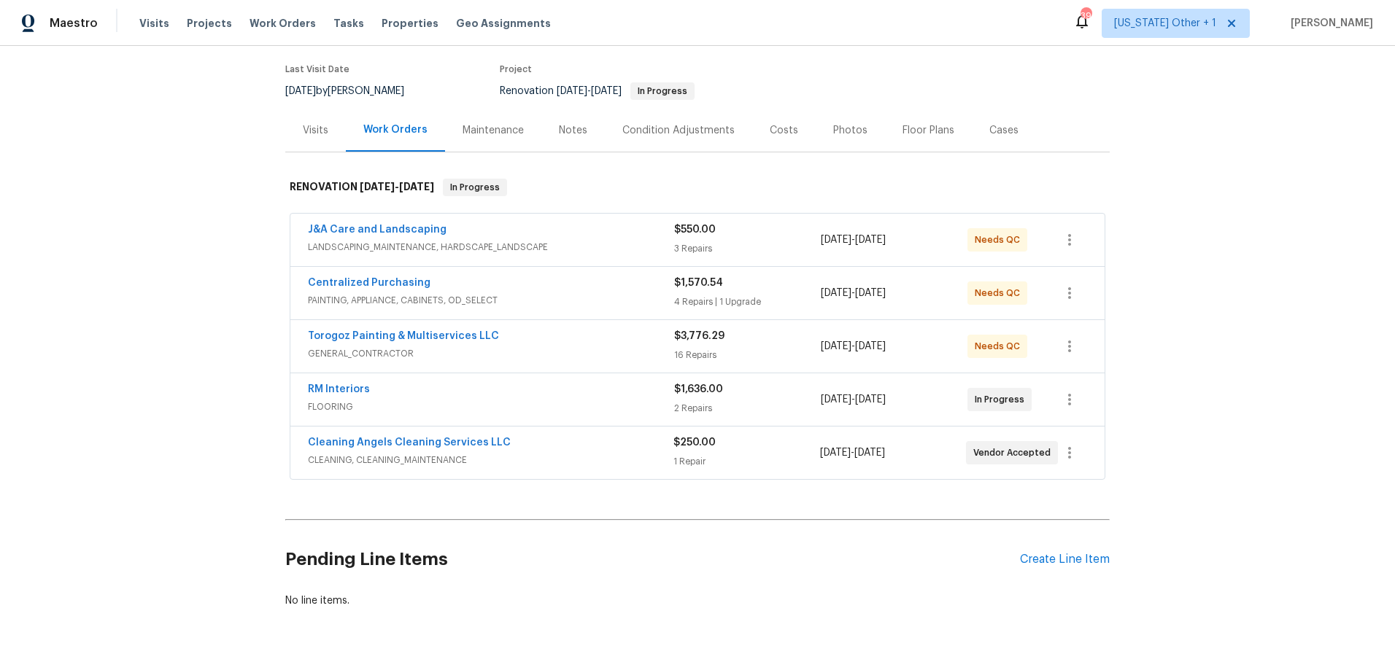
scroll to position [107, 0]
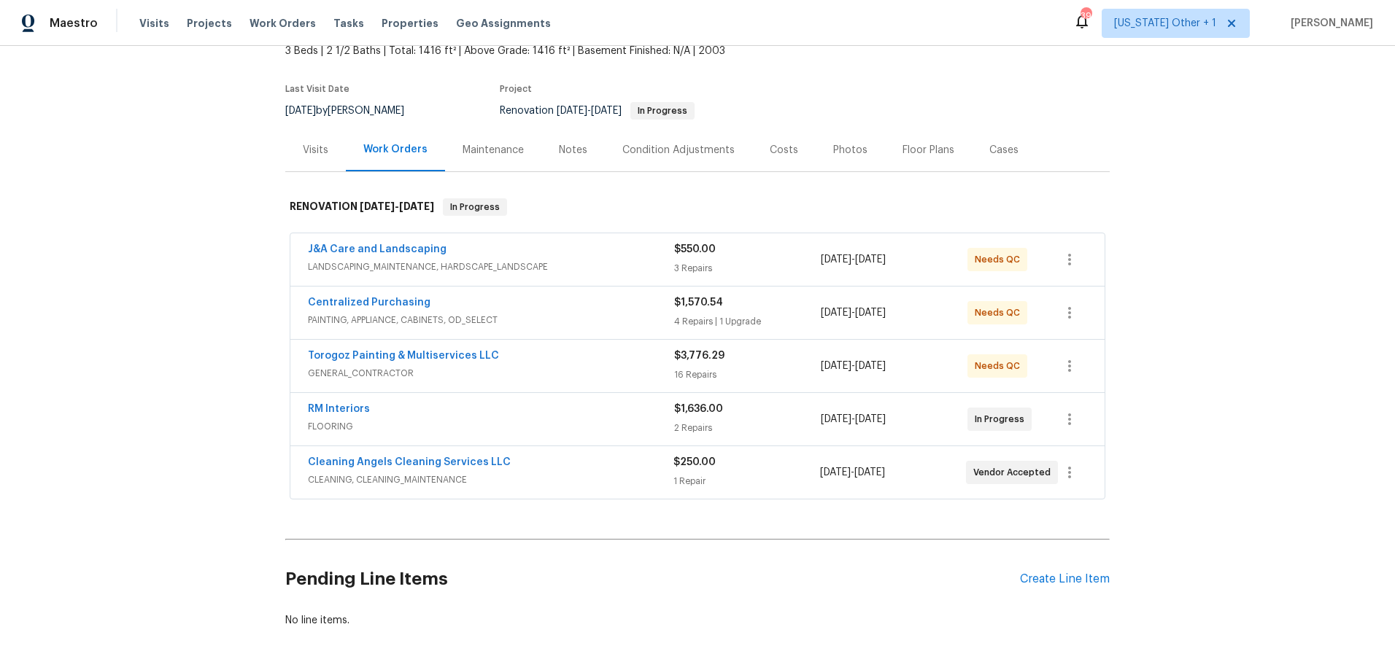
drag, startPoint x: 186, startPoint y: 250, endPoint x: 187, endPoint y: 257, distance: 7.4
click at [185, 250] on div "Back to all projects 3100 Glen Laurel Ln, Winston Salem, NC 27107 3 Beds | 2 1/…" at bounding box center [697, 358] width 1395 height 624
click at [545, 367] on span "GENERAL_CONTRACTOR" at bounding box center [491, 374] width 366 height 15
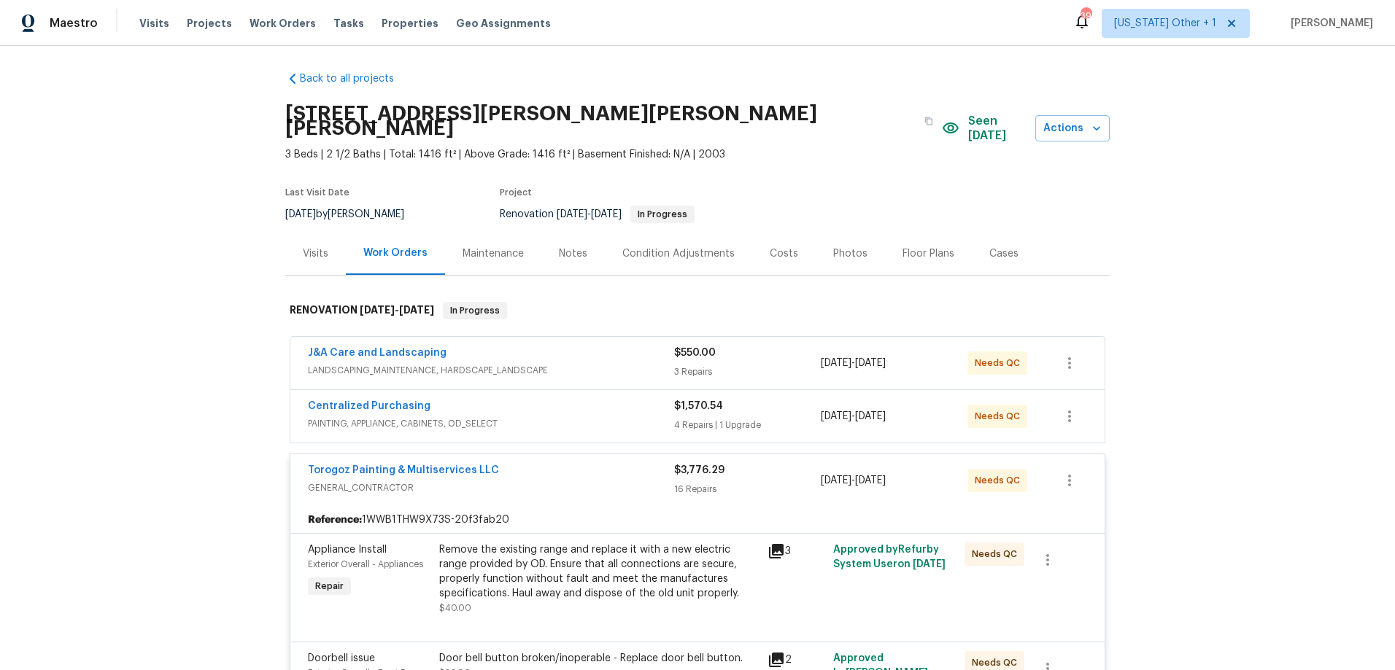
scroll to position [0, 0]
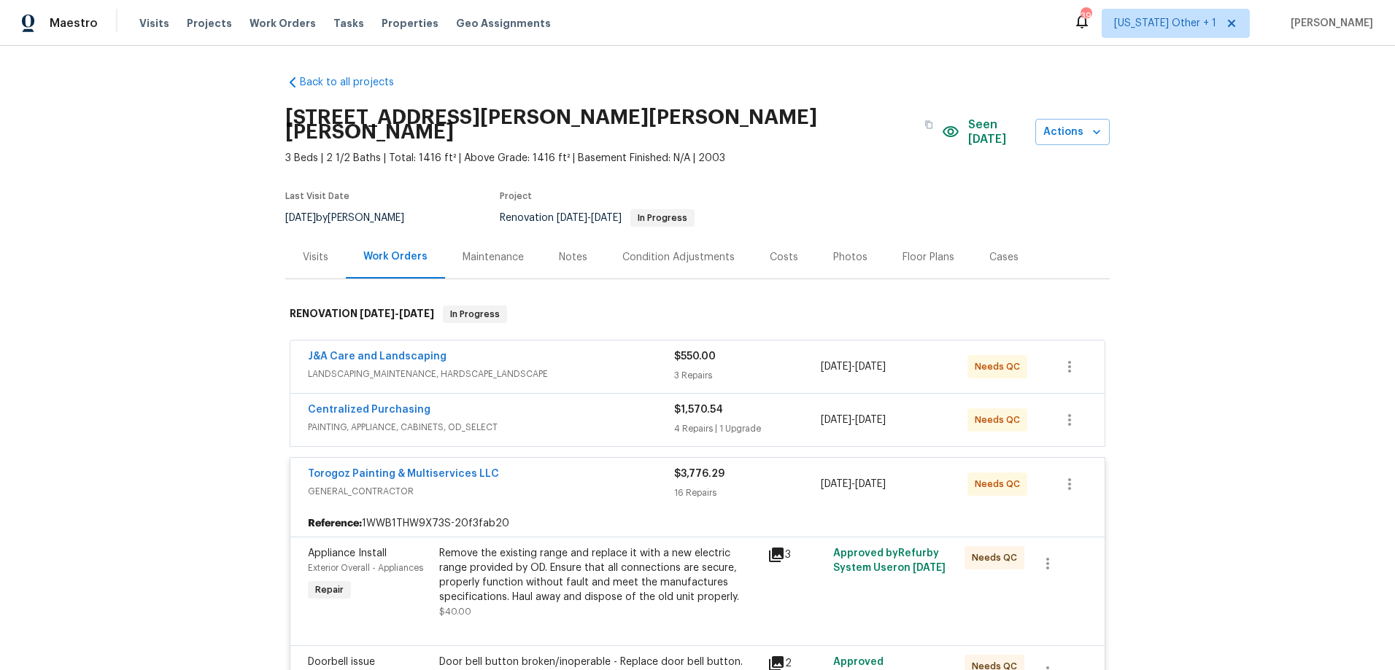
click at [770, 250] on div "Costs" at bounding box center [784, 257] width 28 height 15
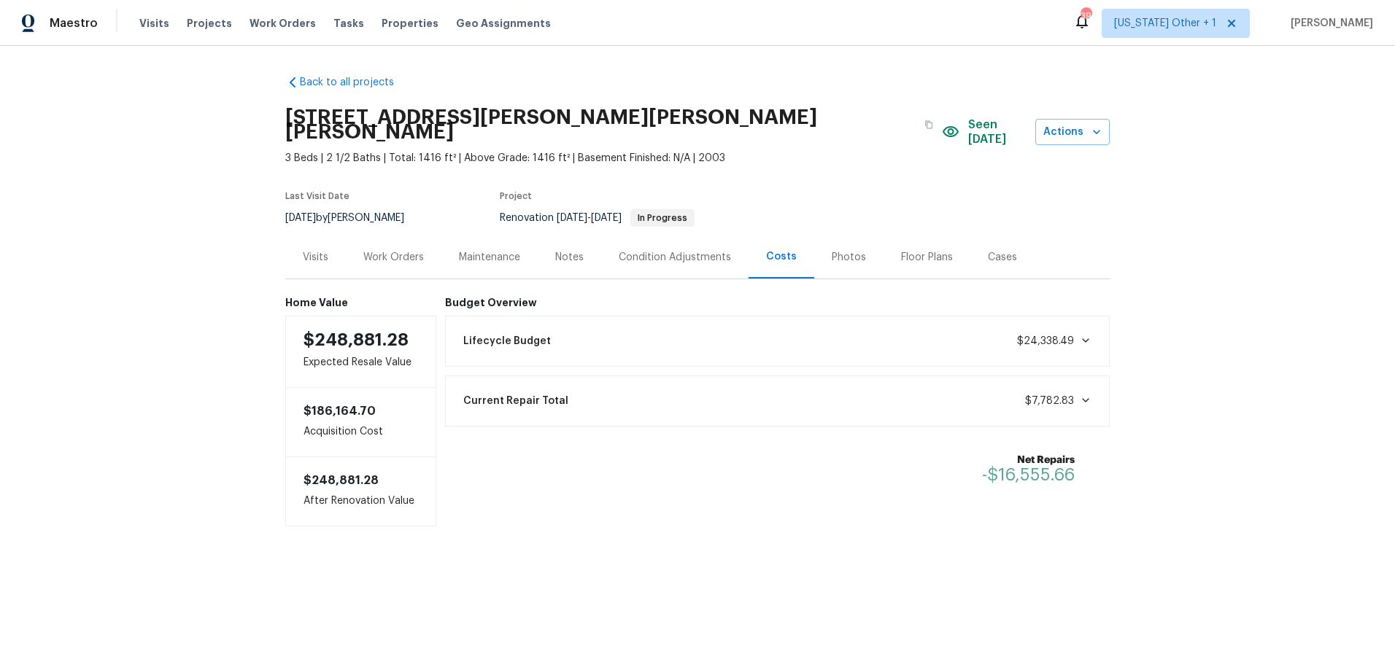
click at [395, 250] on div "Work Orders" at bounding box center [393, 257] width 61 height 15
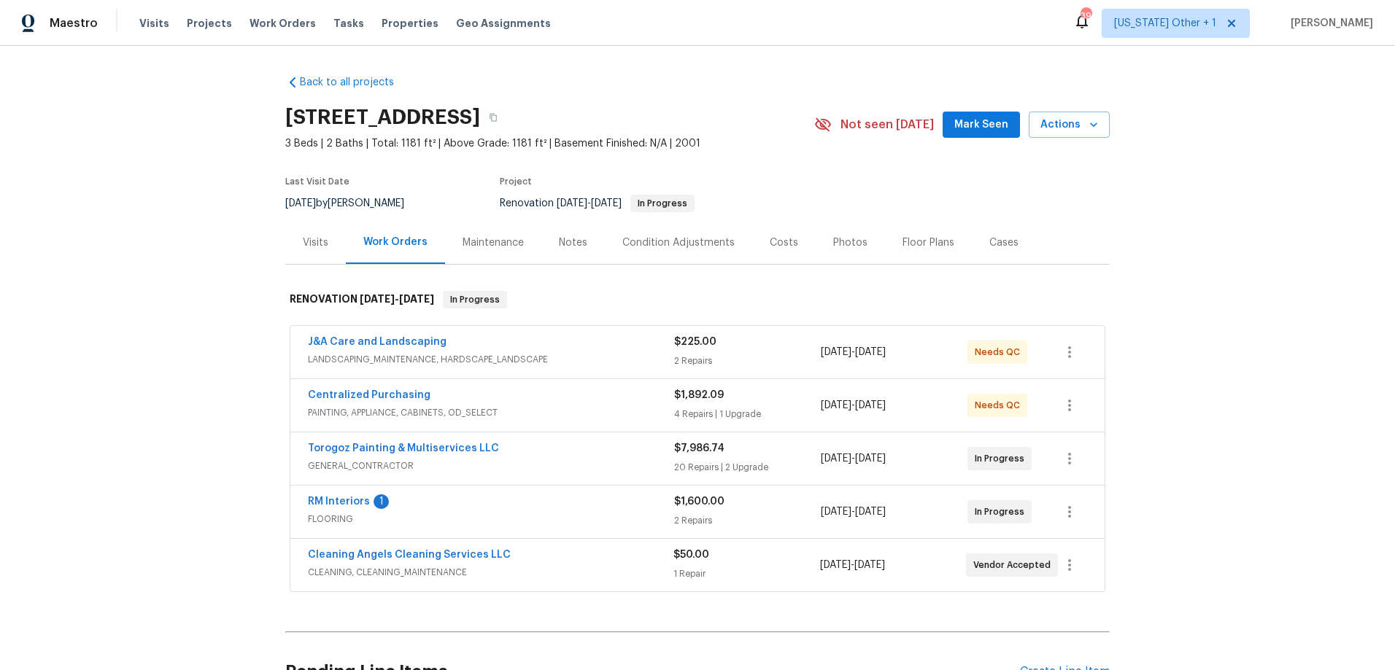
click at [561, 471] on span "GENERAL_CONTRACTOR" at bounding box center [491, 466] width 366 height 15
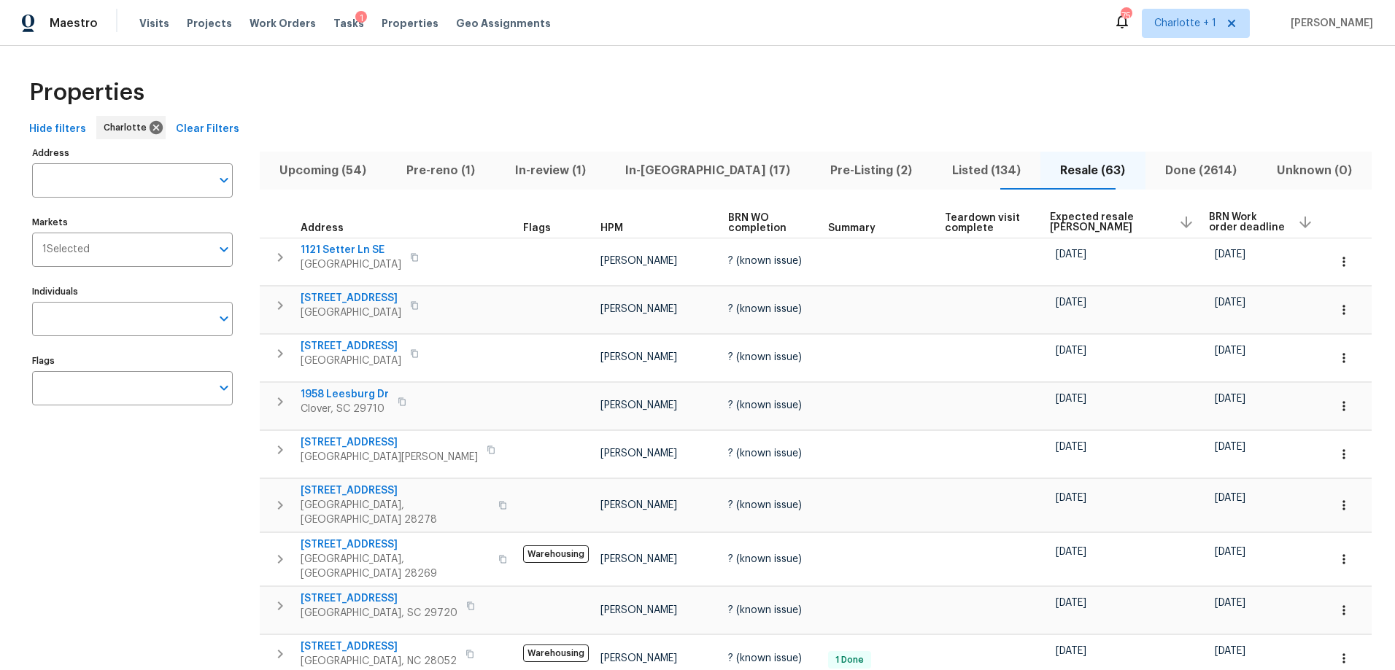
click at [554, 109] on div "Properties" at bounding box center [697, 92] width 1348 height 47
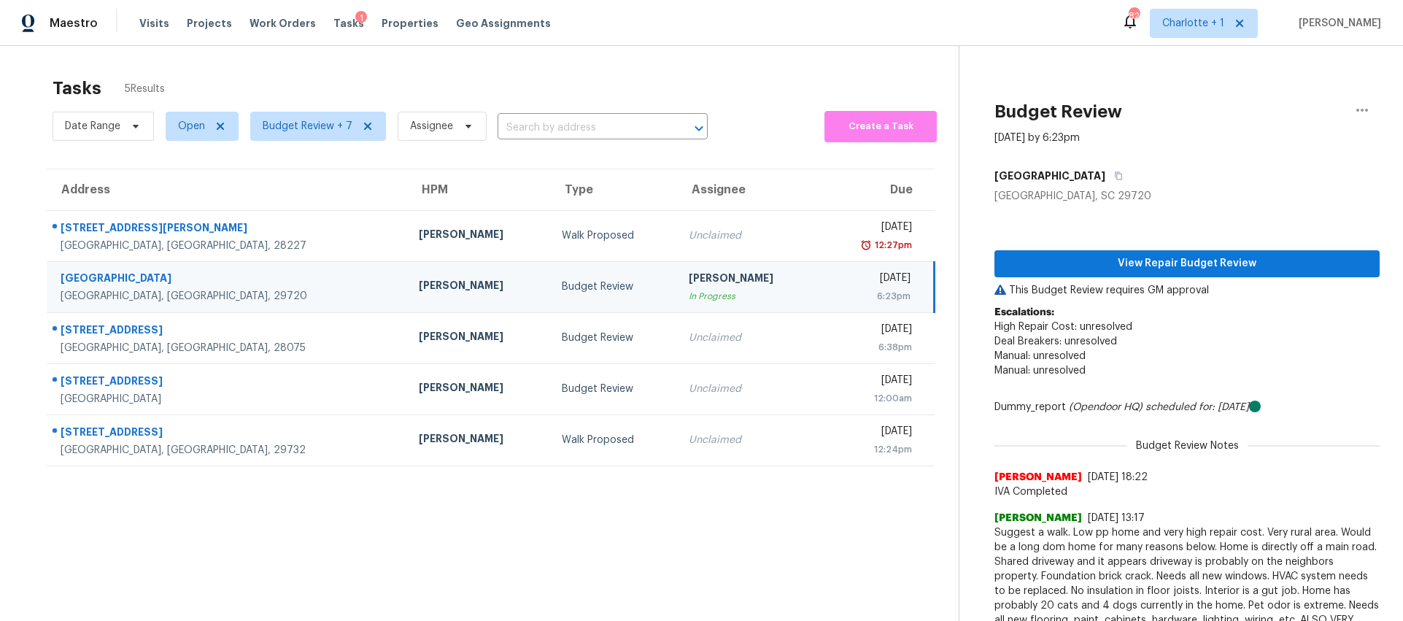
click at [247, 284] on div "[GEOGRAPHIC_DATA]" at bounding box center [228, 280] width 335 height 18
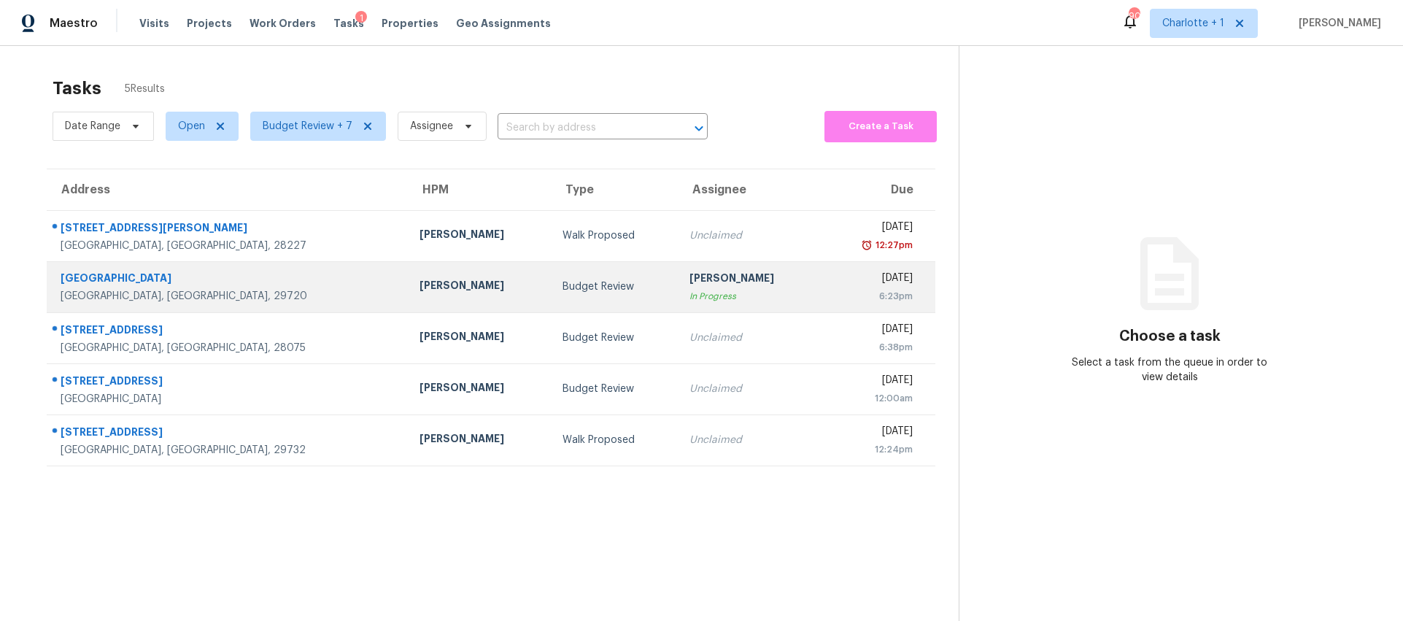
click at [206, 290] on div "[GEOGRAPHIC_DATA], [GEOGRAPHIC_DATA], 29720" at bounding box center [229, 296] width 336 height 15
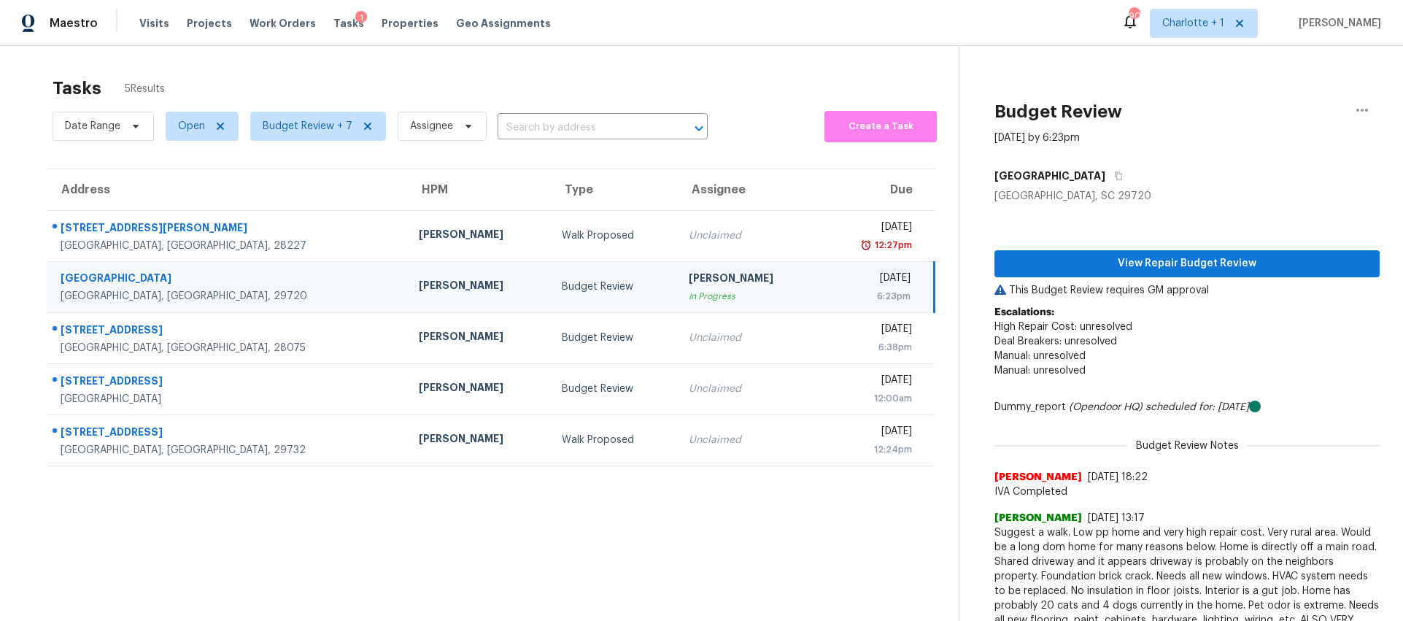
click at [302, 85] on div "Tasks 5 Results" at bounding box center [506, 88] width 906 height 38
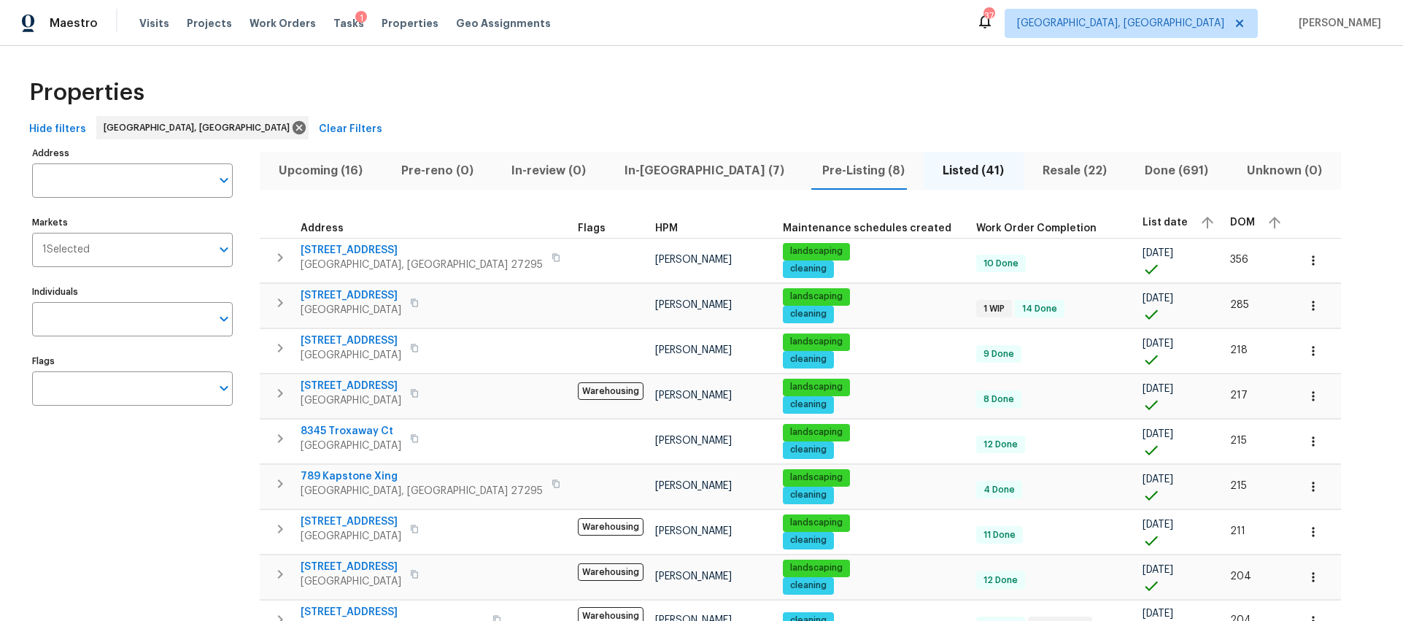
click at [222, 76] on div "Properties" at bounding box center [701, 92] width 1356 height 47
click at [163, 26] on span "Visits" at bounding box center [154, 23] width 30 height 15
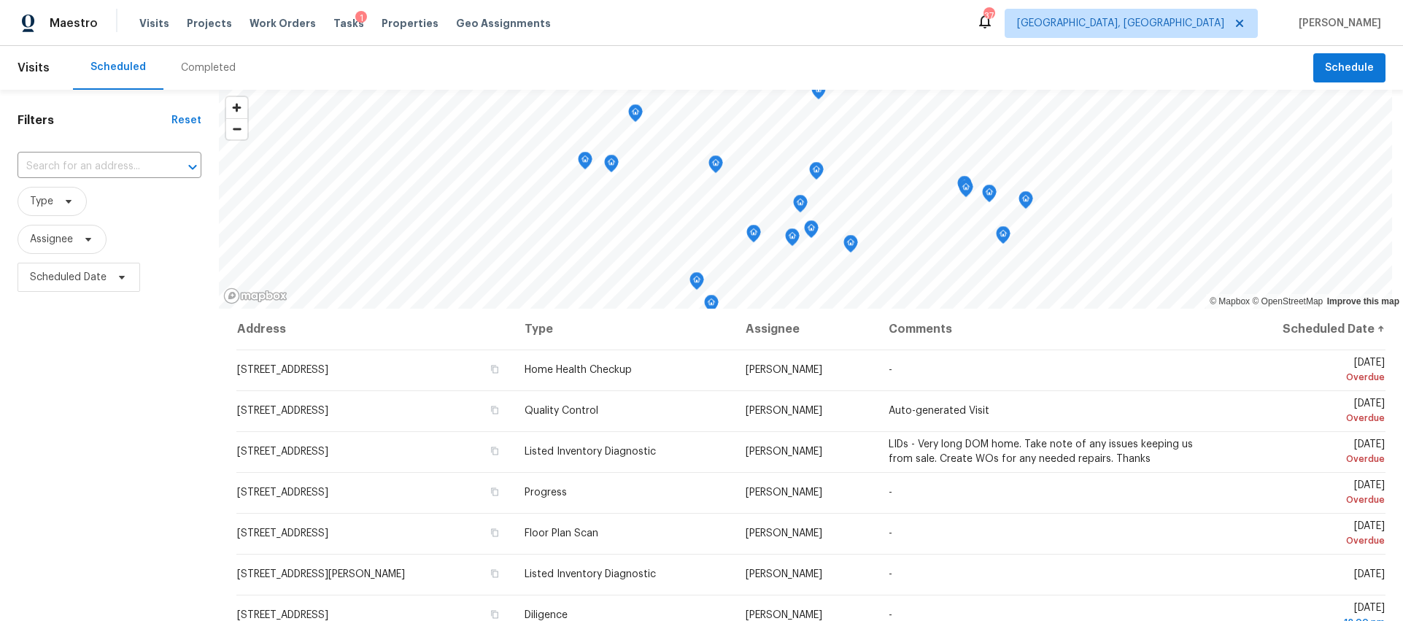
click at [193, 69] on div "Completed" at bounding box center [208, 68] width 55 height 15
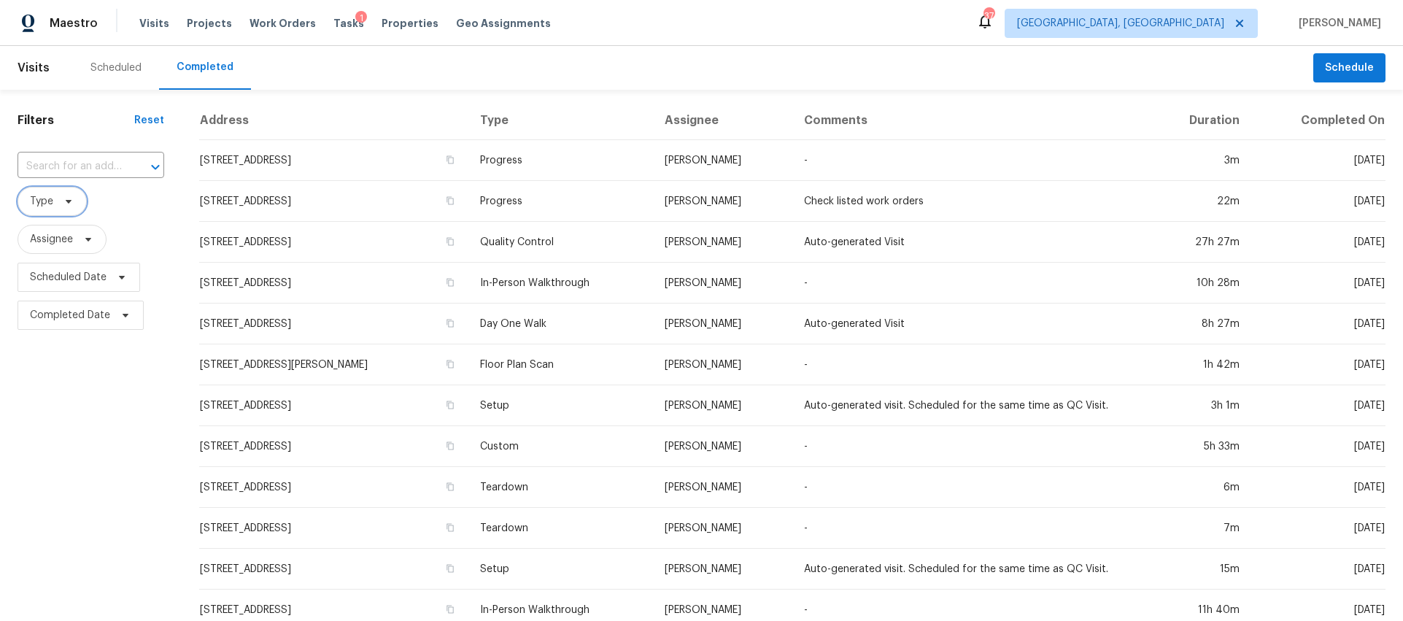
click at [71, 201] on icon at bounding box center [69, 201] width 12 height 12
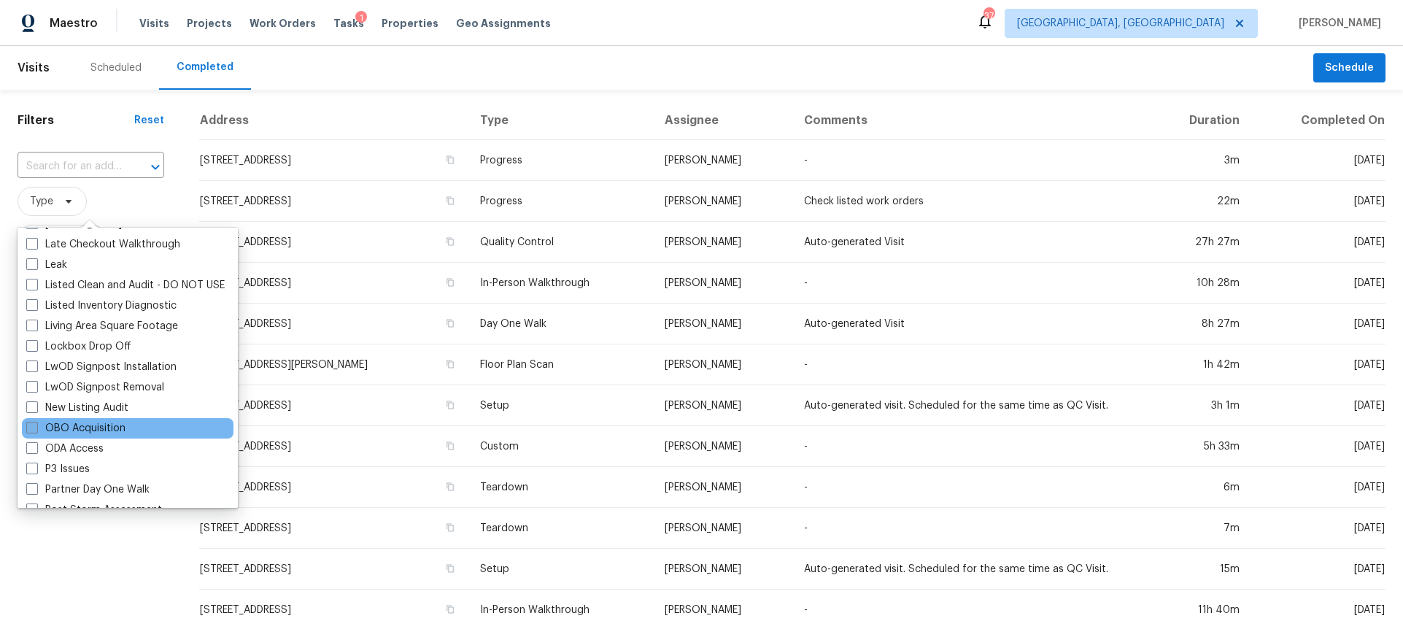
scroll to position [671, 0]
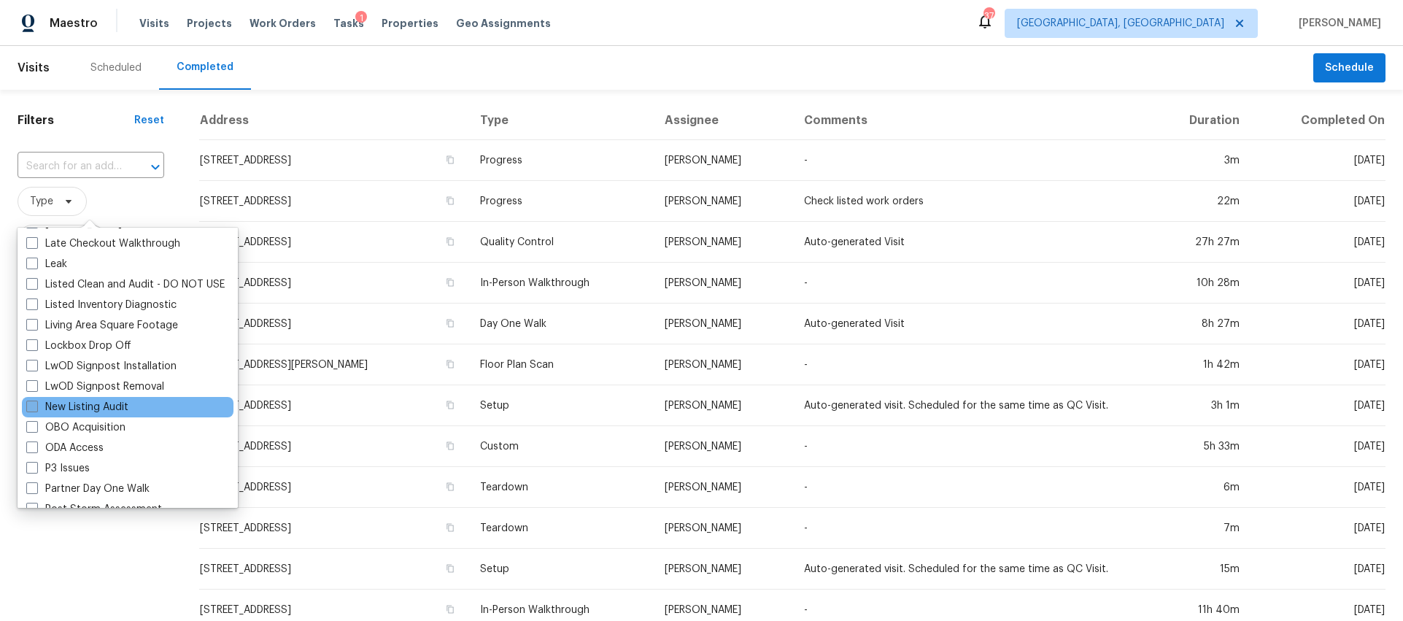
click at [91, 408] on label "New Listing Audit" at bounding box center [77, 407] width 102 height 15
click at [36, 408] on input "New Listing Audit" at bounding box center [30, 404] width 9 height 9
checkbox input "true"
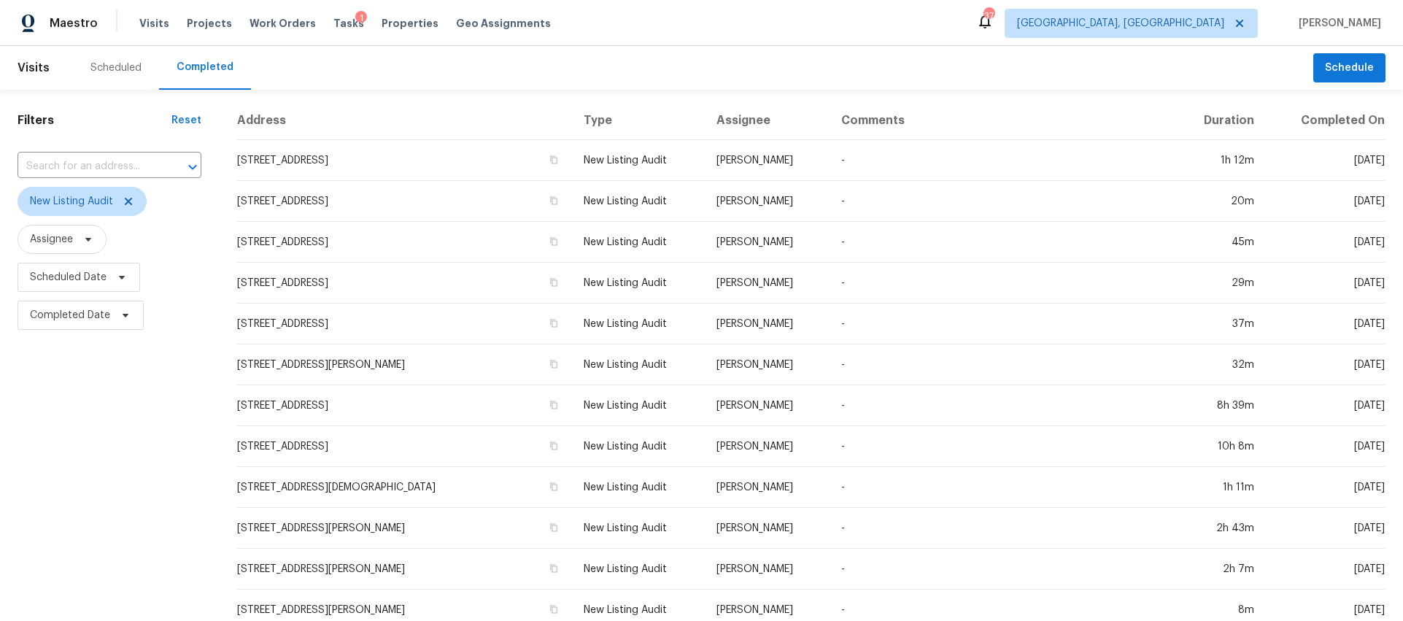
click at [150, 444] on div "Filters Reset ​ New Listing Audit Assignee Scheduled Date Completed Date" at bounding box center [109, 543] width 219 height 906
click at [408, 29] on span "Properties" at bounding box center [409, 23] width 57 height 15
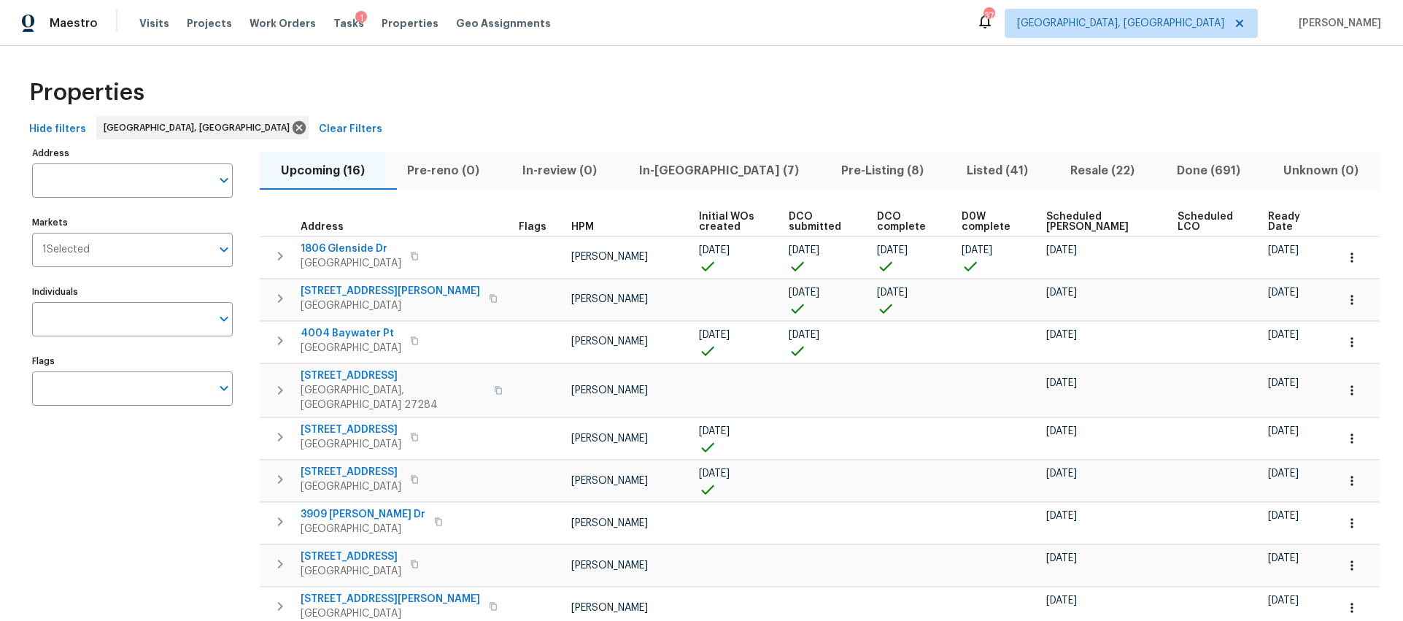
click at [958, 173] on span "Listed (41)" at bounding box center [997, 170] width 86 height 20
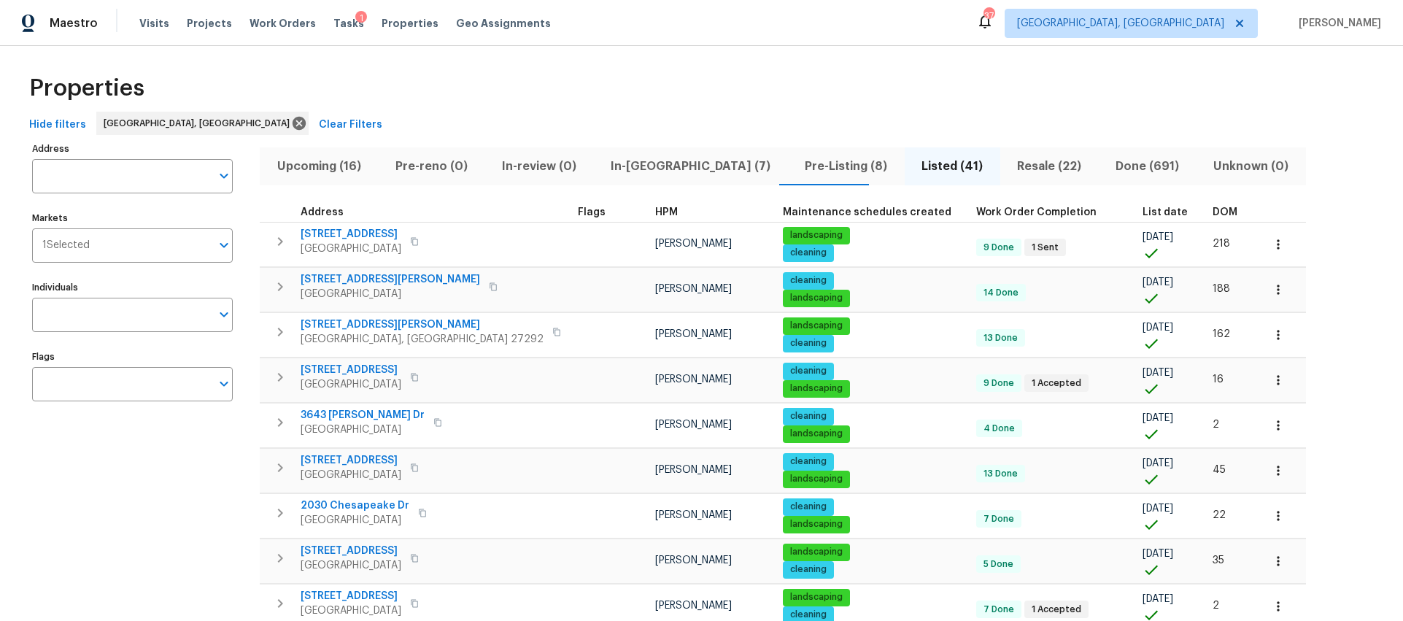
scroll to position [2, 0]
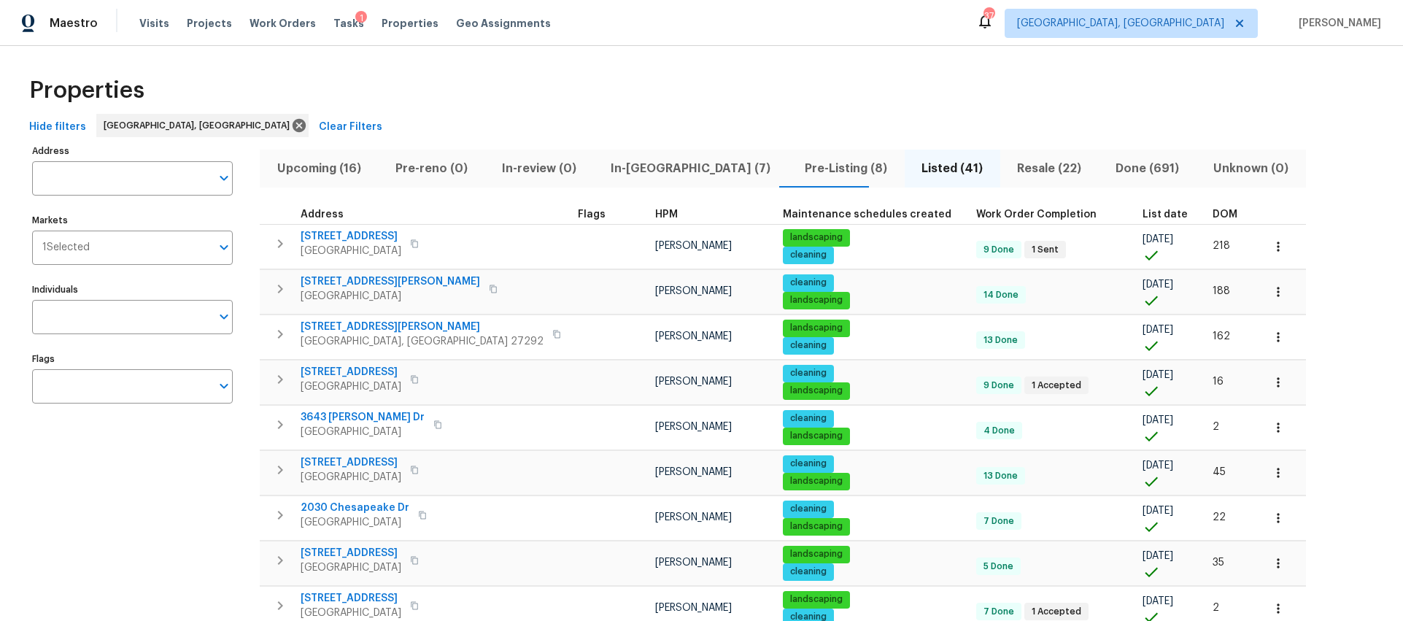
click at [1142, 217] on div "List date" at bounding box center [1171, 214] width 58 height 10
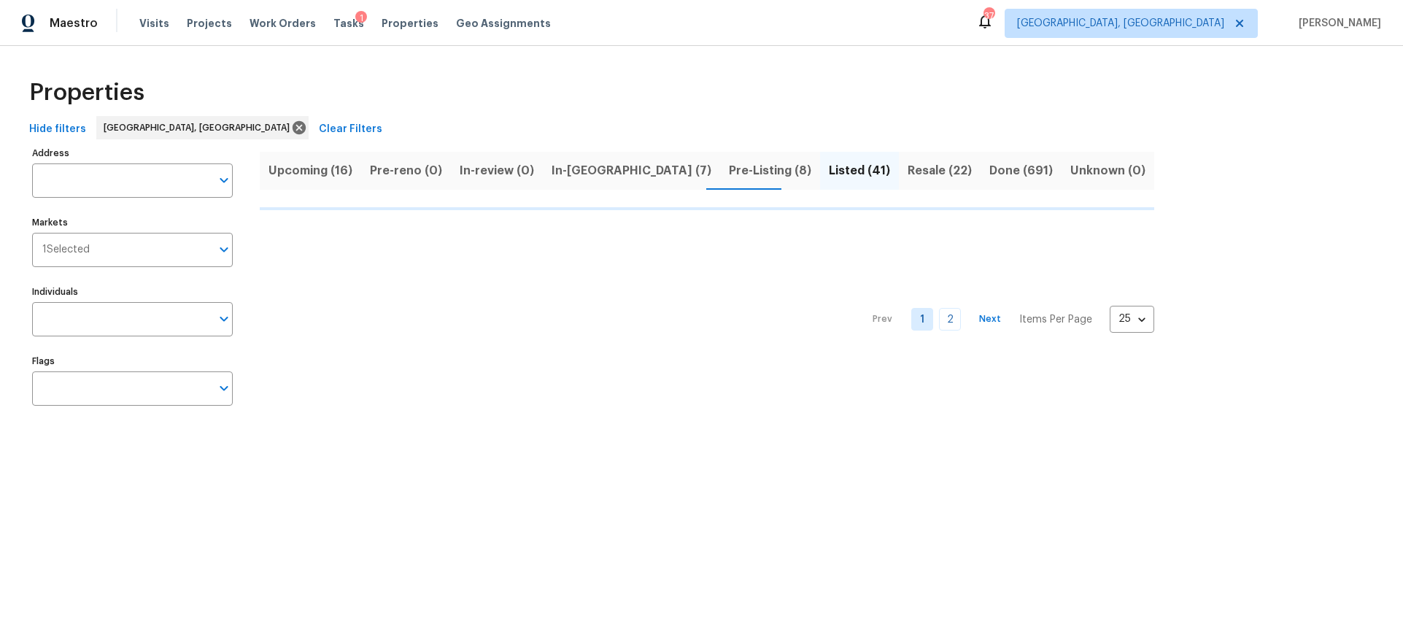
click at [1077, 213] on div "Address Address Markets 1 Selected Markets Individuals Individuals Flags Flags …" at bounding box center [701, 281] width 1356 height 277
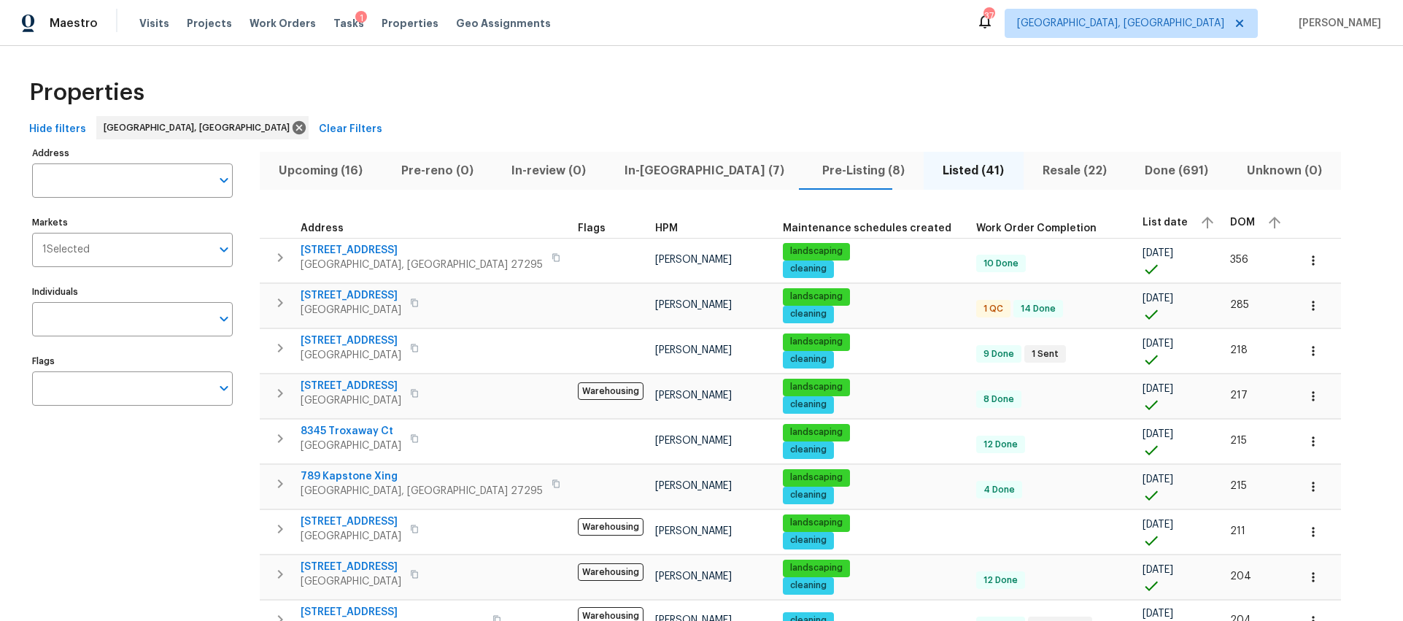
scroll to position [1, 0]
click at [1230, 216] on div "DOM" at bounding box center [1257, 222] width 55 height 22
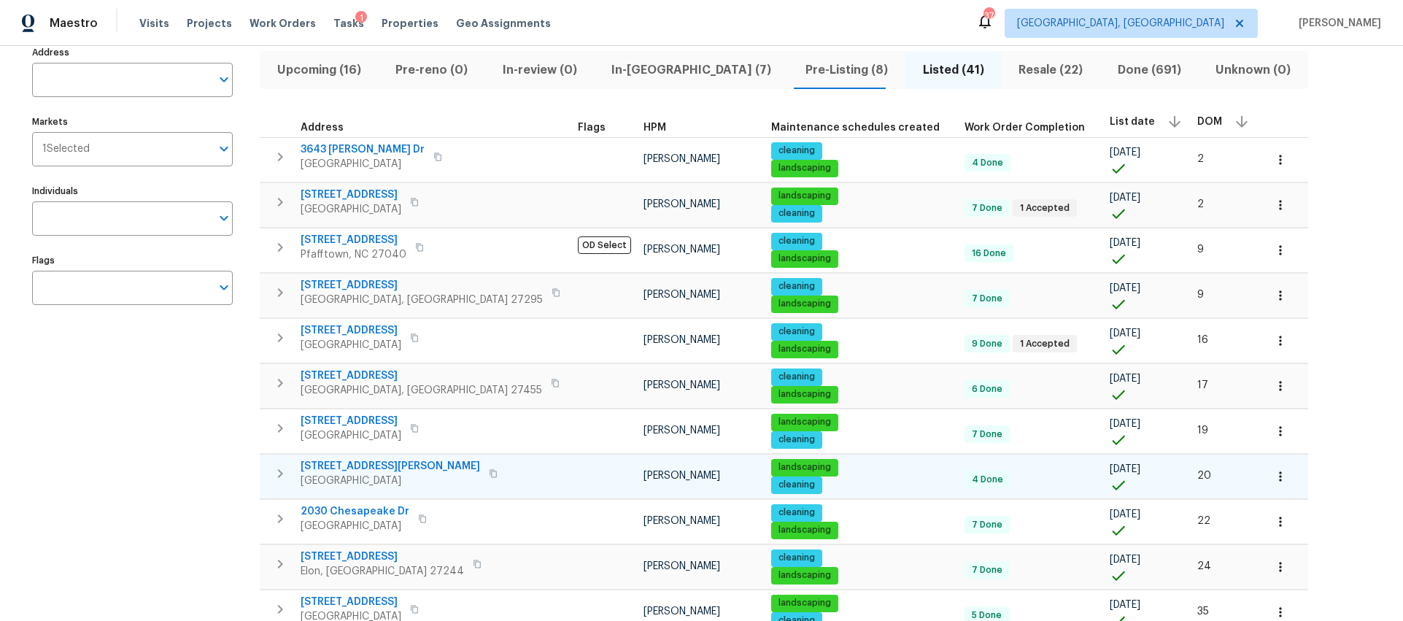
scroll to position [100, 0]
click at [788, 83] on button "Pre-Listing (8)" at bounding box center [846, 71] width 117 height 38
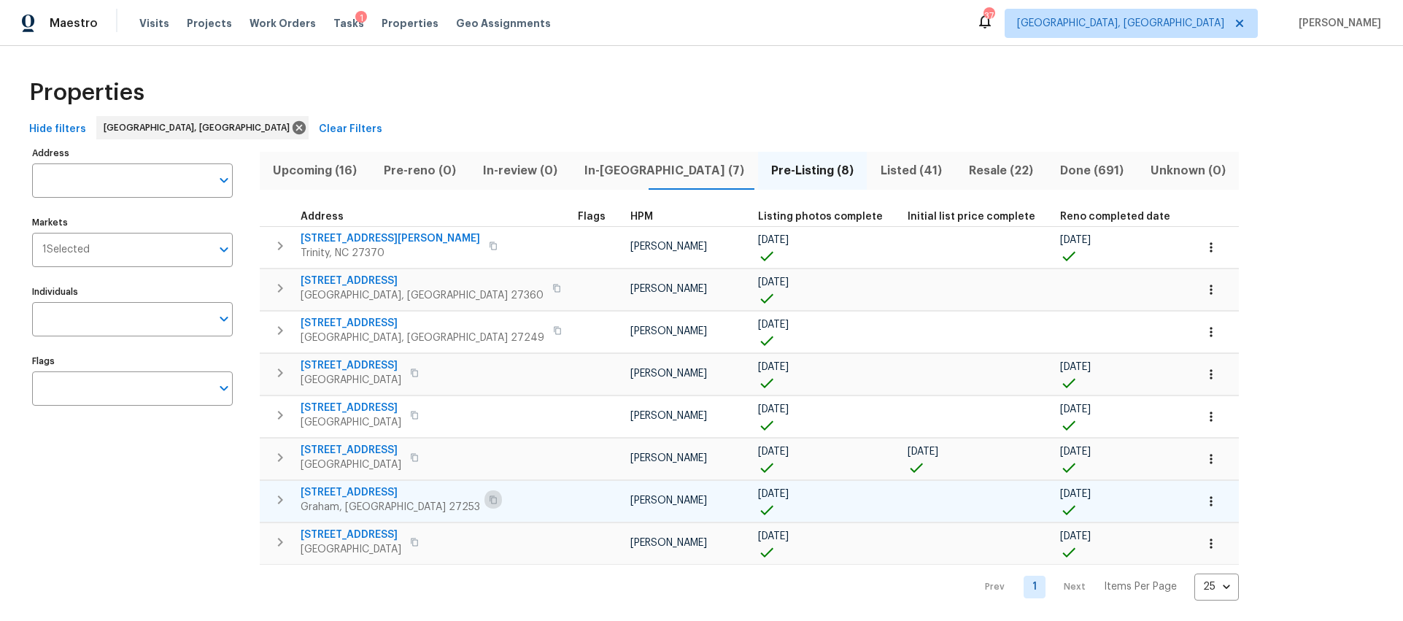
click at [484, 498] on button "button" at bounding box center [493, 499] width 18 height 20
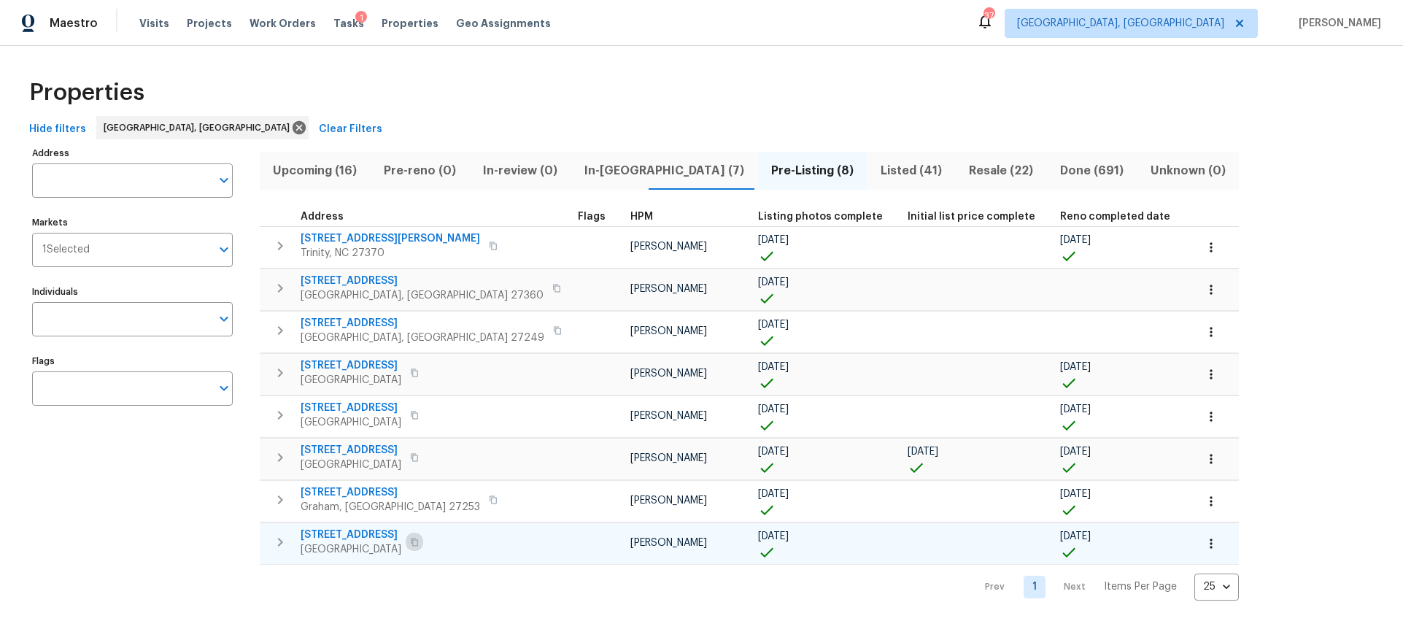
click at [418, 545] on icon "button" at bounding box center [414, 542] width 7 height 8
